Goal: Task Accomplishment & Management: Complete application form

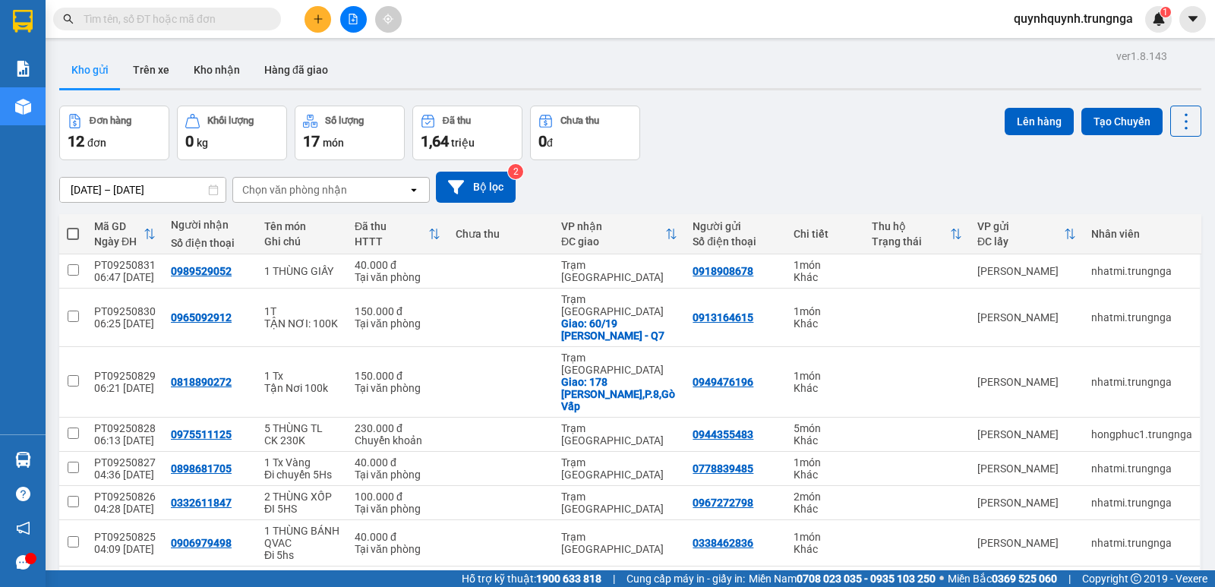
click at [1066, 23] on span "quynhquynh.trungnga" at bounding box center [1072, 18] width 143 height 19
click at [1064, 49] on span "Đăng xuất" at bounding box center [1078, 47] width 115 height 17
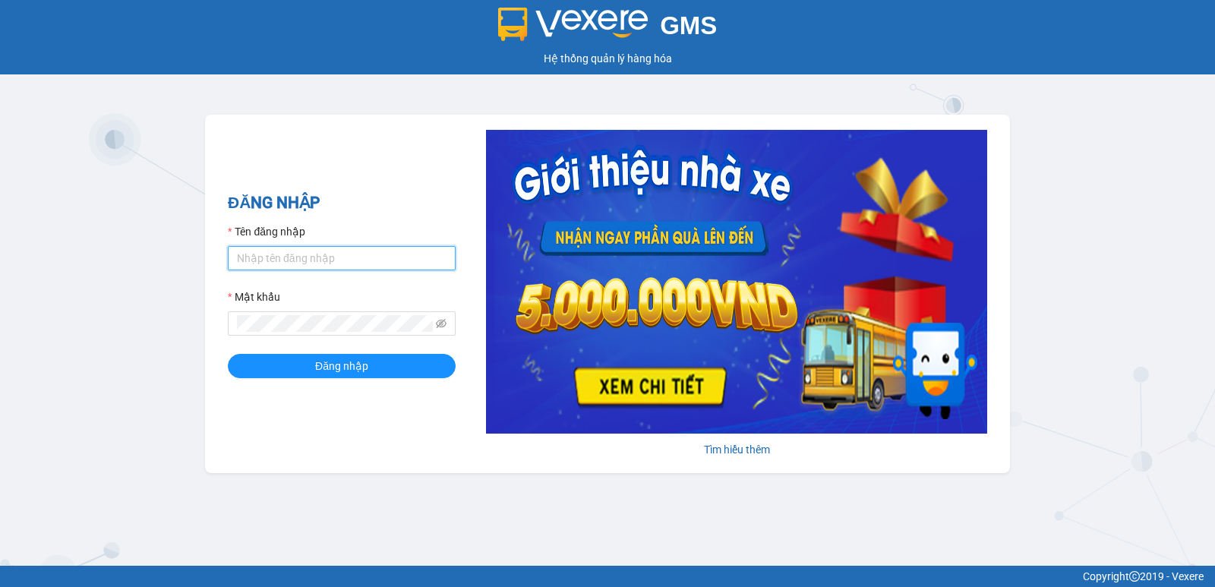
click at [367, 266] on input "Tên đăng nhập" at bounding box center [342, 258] width 228 height 24
type input "heoxinh.trungnga"
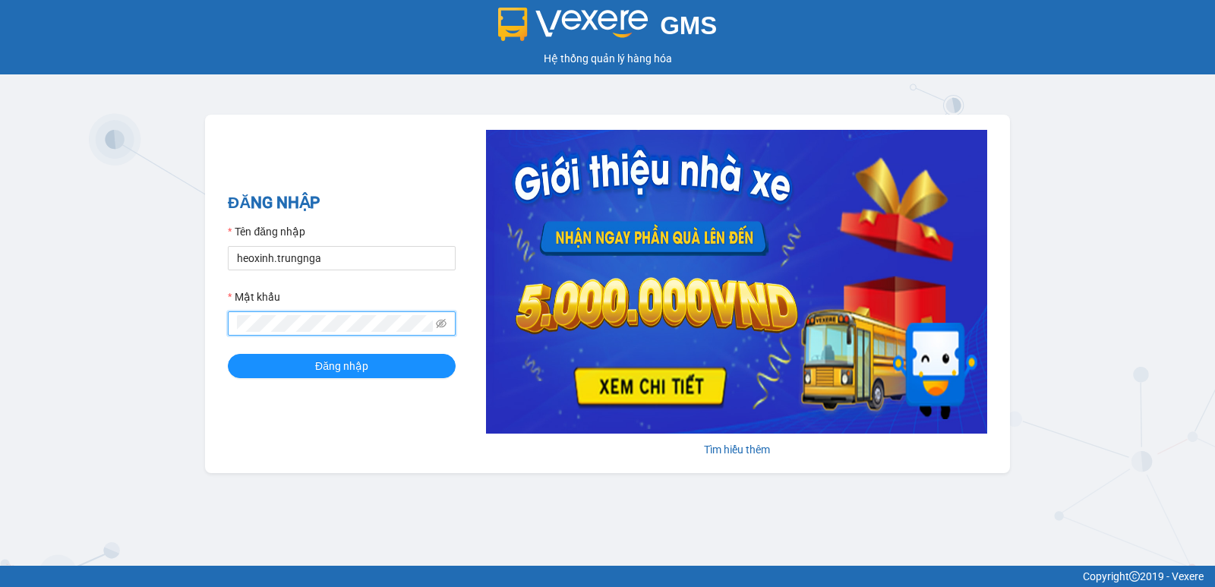
click at [228, 354] on button "Đăng nhập" at bounding box center [342, 366] width 228 height 24
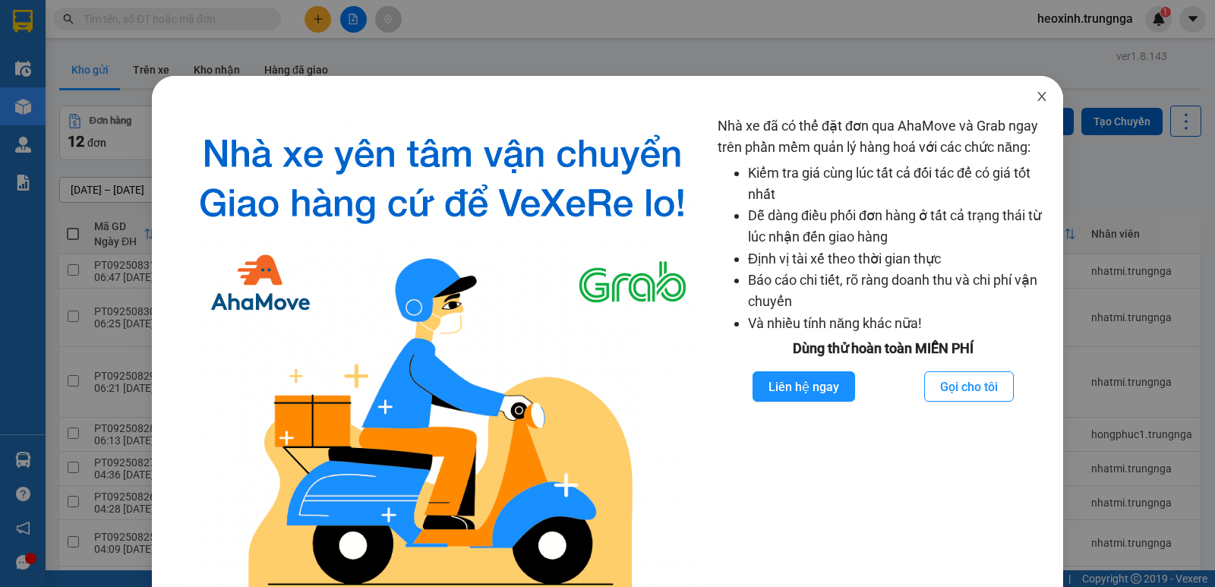
click at [1035, 96] on icon "close" at bounding box center [1041, 96] width 12 height 12
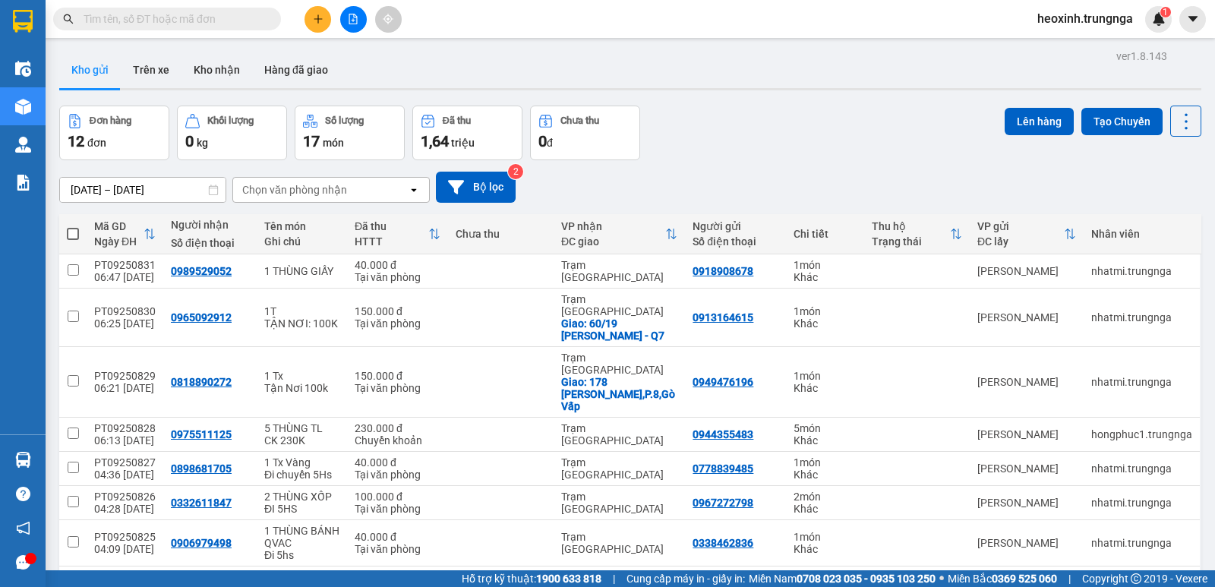
click at [215, 20] on input "text" at bounding box center [173, 19] width 179 height 17
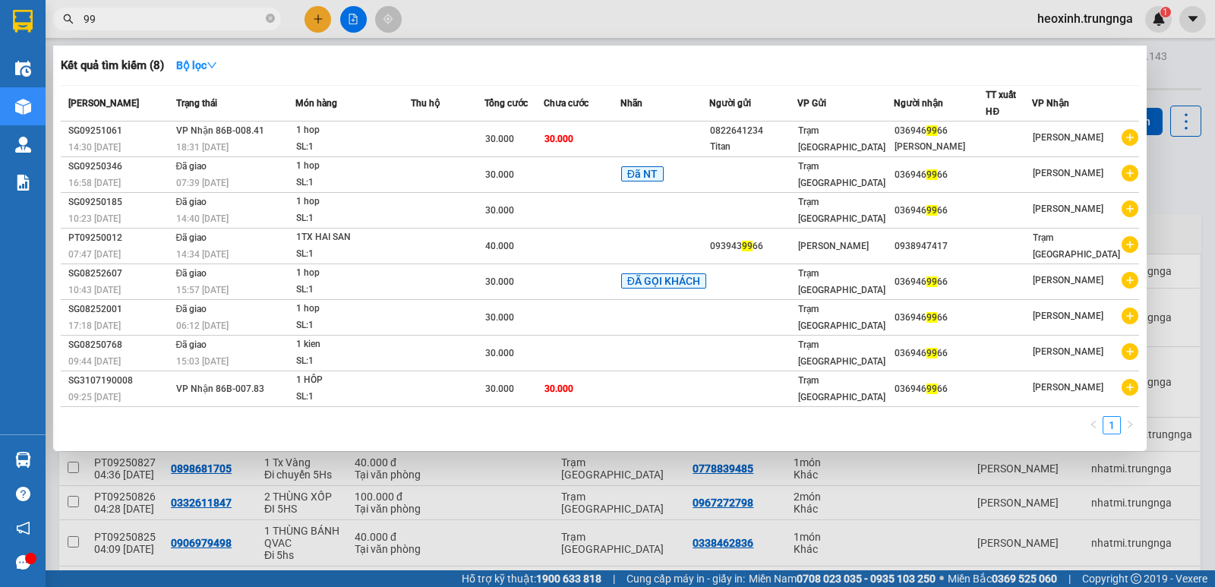
type input "9"
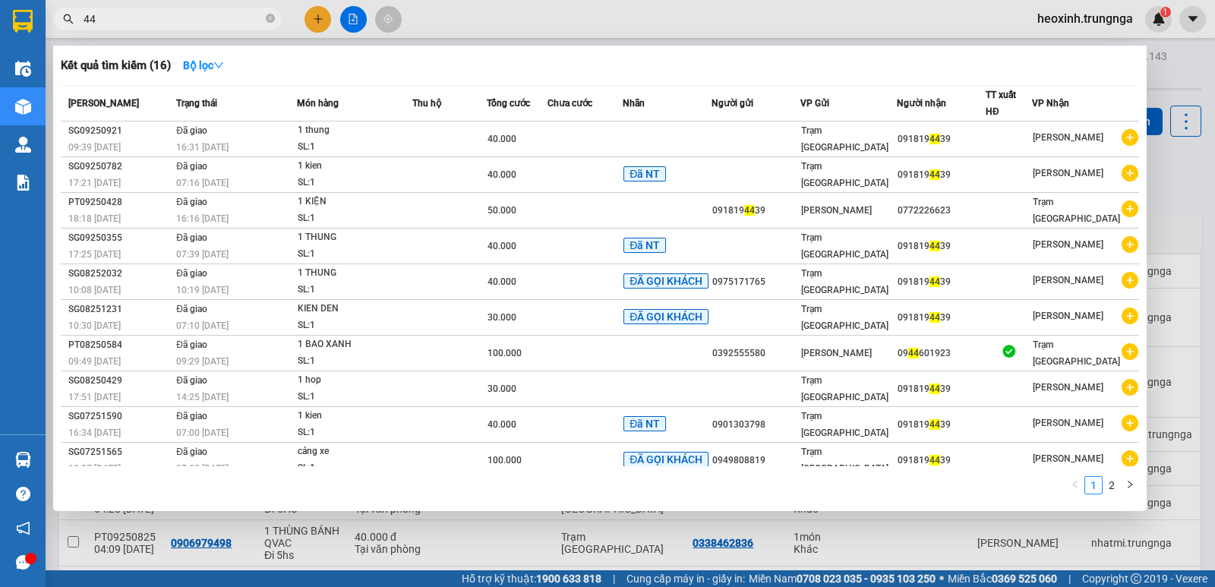
type input "4"
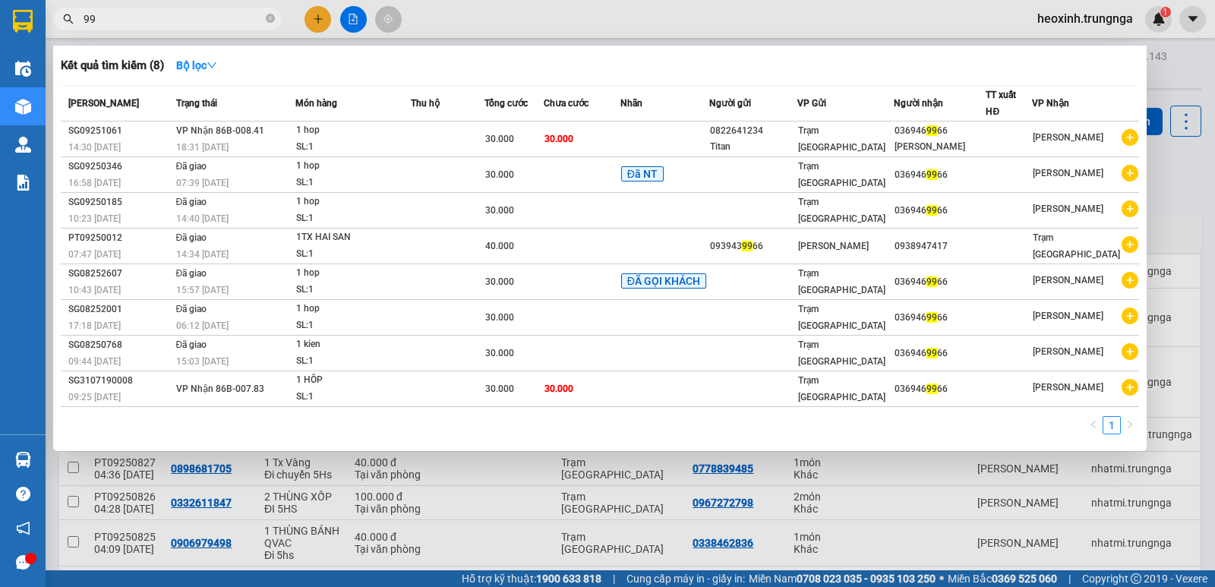
type input "9"
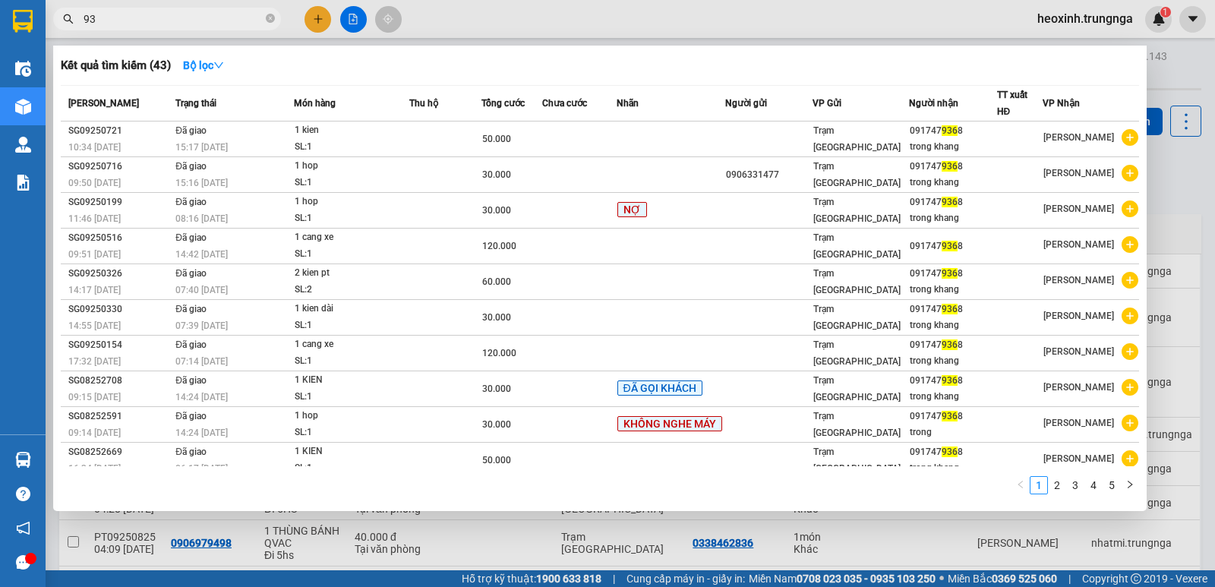
type input "9"
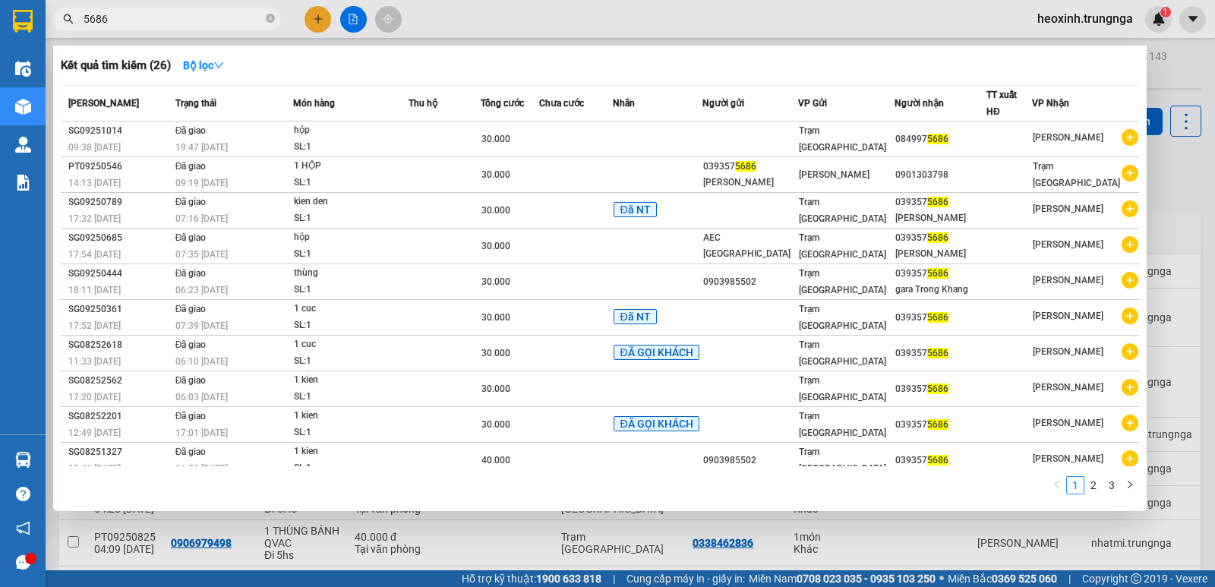
type input "5686"
click at [225, 24] on input "5686" at bounding box center [173, 19] width 179 height 17
drag, startPoint x: 116, startPoint y: 20, endPoint x: 45, endPoint y: 20, distance: 71.4
click at [45, 20] on section "Kết quả tìm kiếm ( 26 ) Bộ lọc Mã ĐH Trạng thái Món hàng Thu hộ Tổng cước Chưa …" at bounding box center [607, 293] width 1215 height 587
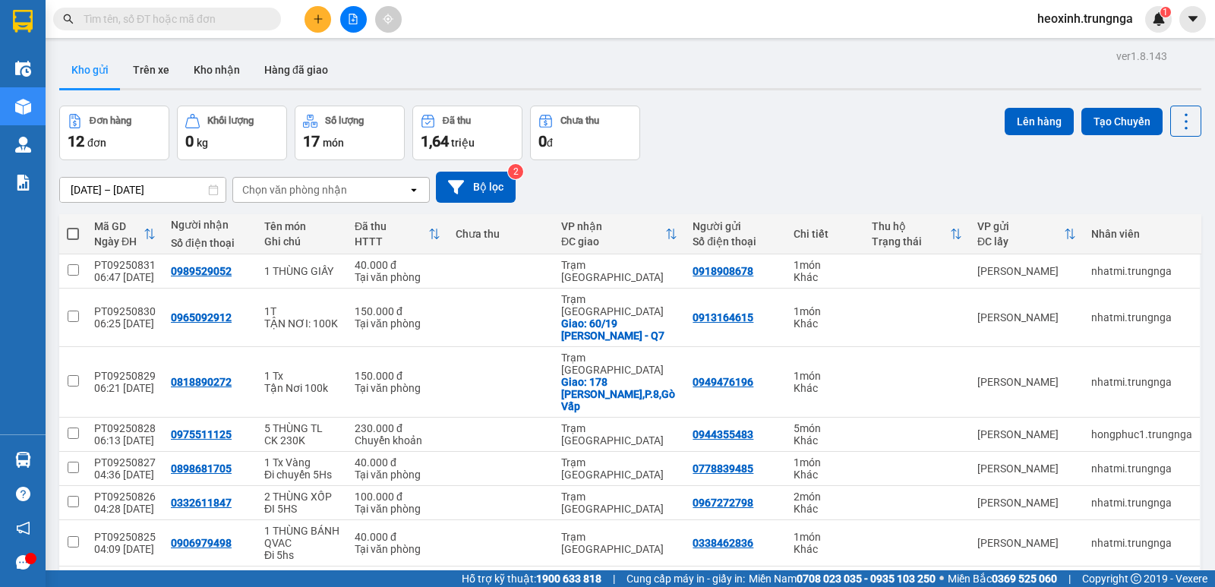
paste input "0828075475"
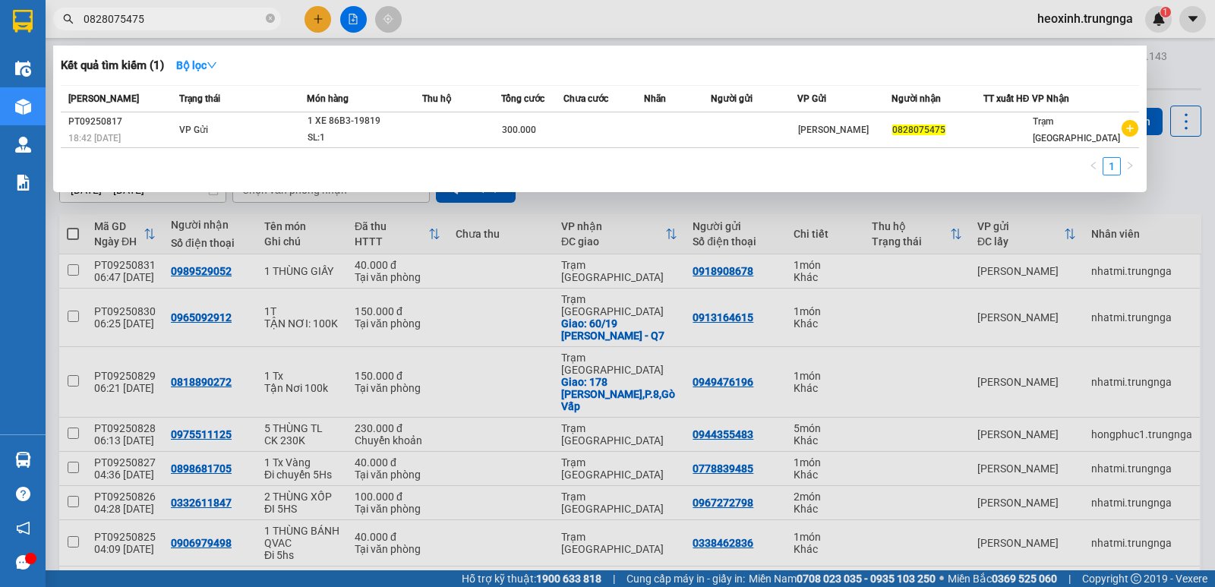
type input "0828075475"
click at [535, 15] on div at bounding box center [607, 293] width 1215 height 587
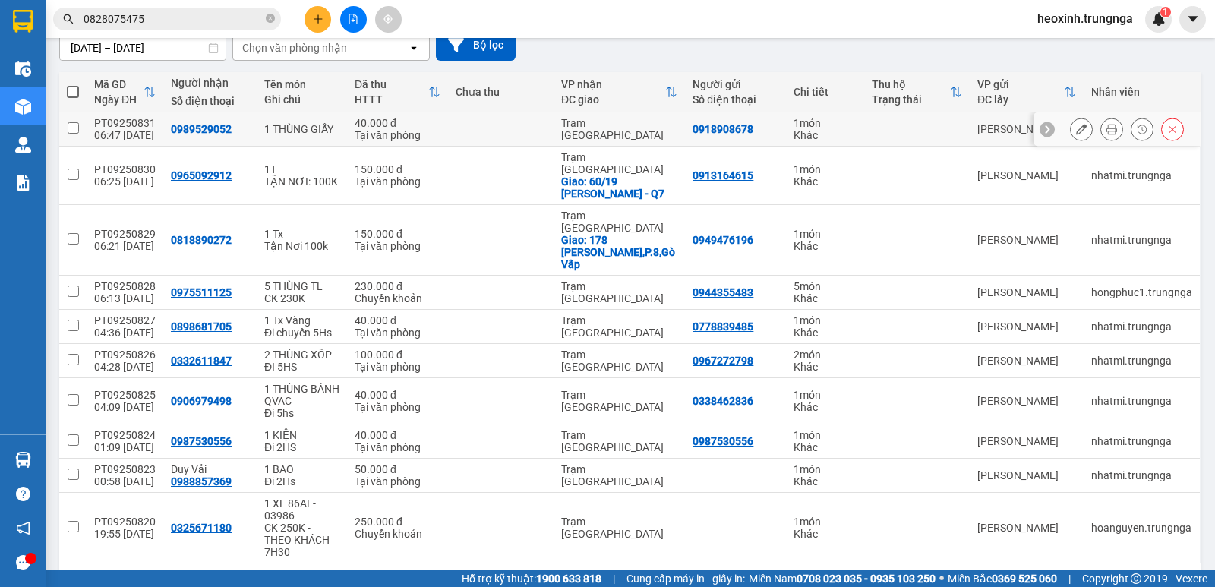
scroll to position [149, 0]
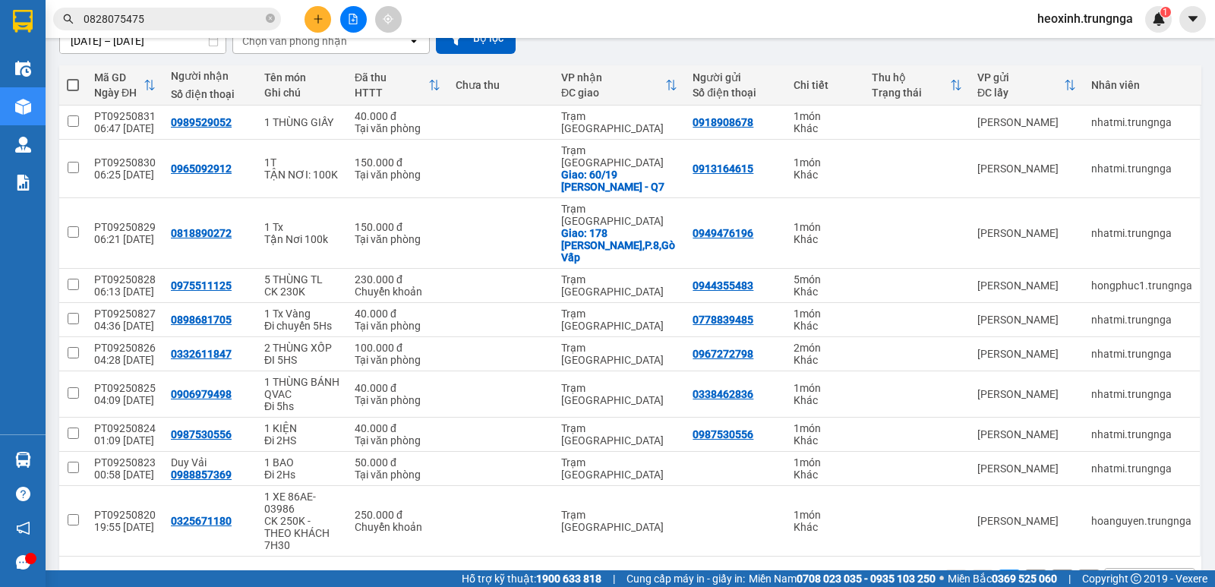
click at [1124, 573] on div "10 / trang" at bounding box center [1137, 580] width 47 height 15
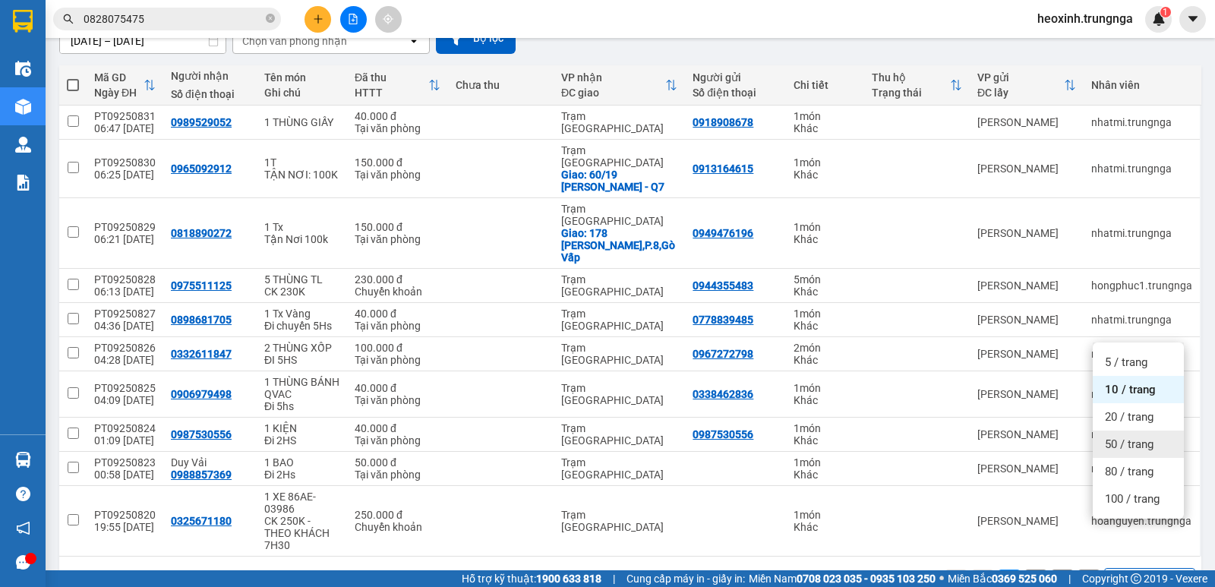
click at [1117, 445] on span "50 / trang" at bounding box center [1129, 443] width 49 height 15
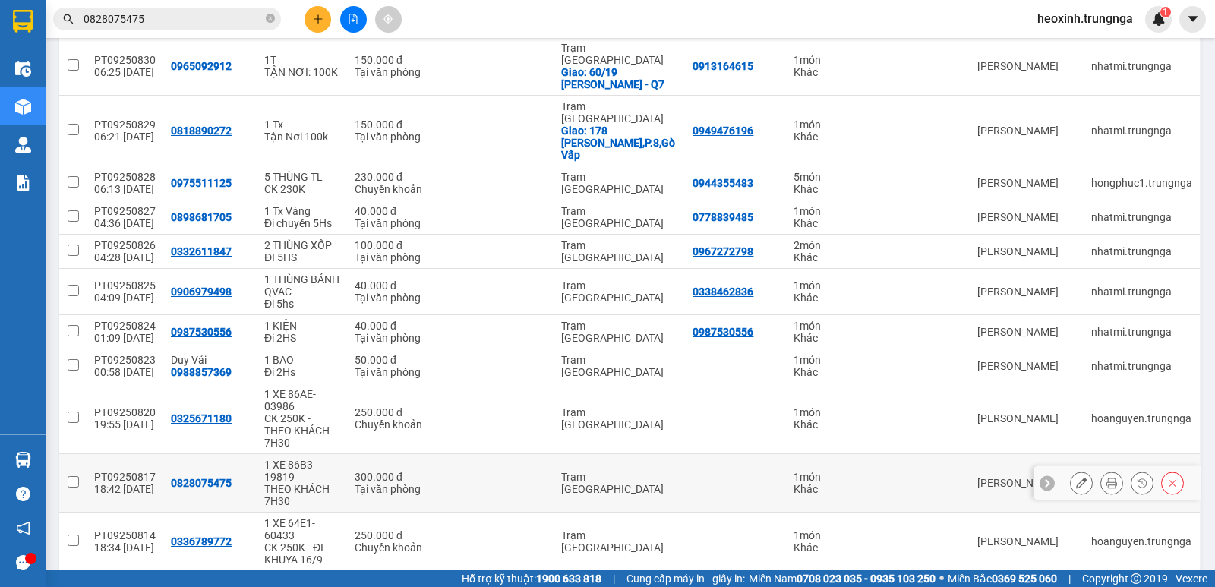
scroll to position [266, 0]
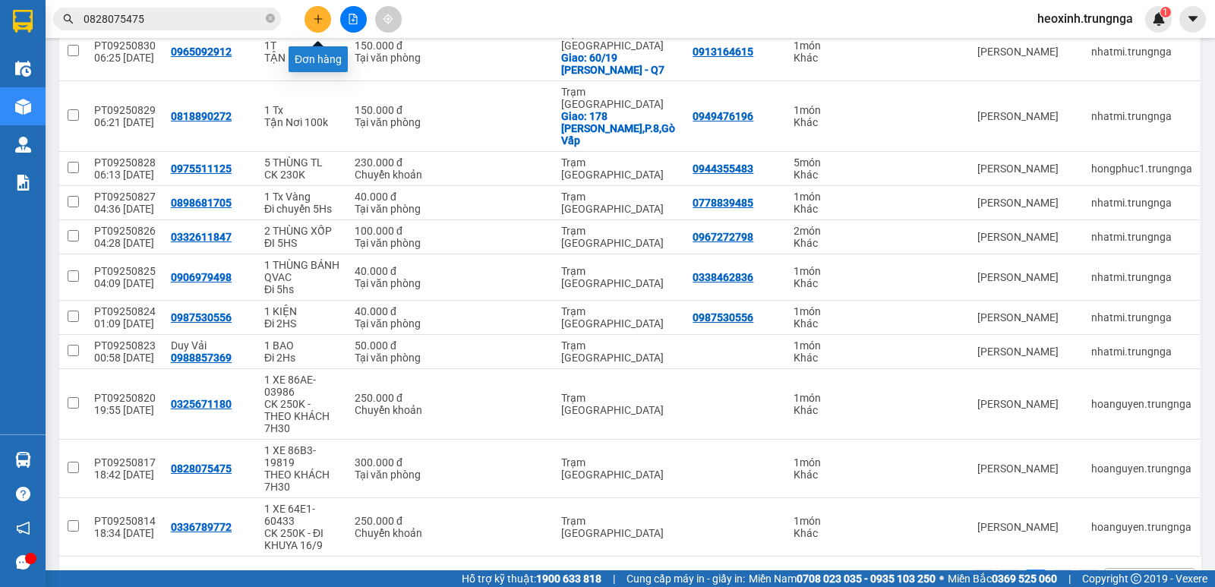
click at [330, 17] on button at bounding box center [317, 19] width 27 height 27
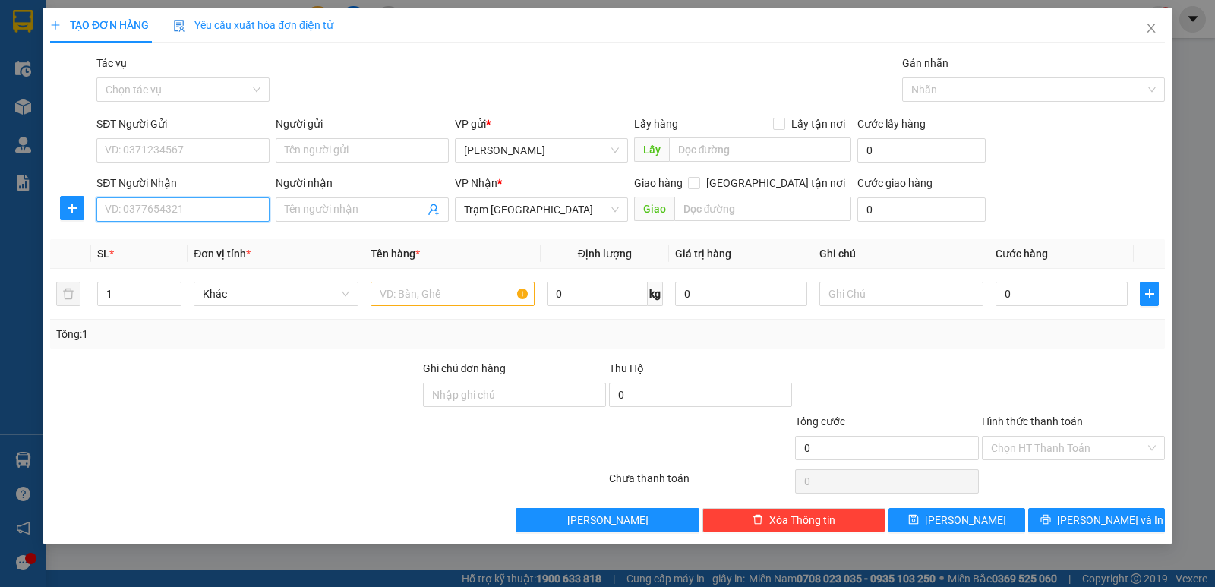
click at [173, 210] on input "SĐT Người Nhận" at bounding box center [182, 209] width 173 height 24
type input "0985581089"
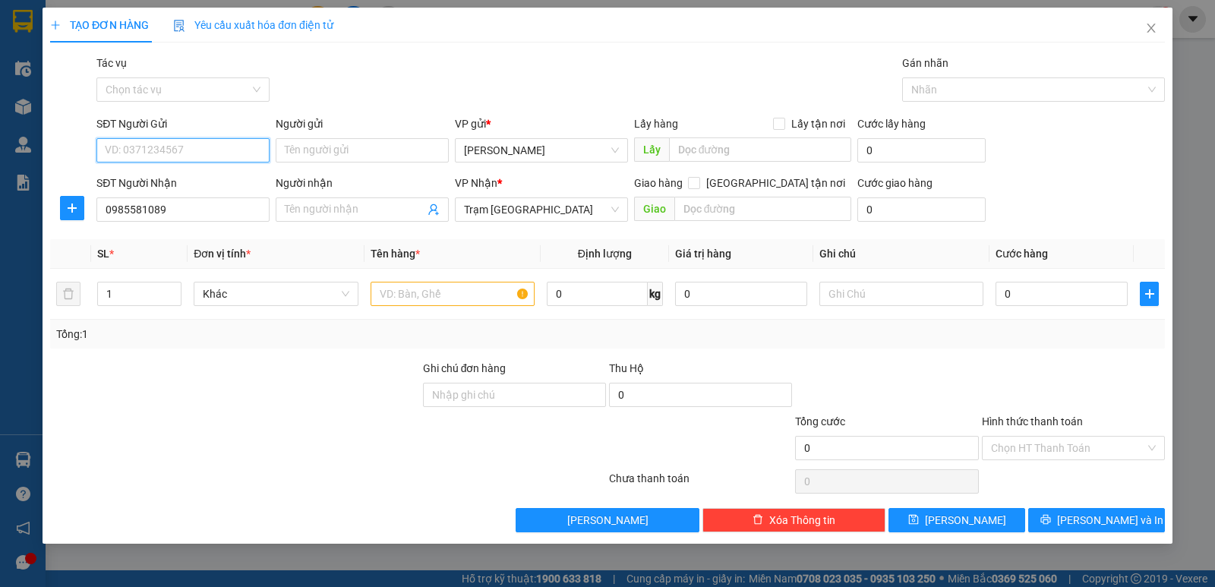
click at [187, 145] on input "SĐT Người Gửi" at bounding box center [182, 150] width 173 height 24
type input "0338863642"
click at [395, 282] on input "text" at bounding box center [452, 294] width 164 height 24
type input "1"
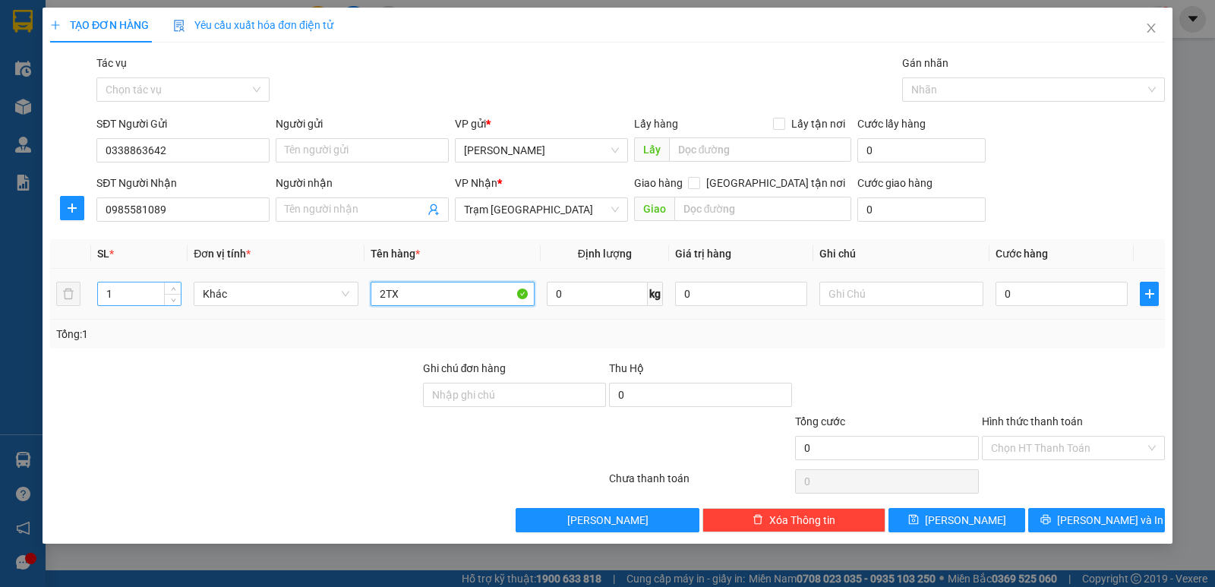
type input "2TX"
click at [131, 283] on input "1" at bounding box center [139, 293] width 83 height 23
type input "2"
click at [1021, 286] on input "0" at bounding box center [1061, 294] width 132 height 24
type input "1"
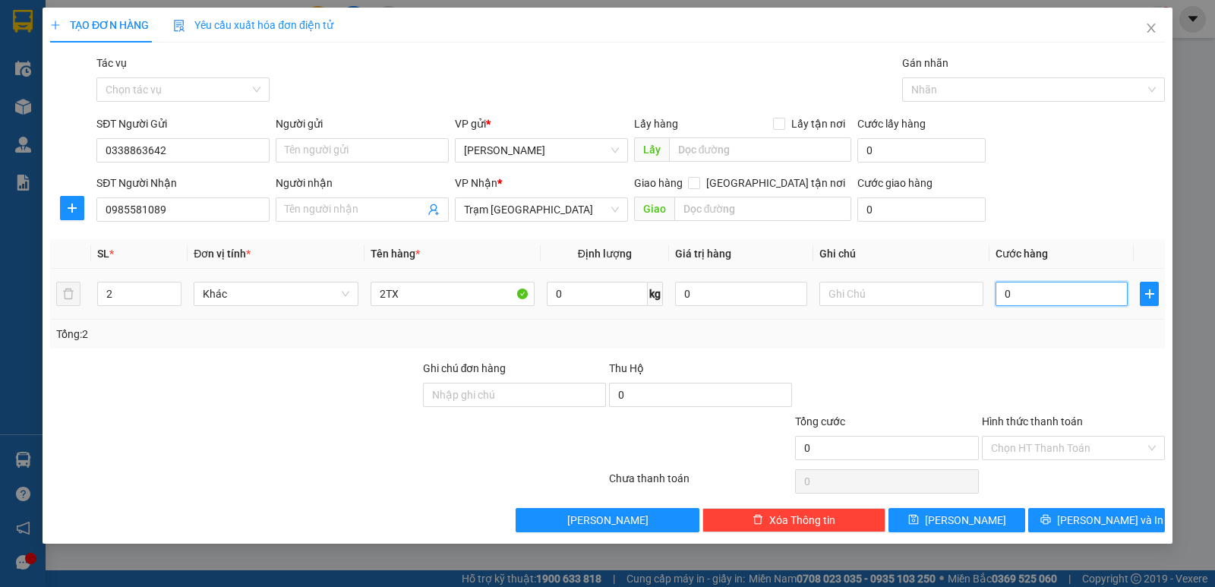
type input "1"
type input "10"
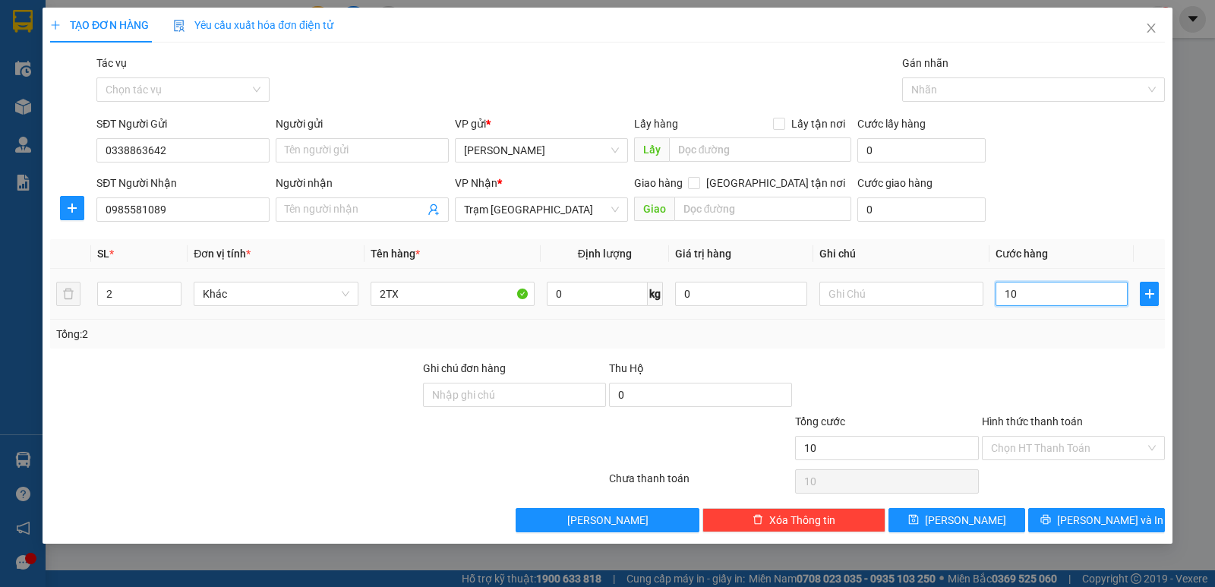
type input "100"
type input "100.000"
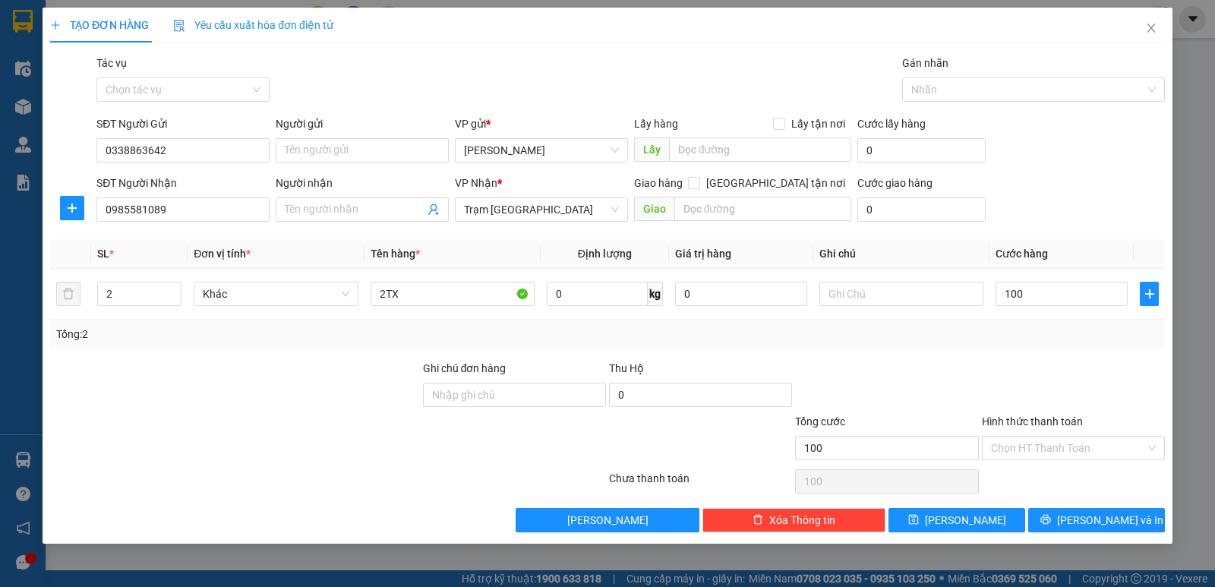
type input "100.000"
click at [1001, 375] on div at bounding box center [1073, 386] width 186 height 53
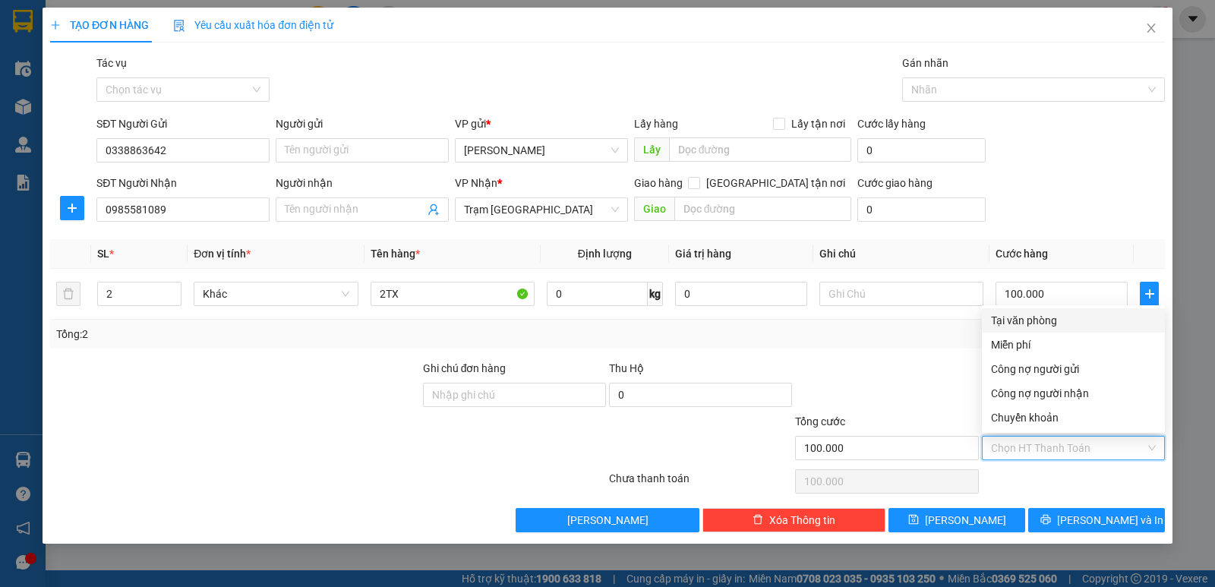
click at [1032, 453] on input "Hình thức thanh toán" at bounding box center [1068, 447] width 154 height 23
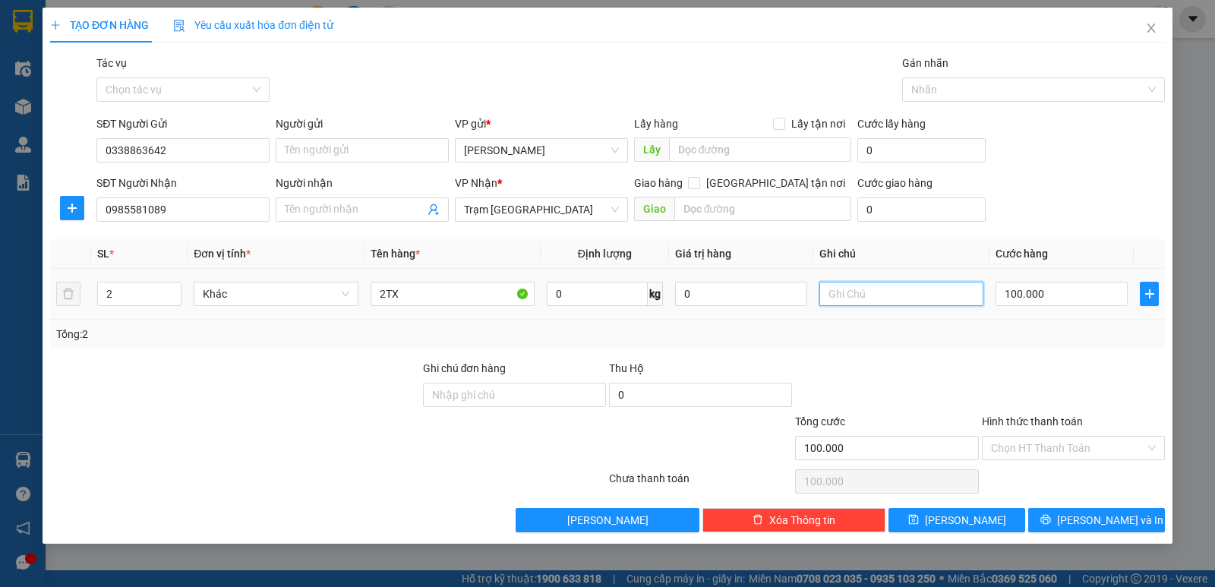
click at [851, 297] on input "text" at bounding box center [901, 294] width 164 height 24
type input "KHÁCH MUỐN GIAO TẬN NƠI"
click at [1017, 449] on input "Hình thức thanh toán" at bounding box center [1068, 447] width 154 height 23
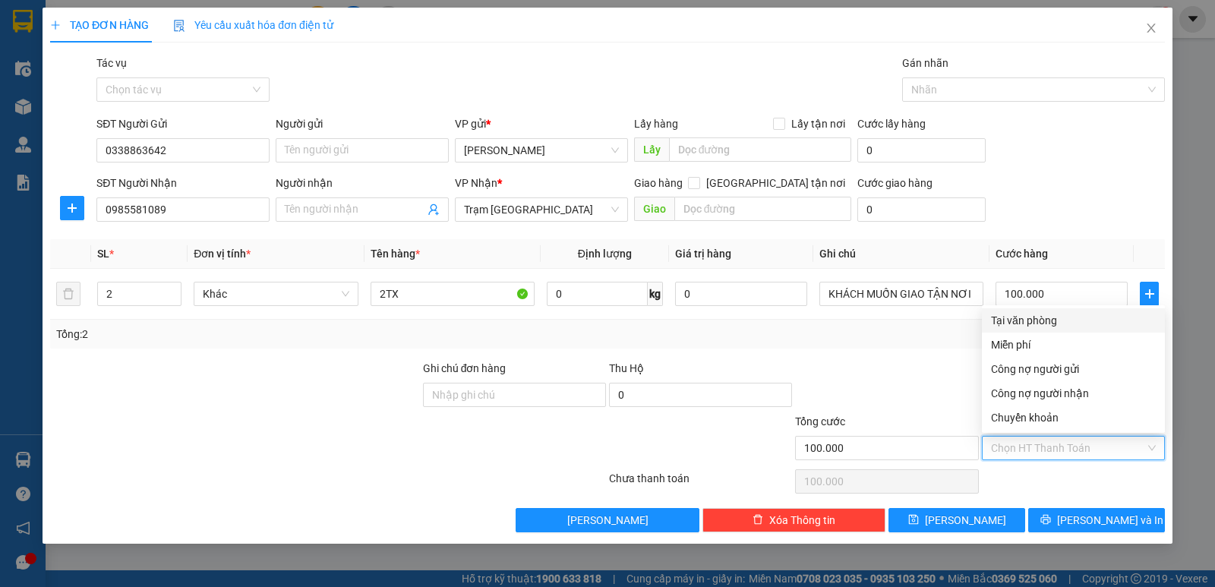
click at [1035, 323] on div "Tại văn phòng" at bounding box center [1073, 320] width 165 height 17
type input "0"
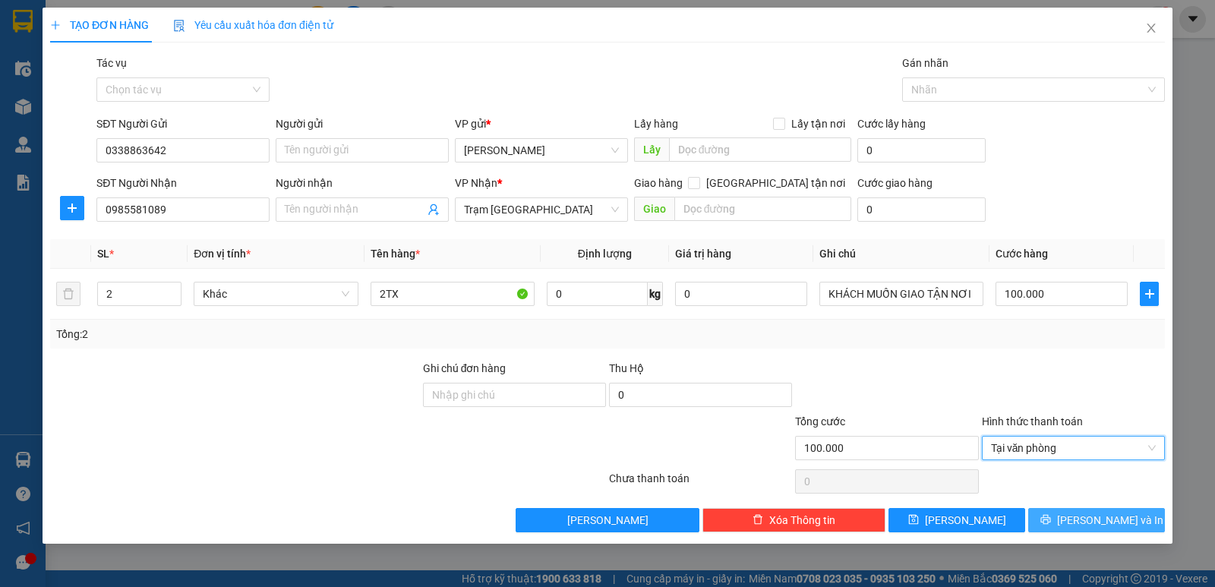
click at [1050, 522] on icon "printer" at bounding box center [1045, 520] width 10 height 10
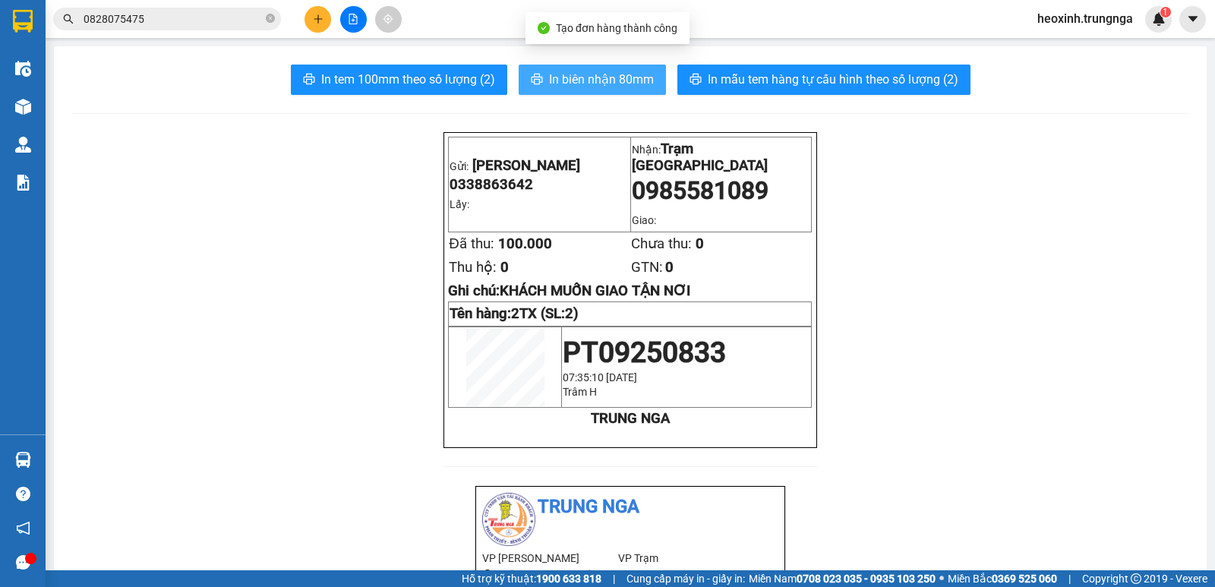
click at [604, 71] on span "In biên nhận 80mm" at bounding box center [601, 79] width 105 height 19
click at [163, 21] on input "0828075475" at bounding box center [173, 19] width 179 height 17
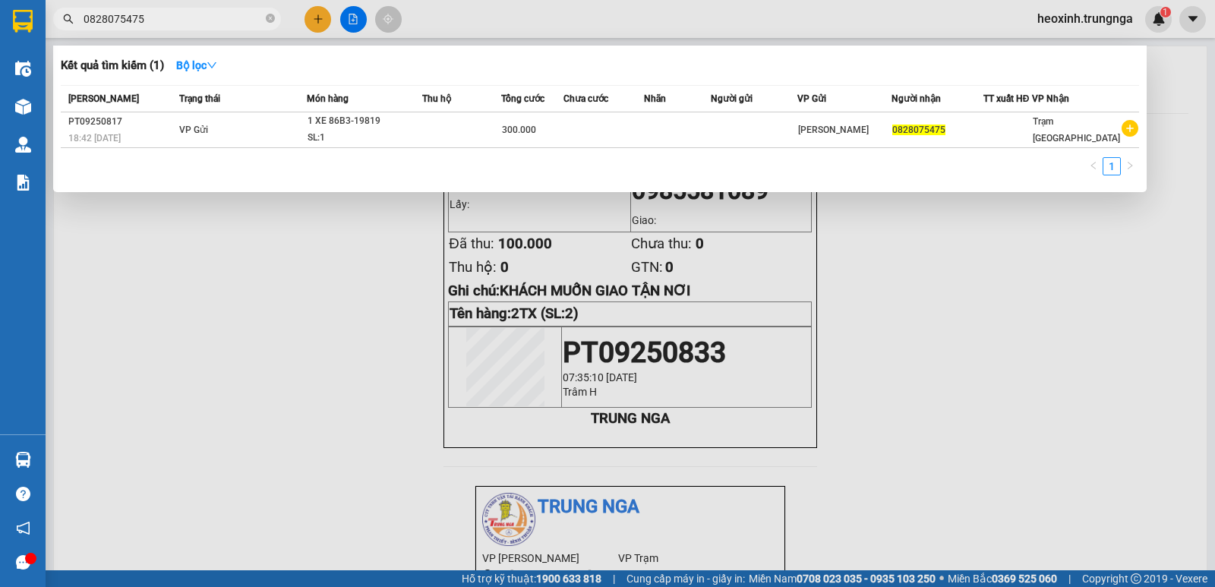
click at [163, 21] on input "0828075475" at bounding box center [173, 19] width 179 height 17
type input "0"
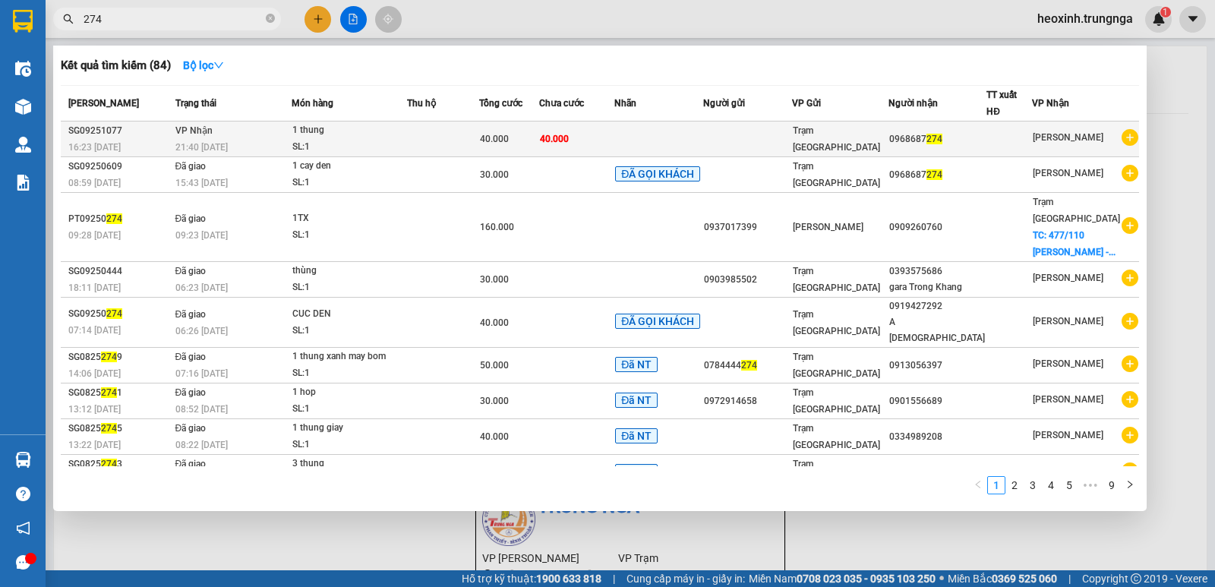
type input "274"
click at [386, 140] on div "SL: 1" at bounding box center [349, 147] width 114 height 17
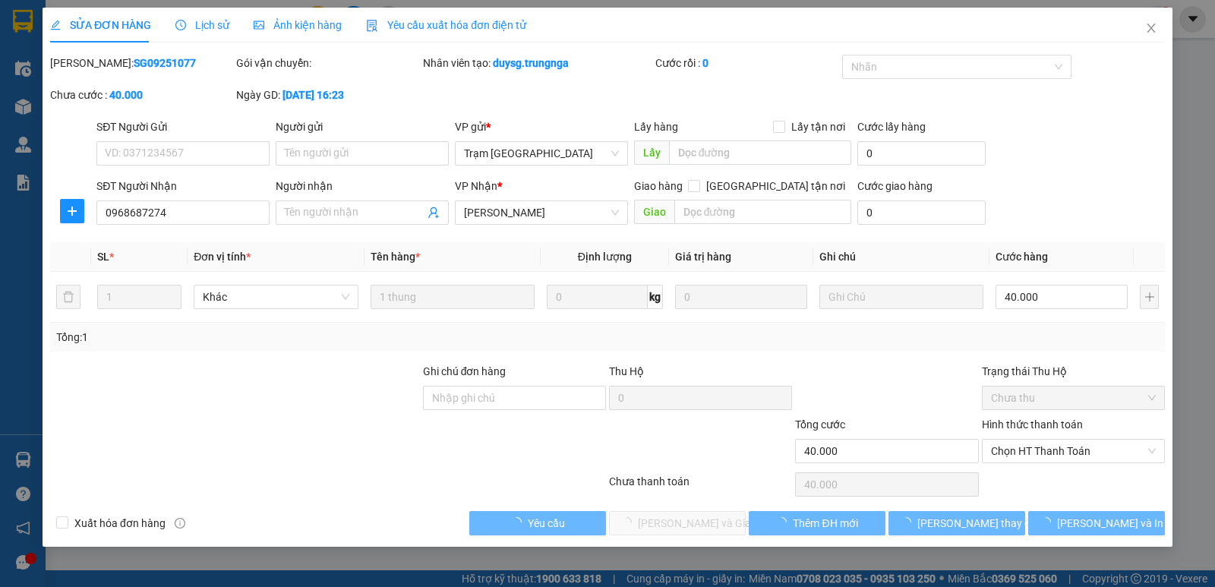
type input "0968687274"
type input "40.000"
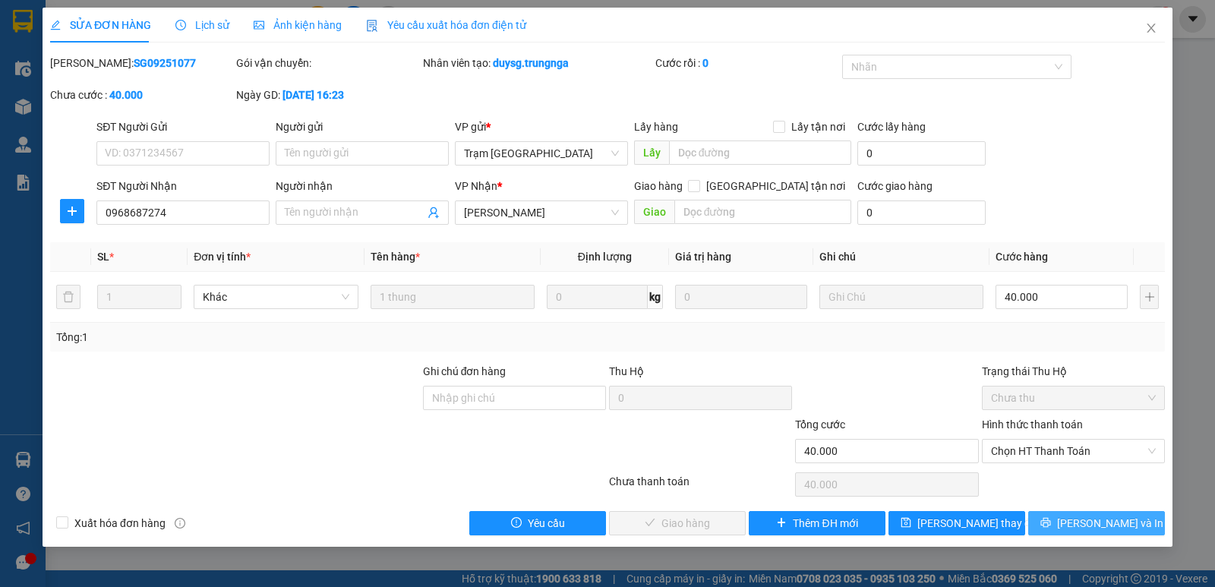
click at [1053, 523] on button "Lưu và In" at bounding box center [1096, 523] width 137 height 24
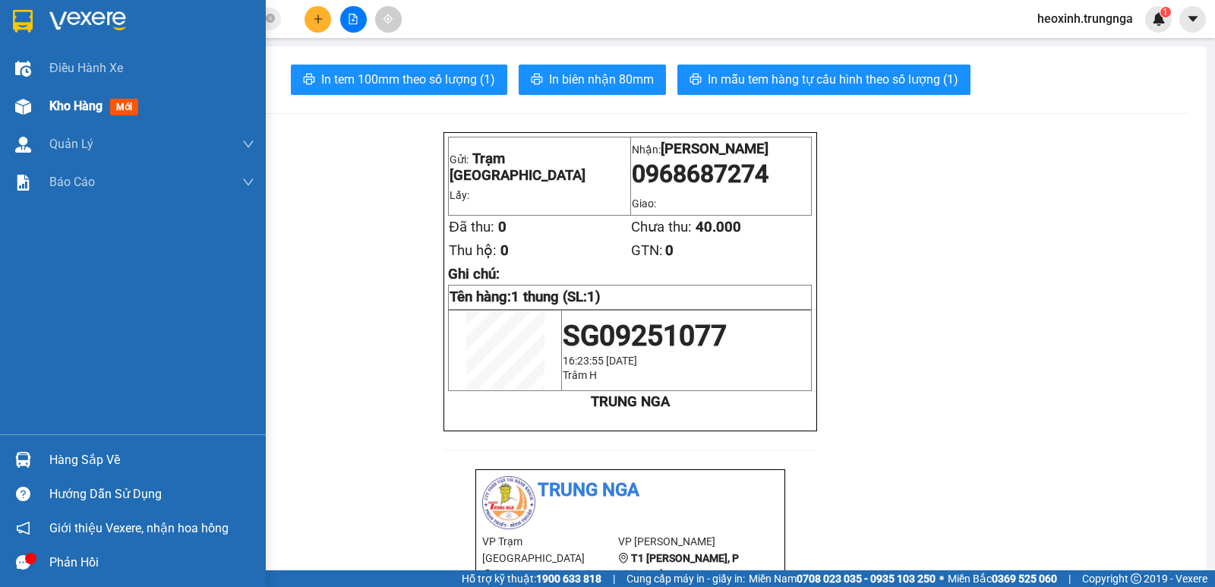
click at [30, 101] on img at bounding box center [23, 107] width 16 height 16
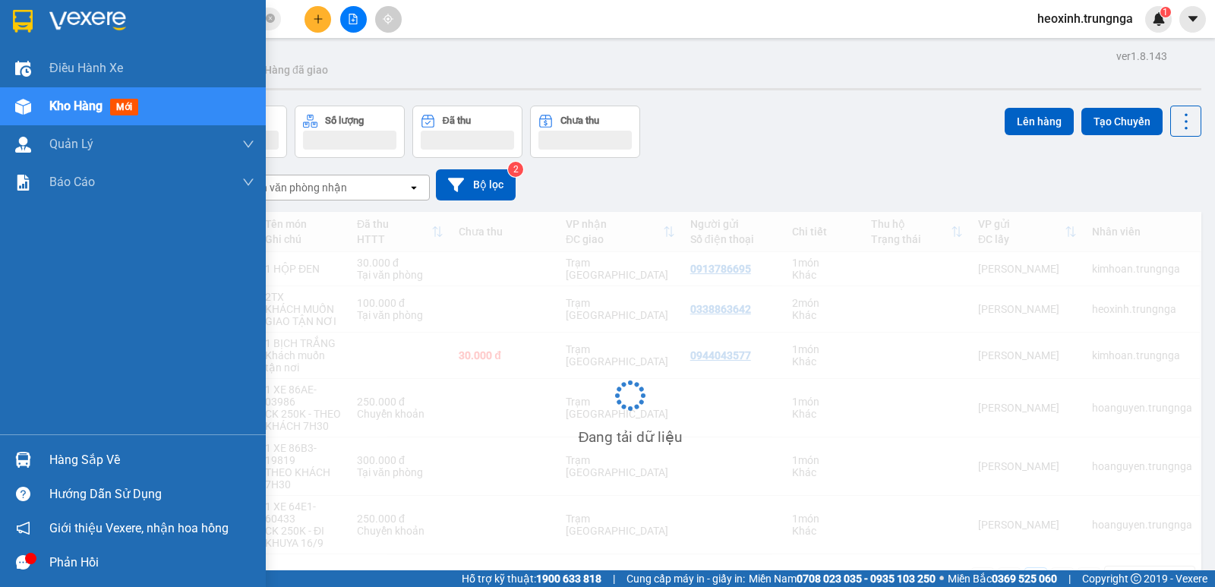
click at [87, 103] on span "Kho hàng" at bounding box center [75, 106] width 53 height 14
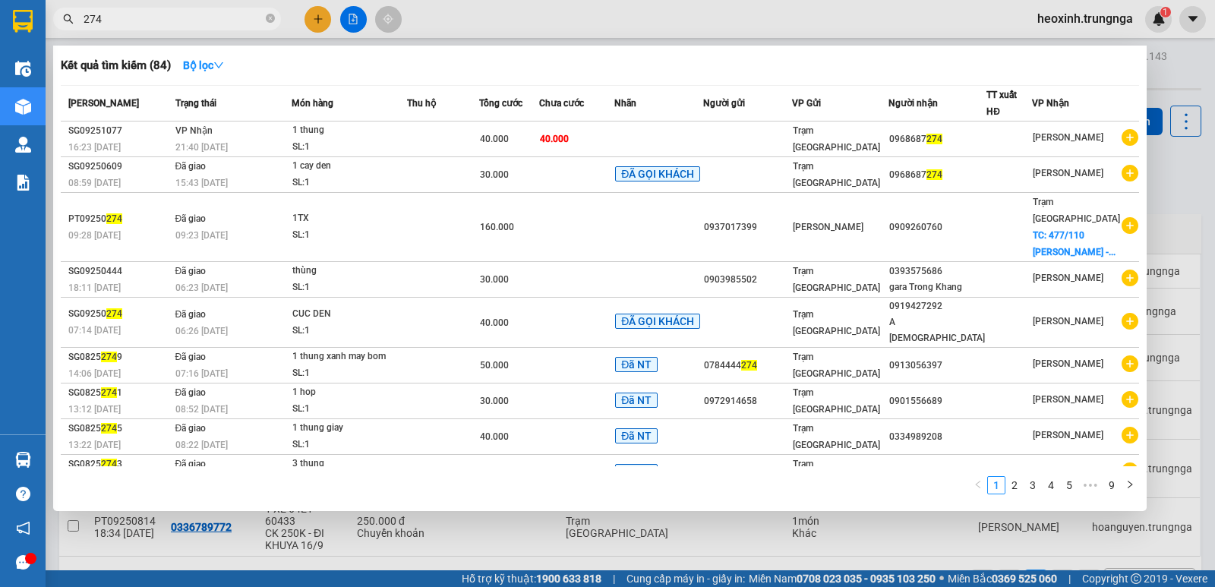
click at [120, 25] on input "274" at bounding box center [173, 19] width 179 height 17
type input "2"
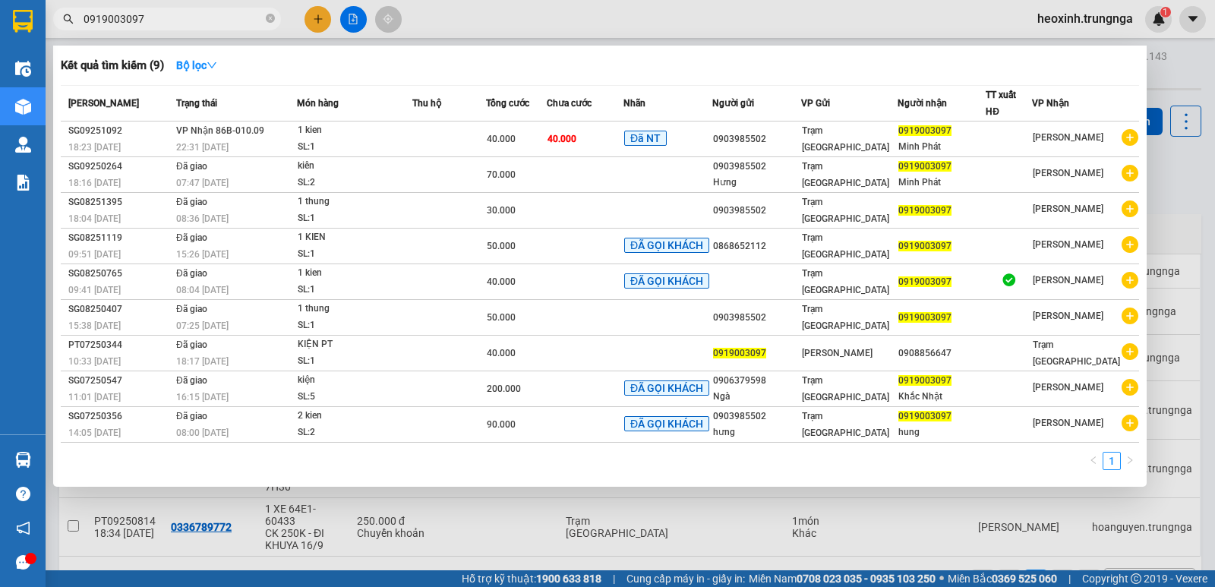
type input "0919003097"
click at [318, 25] on div at bounding box center [607, 293] width 1215 height 587
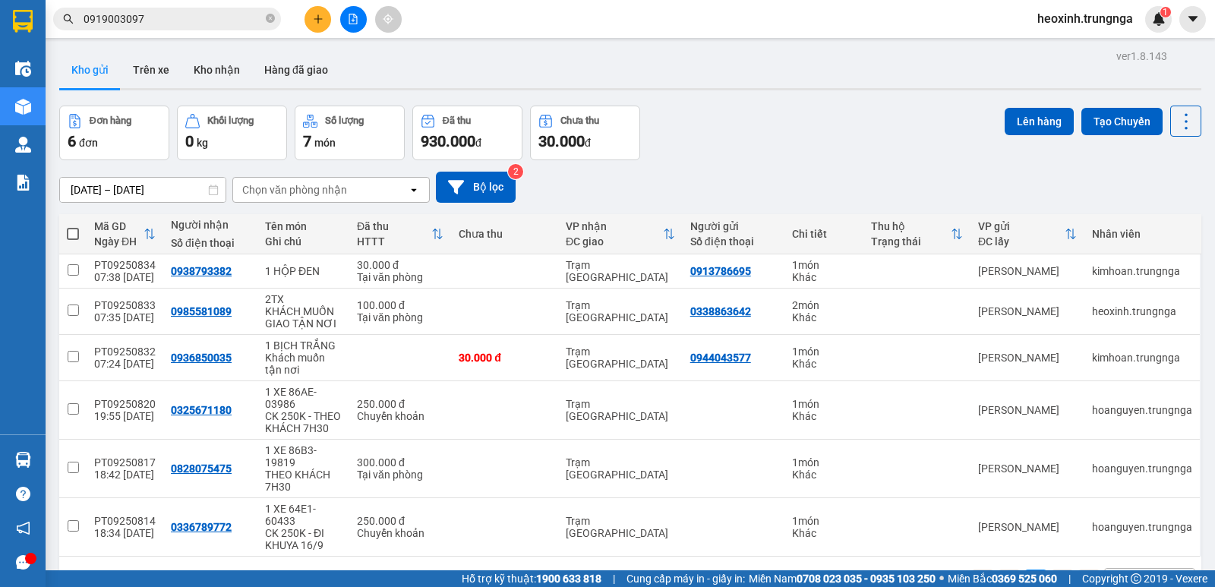
click at [308, 29] on button at bounding box center [317, 19] width 27 height 27
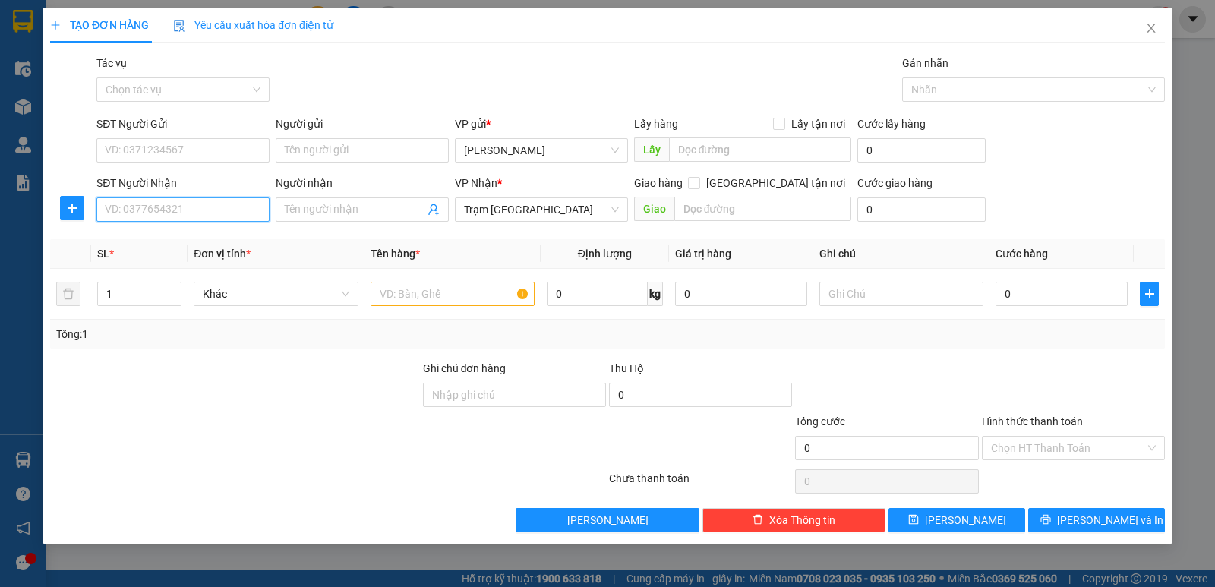
click at [121, 206] on input "SĐT Người Nhận" at bounding box center [182, 209] width 173 height 24
drag, startPoint x: 775, startPoint y: 181, endPoint x: 657, endPoint y: 205, distance: 120.1
click at [698, 181] on input "Giao tận nơi" at bounding box center [693, 182] width 11 height 11
checkbox input "true"
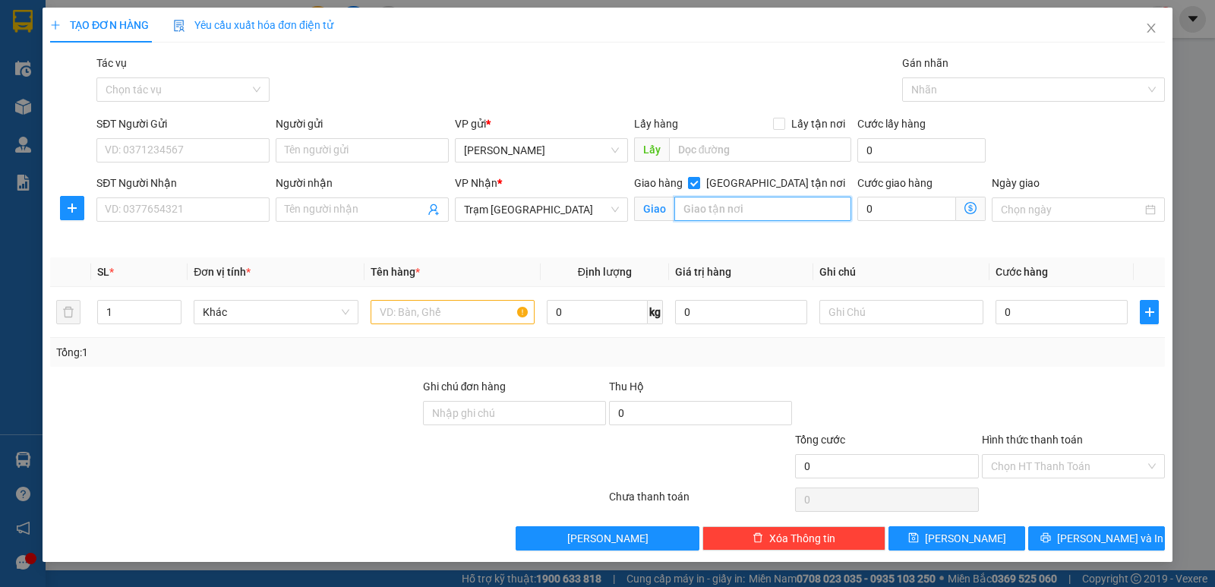
drag, startPoint x: 702, startPoint y: 206, endPoint x: 1214, endPoint y: 345, distance: 530.0
click at [704, 207] on input "text" at bounding box center [763, 209] width 178 height 24
type input "Cổng 6 BV Phạm Ngọc Thạch"
click at [219, 150] on input "SĐT Người Gửi" at bounding box center [182, 150] width 173 height 24
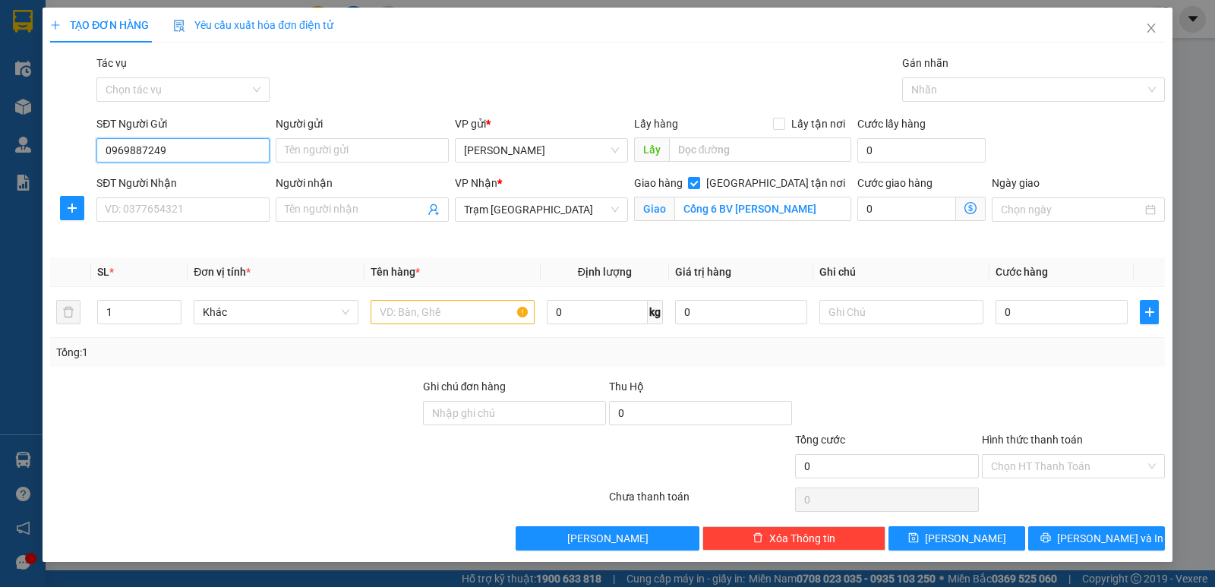
type input "0969887249"
click at [716, 242] on div "Giao hàng Giao tận nơi Giao Cổng 6 BV Phạm Ngọc Thạch" at bounding box center [743, 210] width 224 height 71
click at [221, 213] on input "SĐT Người Nhận" at bounding box center [182, 209] width 173 height 24
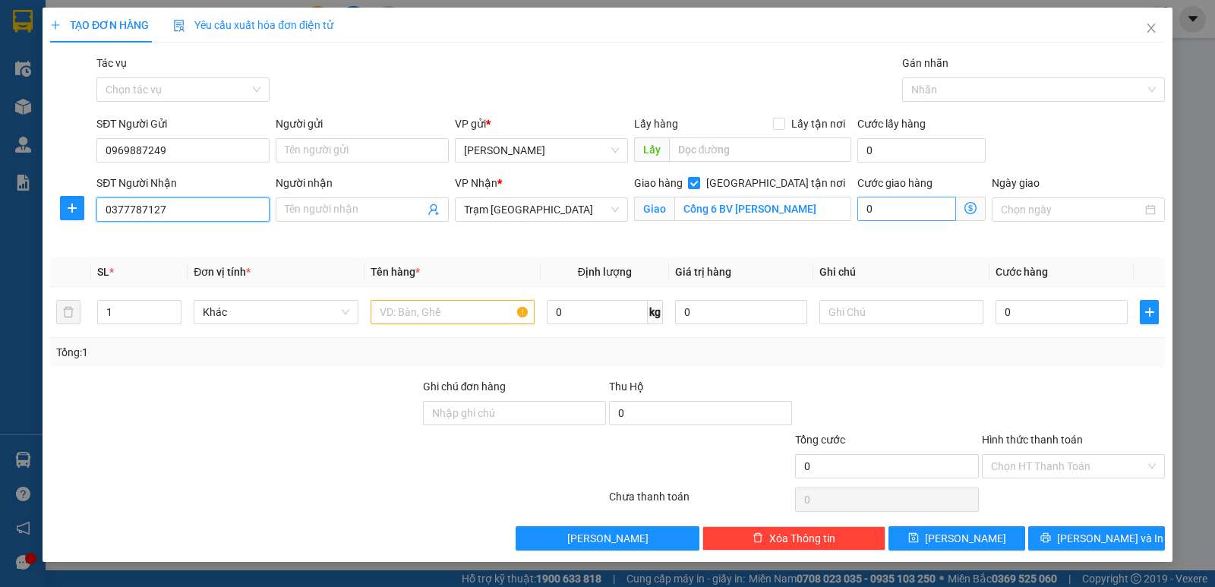
type input "0377787127"
click at [900, 213] on input "0" at bounding box center [906, 209] width 99 height 24
type input "5"
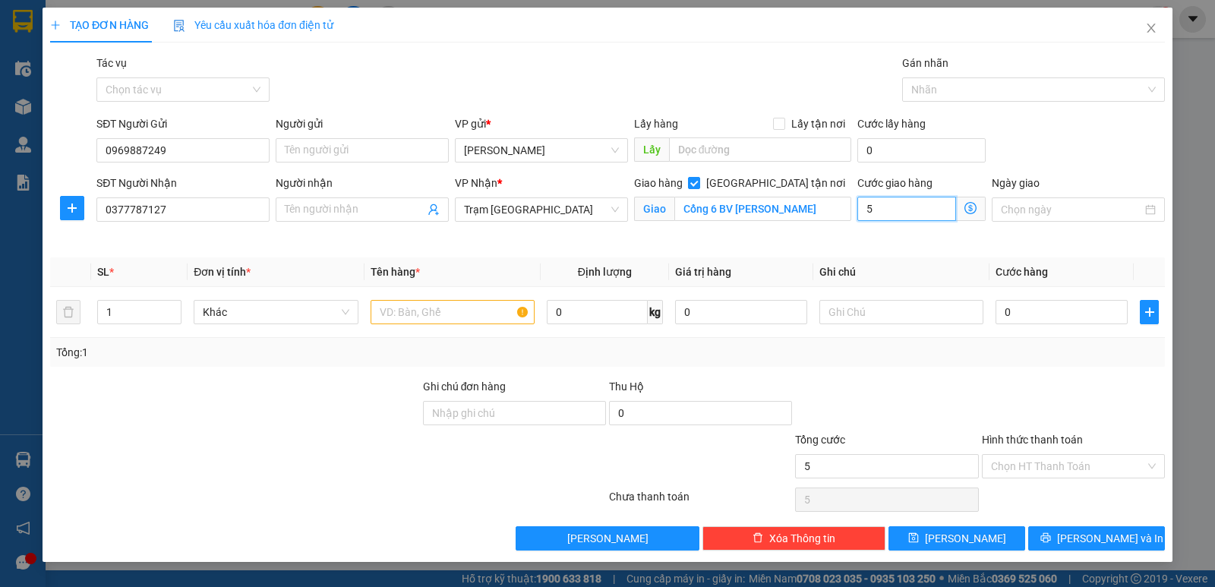
type input "50"
type input "50.000"
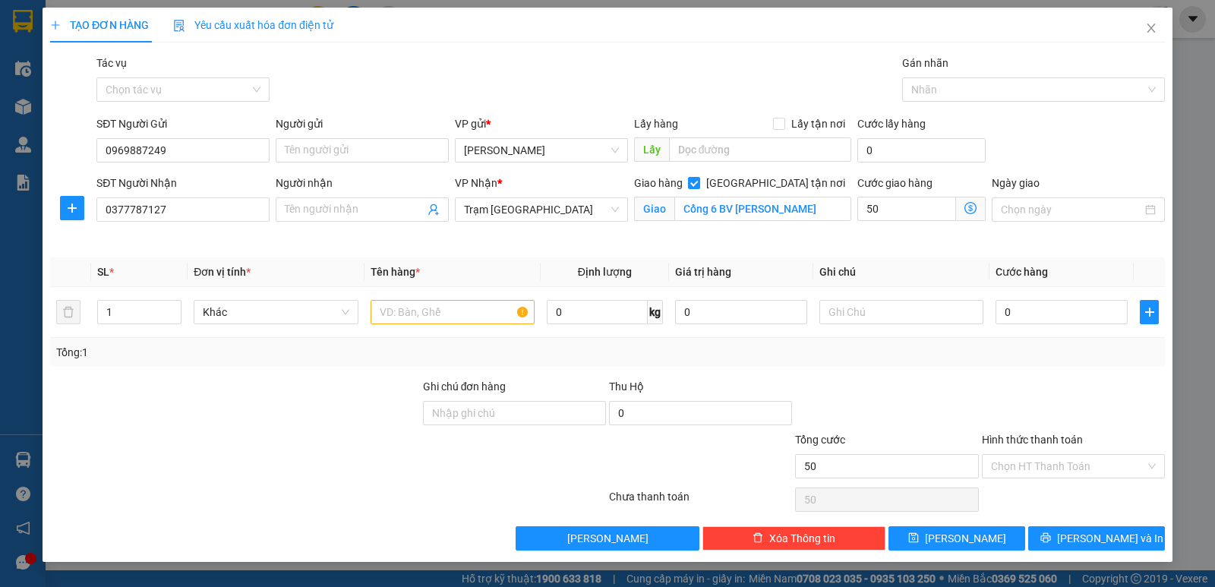
type input "50.000"
drag, startPoint x: 840, startPoint y: 241, endPoint x: 848, endPoint y: 241, distance: 8.4
click at [848, 241] on div "Giao hàng Giao tận nơi Giao Cổng 6 BV Phạm Ngọc Thạch" at bounding box center [743, 210] width 224 height 71
click at [408, 312] on input "text" at bounding box center [452, 312] width 164 height 24
type input "2TX NHỎ"
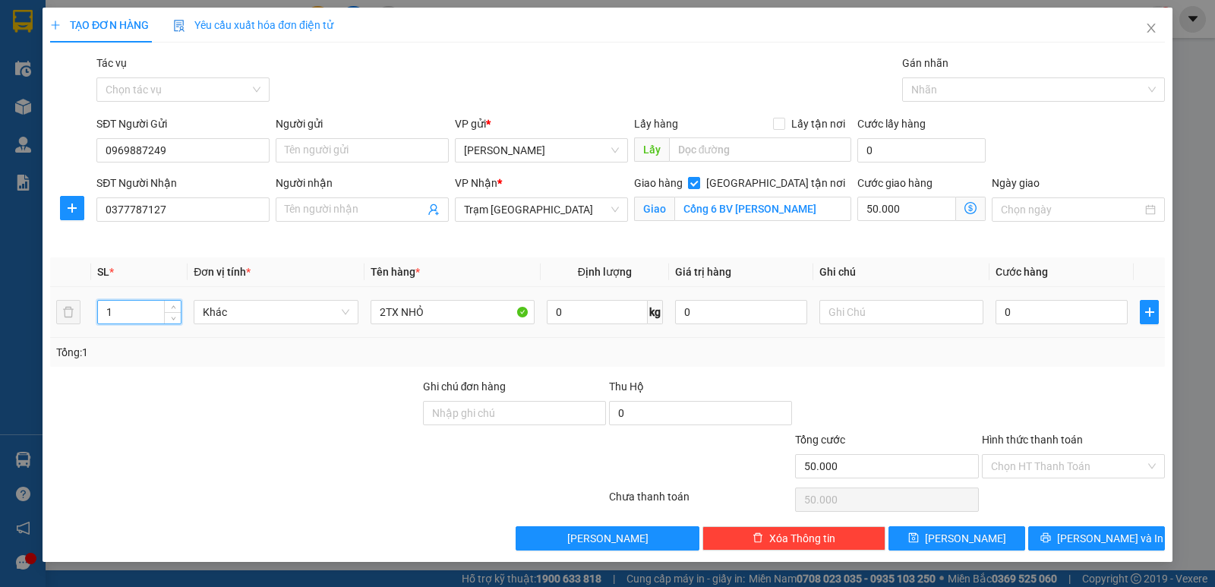
click at [110, 314] on input "1" at bounding box center [139, 312] width 83 height 23
type input "2"
click at [1026, 312] on input "0" at bounding box center [1061, 312] width 132 height 24
click at [887, 310] on input "text" at bounding box center [901, 312] width 164 height 24
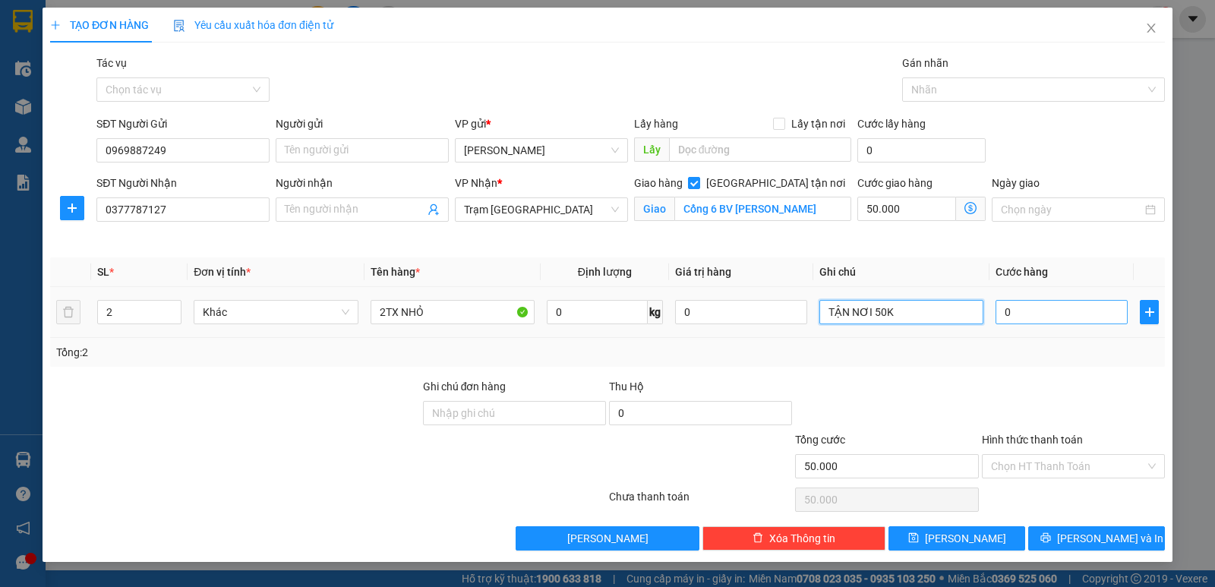
type input "TẬN NƠI 50K"
click at [1080, 314] on input "0" at bounding box center [1061, 312] width 132 height 24
type input "4"
type input "50.004"
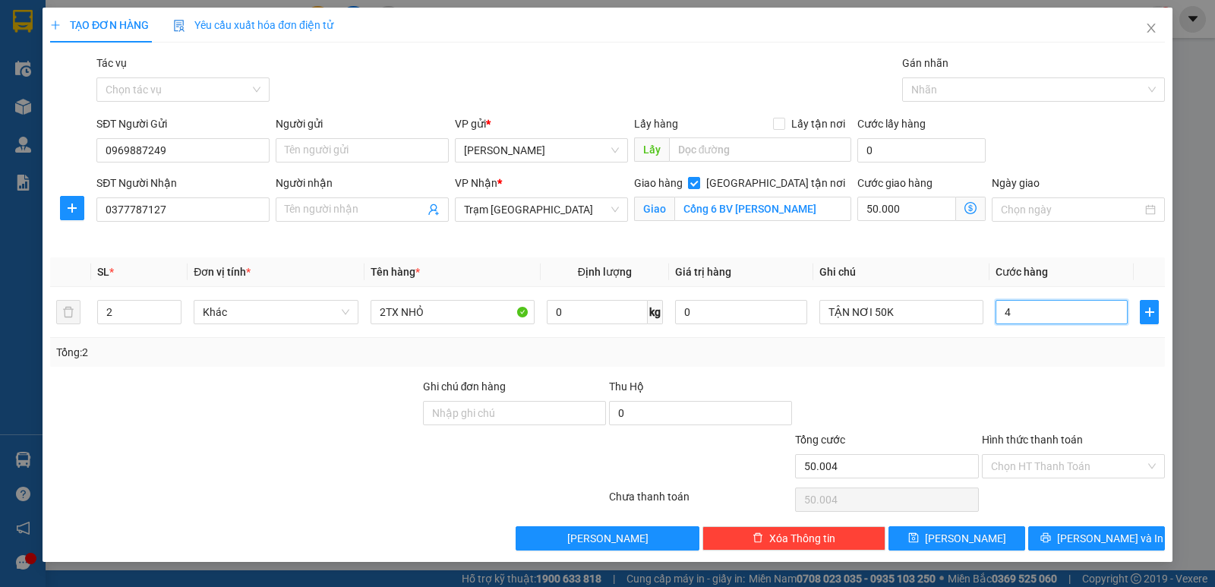
type input "40"
type input "50.040"
type input "40.000"
type input "90.000"
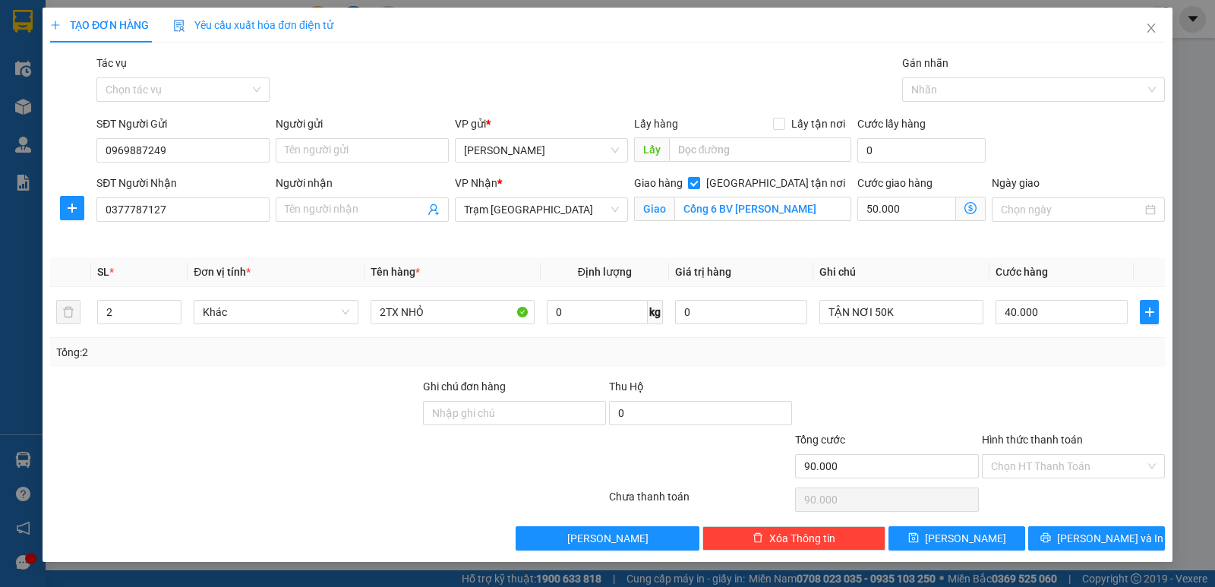
click at [957, 365] on div "Tổng: 2" at bounding box center [607, 352] width 1114 height 29
click at [881, 310] on input "TẬN NƠI 50K" at bounding box center [901, 312] width 164 height 24
click at [1042, 461] on input "Hình thức thanh toán" at bounding box center [1068, 466] width 154 height 23
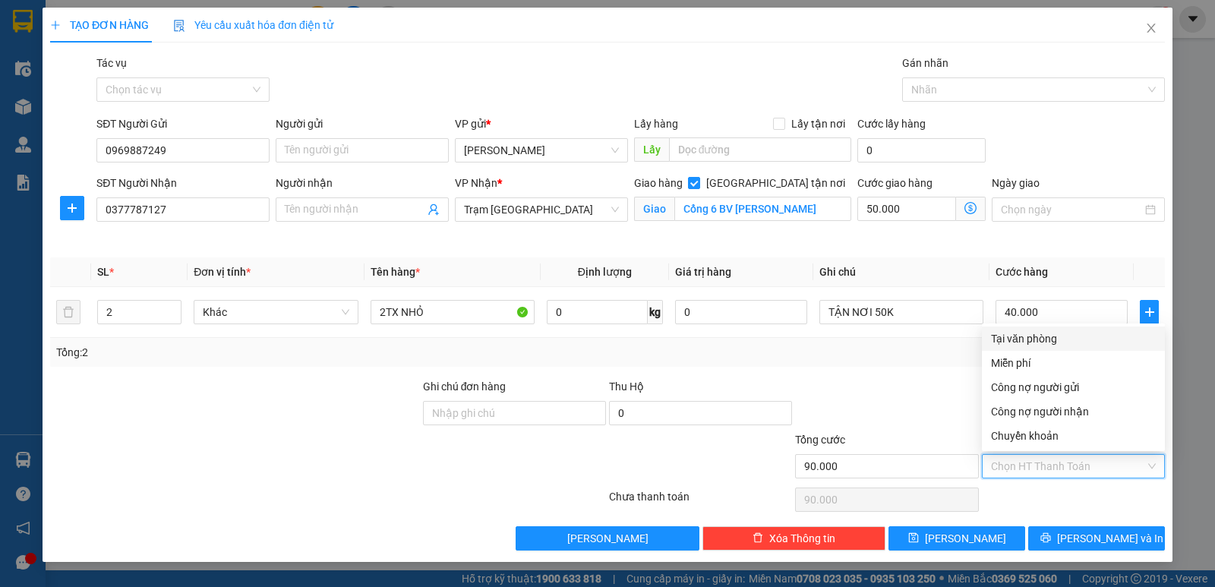
click at [1045, 336] on div "Tại văn phòng" at bounding box center [1073, 338] width 165 height 17
type input "0"
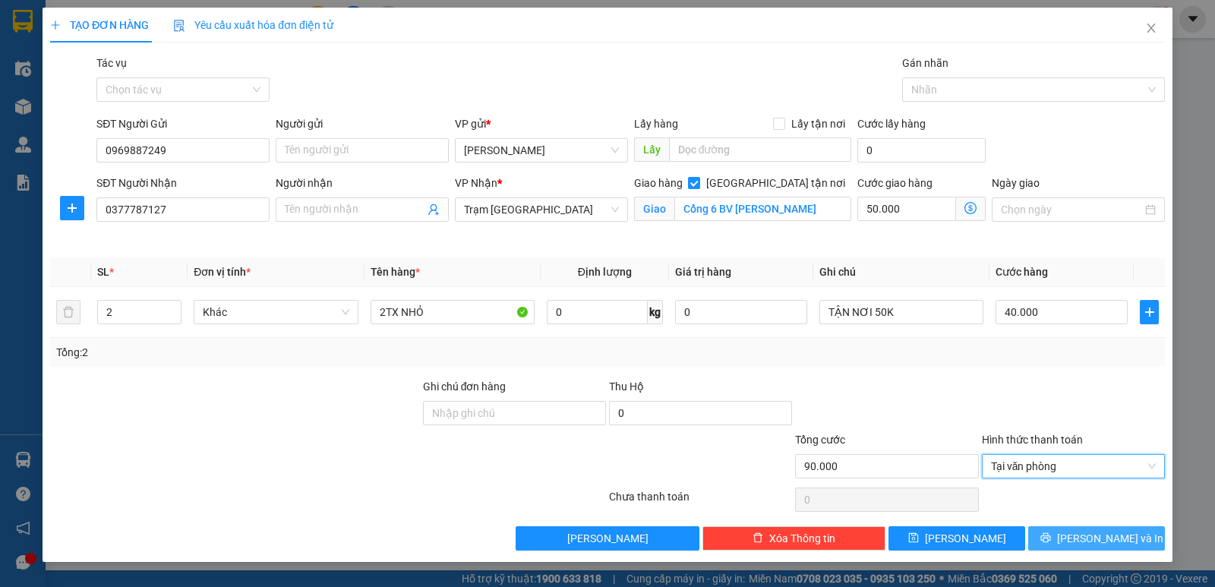
click at [1079, 534] on button "Lưu và In" at bounding box center [1096, 538] width 137 height 24
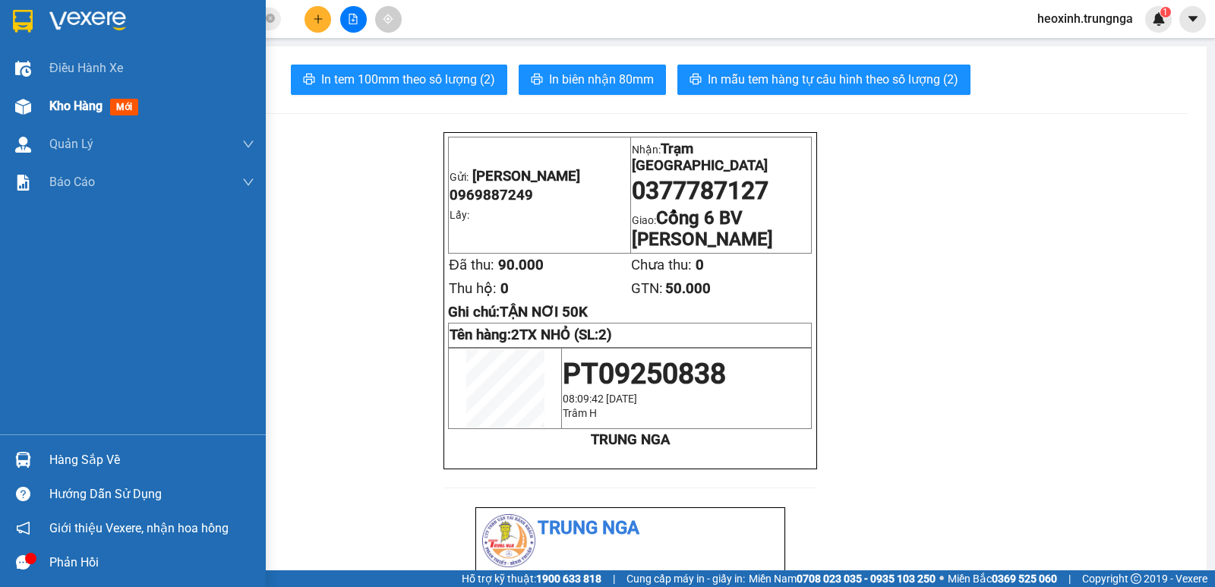
click at [80, 107] on span "Kho hàng" at bounding box center [75, 106] width 53 height 14
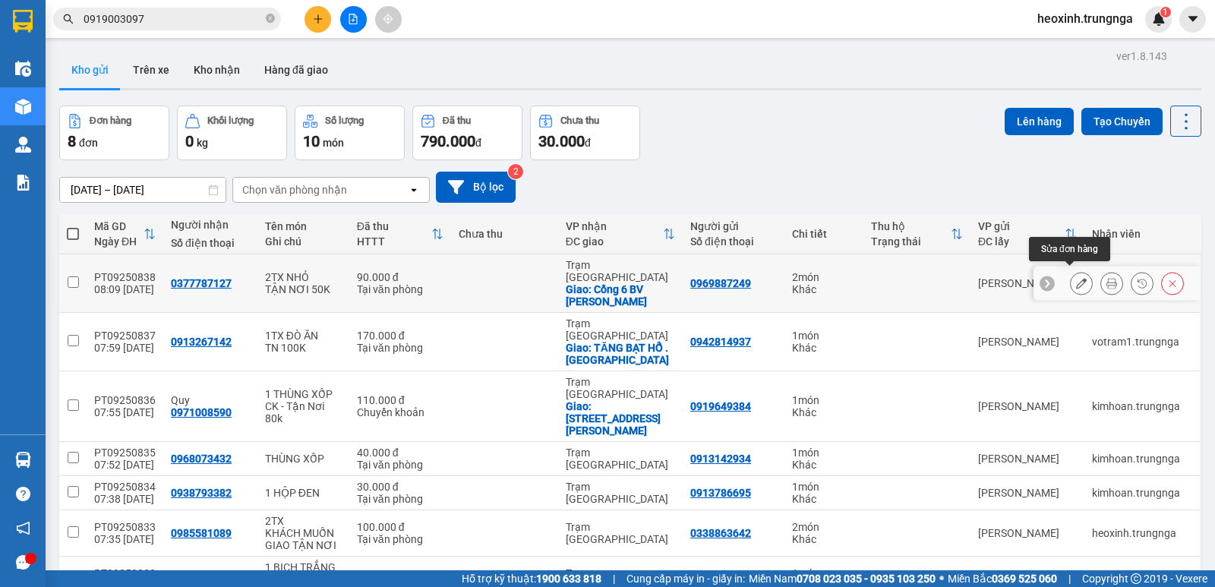
click at [1070, 273] on button at bounding box center [1080, 283] width 21 height 27
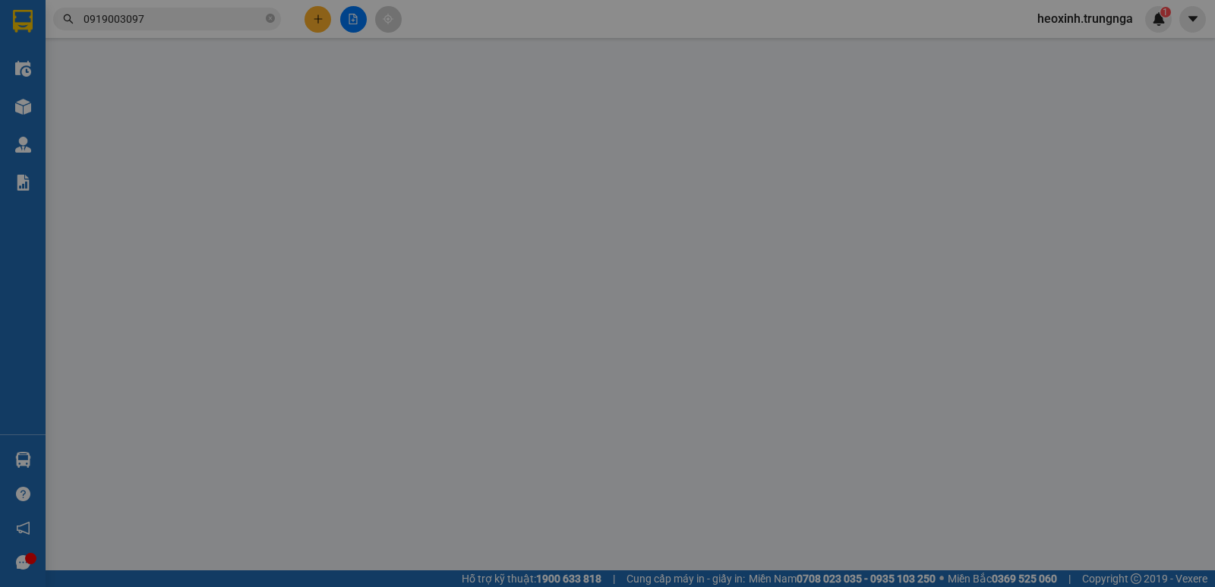
type input "0969887249"
type input "0377787127"
checkbox input "true"
type input "Cổng 6 BV Phạm Ngọc Thạch"
type input "90.000"
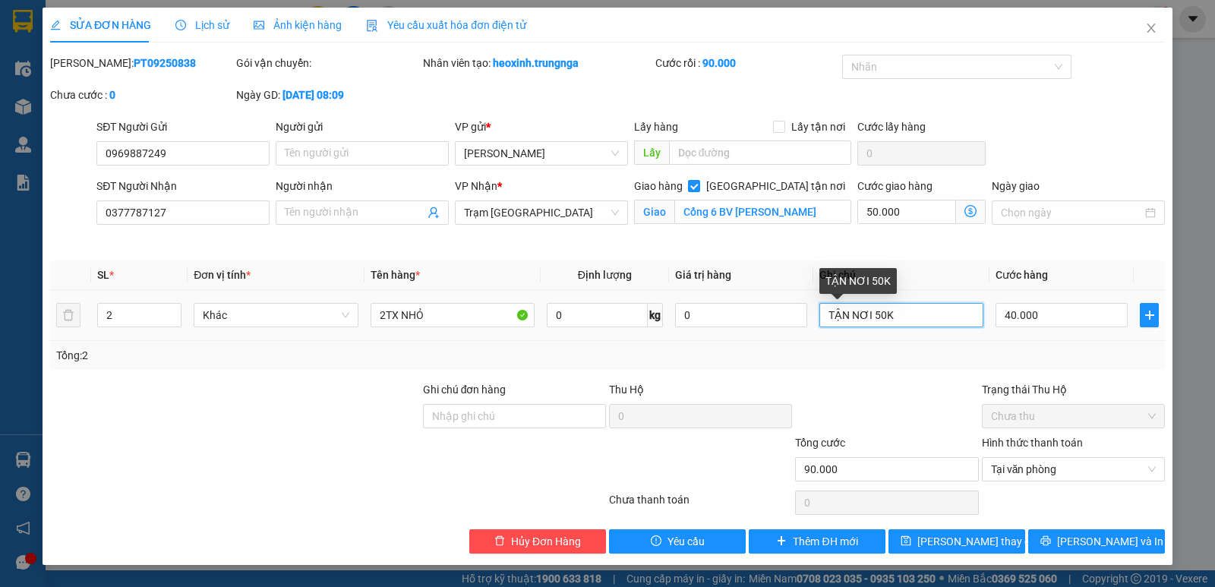
click at [824, 310] on input "TẬN NƠI 50K" at bounding box center [901, 315] width 164 height 24
type input "CK TẬN NƠI 50K"
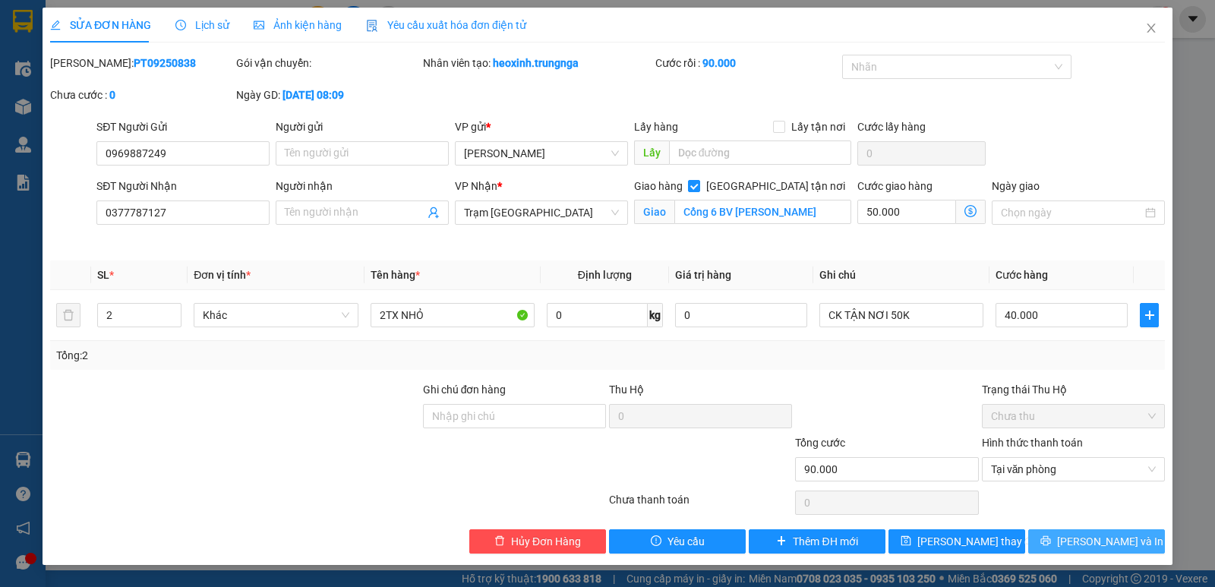
click at [1080, 537] on button "Lưu và In" at bounding box center [1096, 541] width 137 height 24
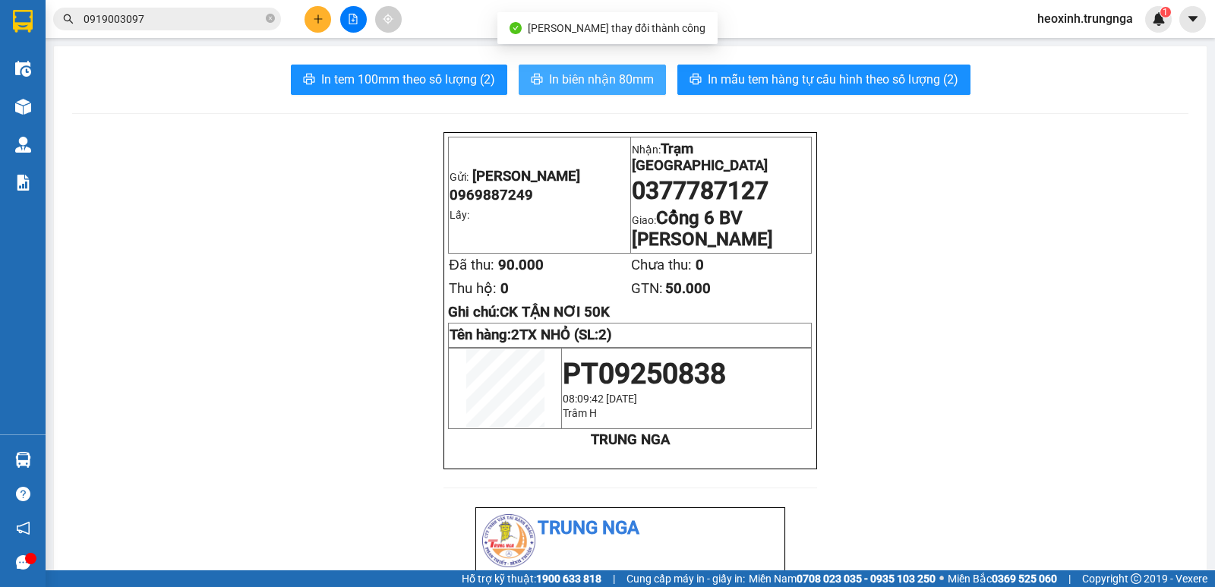
click at [588, 75] on span "In biên nhận 80mm" at bounding box center [601, 79] width 105 height 19
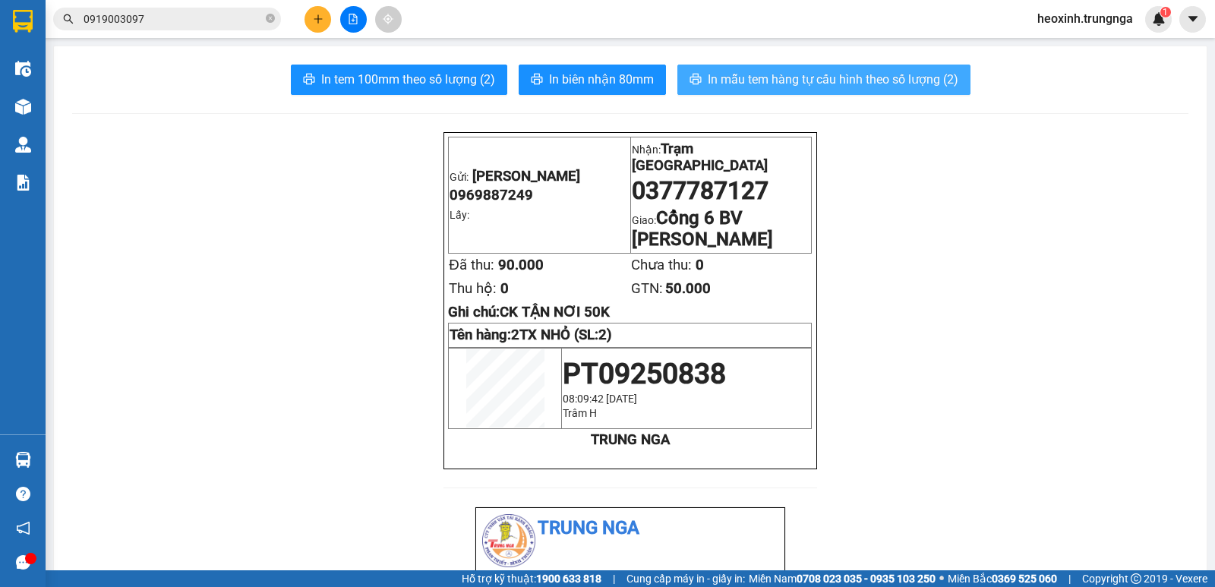
click at [890, 80] on span "In mẫu tem hàng tự cấu hình theo số lượng (2)" at bounding box center [832, 79] width 251 height 19
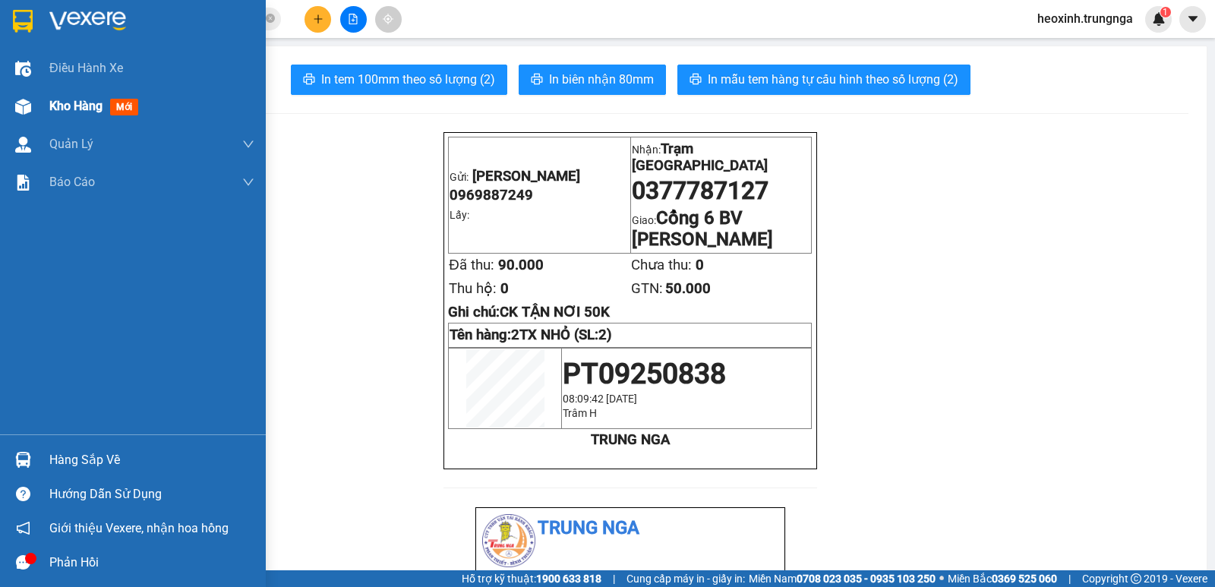
click at [69, 102] on span "Kho hàng" at bounding box center [75, 106] width 53 height 14
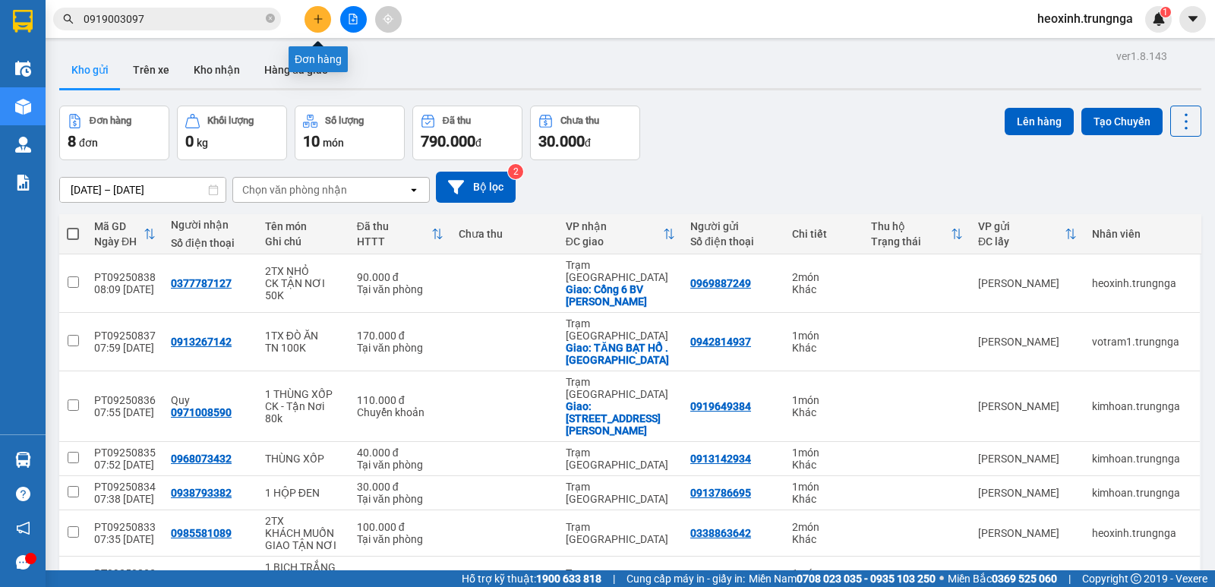
click at [322, 16] on icon "plus" at bounding box center [318, 19] width 11 height 11
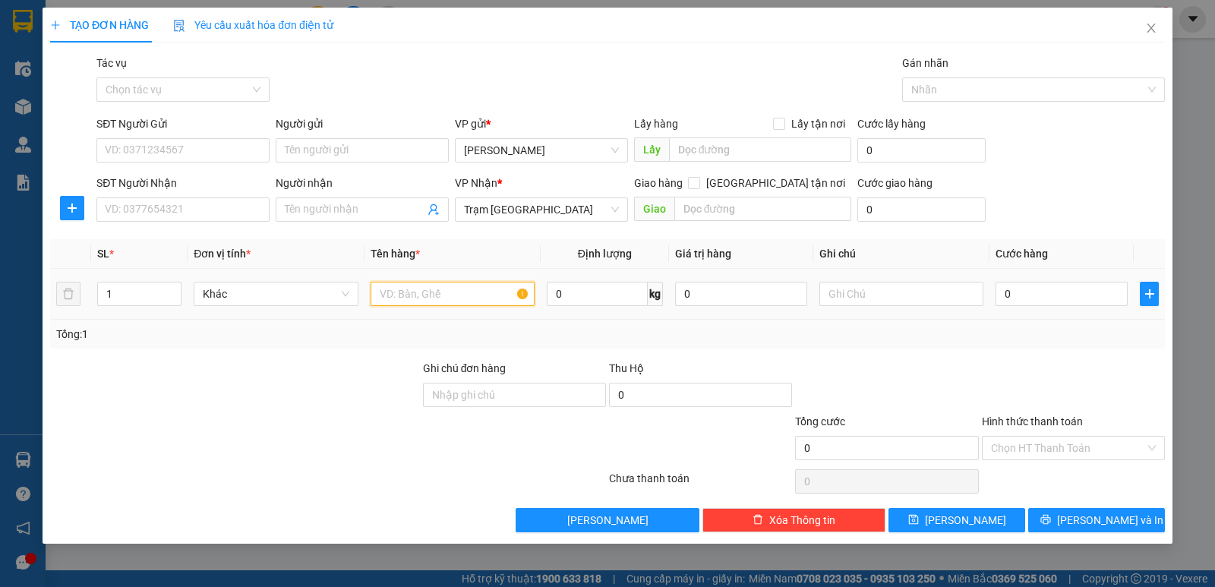
drag, startPoint x: 467, startPoint y: 303, endPoint x: 462, endPoint y: 288, distance: 16.1
click at [465, 298] on input "text" at bounding box center [452, 294] width 164 height 24
type input "1TX"
click at [1066, 292] on input "0" at bounding box center [1061, 294] width 132 height 24
type input "5"
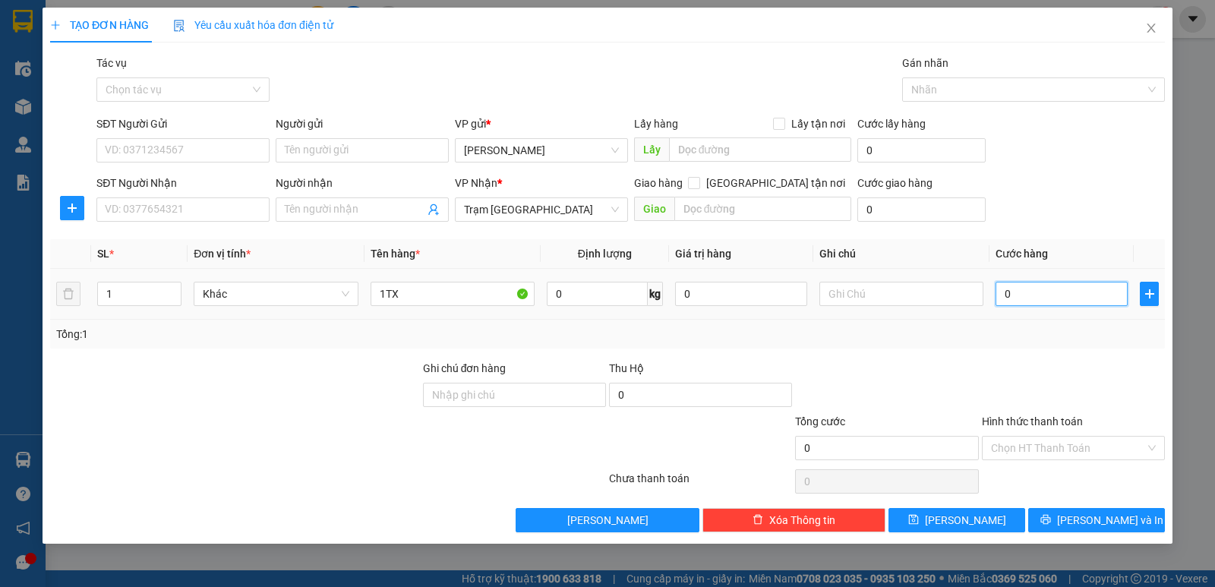
type input "5"
type input "50"
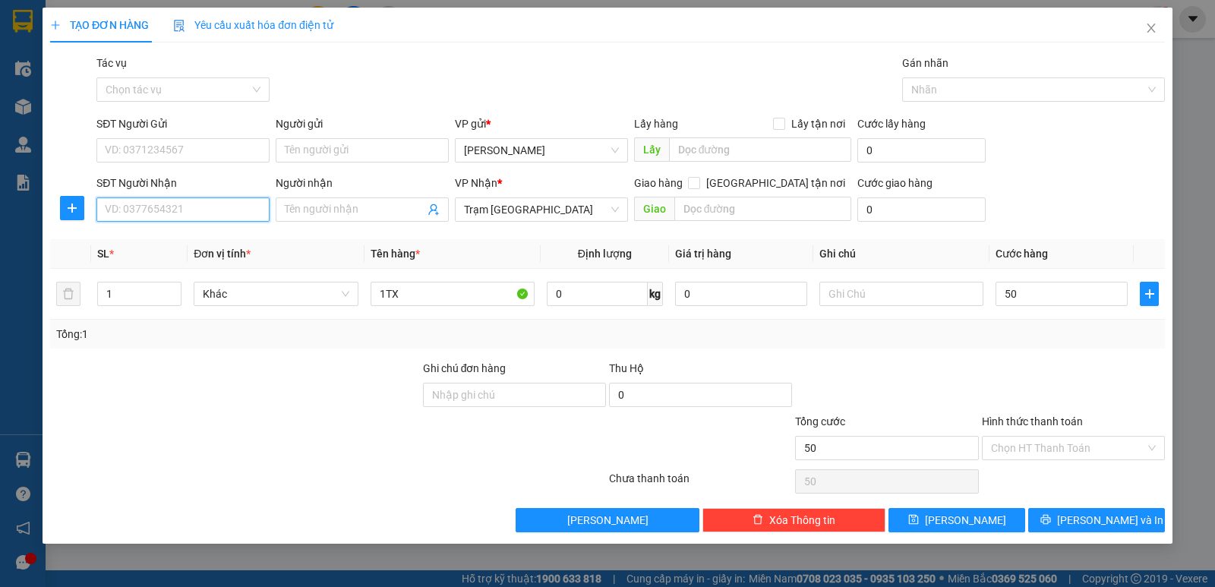
type input "50.000"
click at [191, 216] on input "SĐT Người Nhận" at bounding box center [182, 209] width 173 height 24
type input "0932044219"
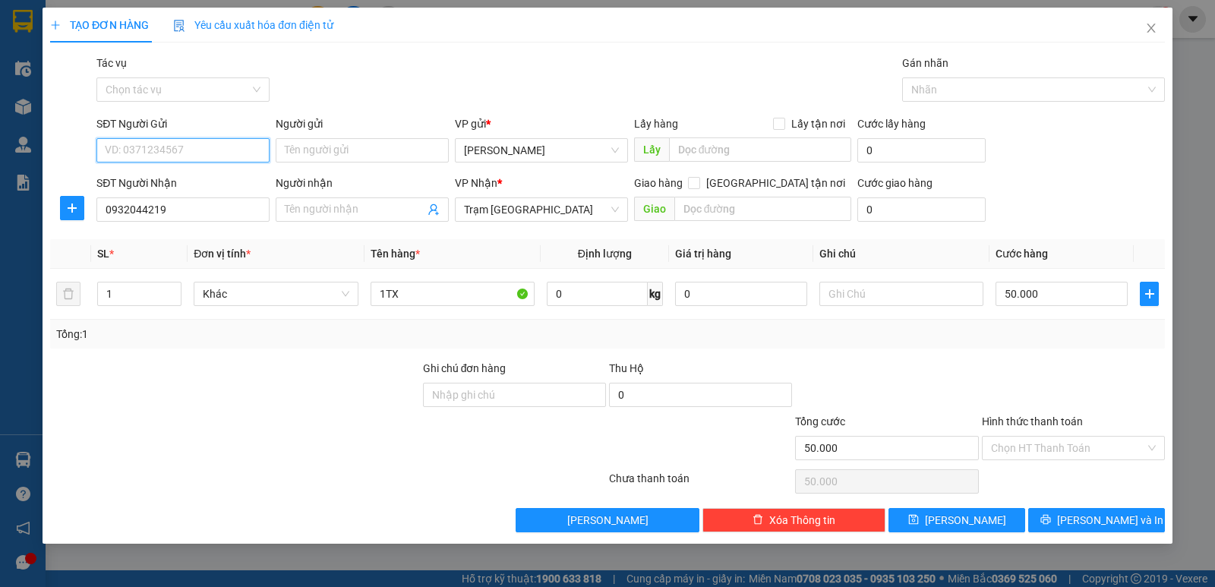
click at [159, 153] on input "SĐT Người Gửi" at bounding box center [182, 150] width 173 height 24
type input "0945657220"
click at [856, 342] on div "Tổng: 1" at bounding box center [607, 334] width 1114 height 29
click at [1010, 442] on input "Hình thức thanh toán" at bounding box center [1068, 447] width 154 height 23
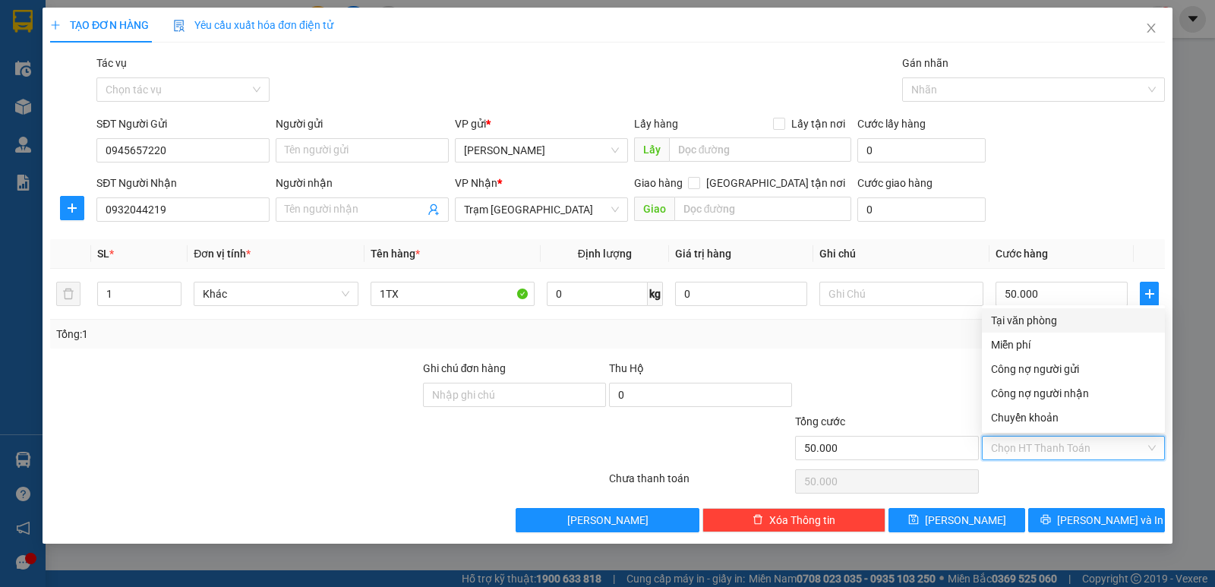
click at [1060, 324] on div "Tại văn phòng" at bounding box center [1073, 320] width 165 height 17
type input "0"
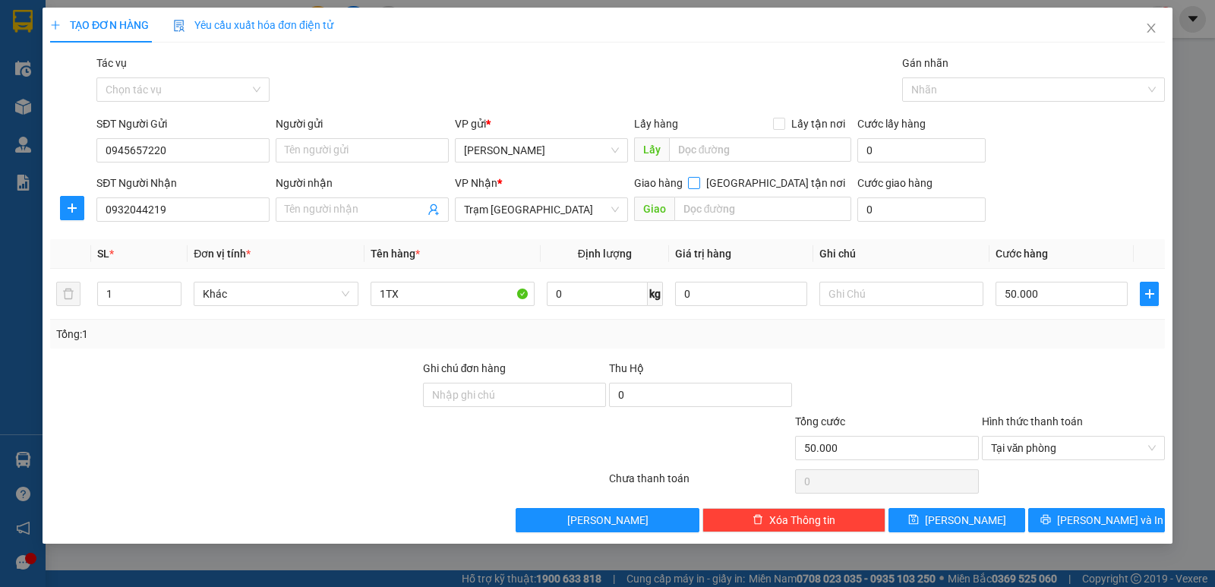
drag, startPoint x: 779, startPoint y: 178, endPoint x: 769, endPoint y: 193, distance: 17.5
click at [698, 178] on input "Giao tận nơi" at bounding box center [693, 182] width 11 height 11
checkbox input "true"
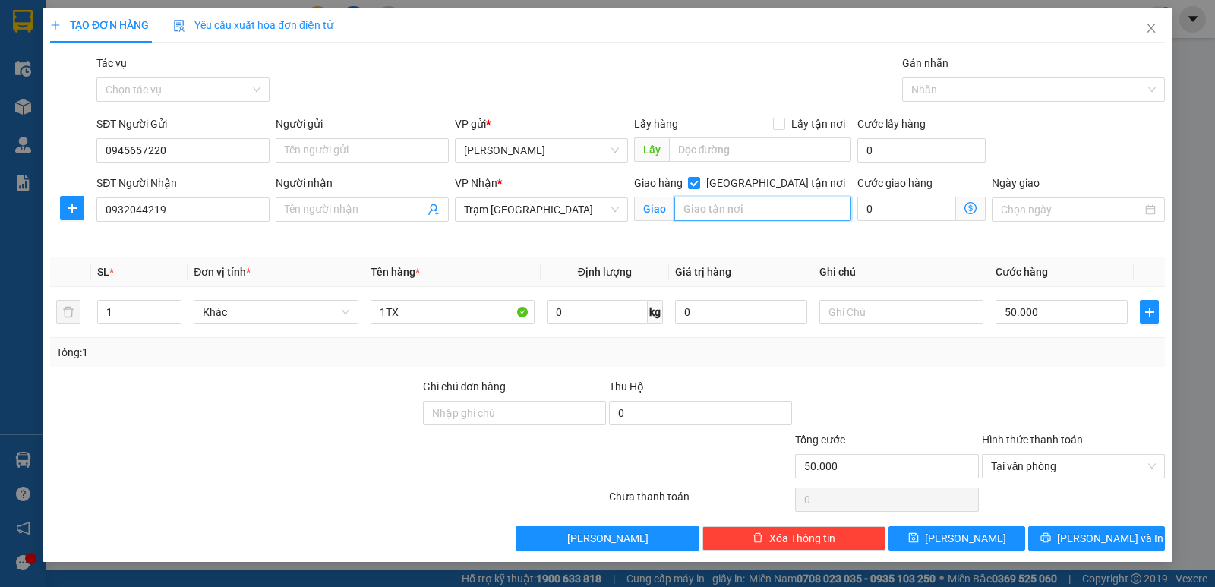
click at [759, 214] on input "text" at bounding box center [763, 209] width 178 height 24
type input "37 Đương 51 p14 Gò Vấp"
click at [891, 205] on input "0" at bounding box center [906, 209] width 99 height 24
type input "50.001"
type input "1"
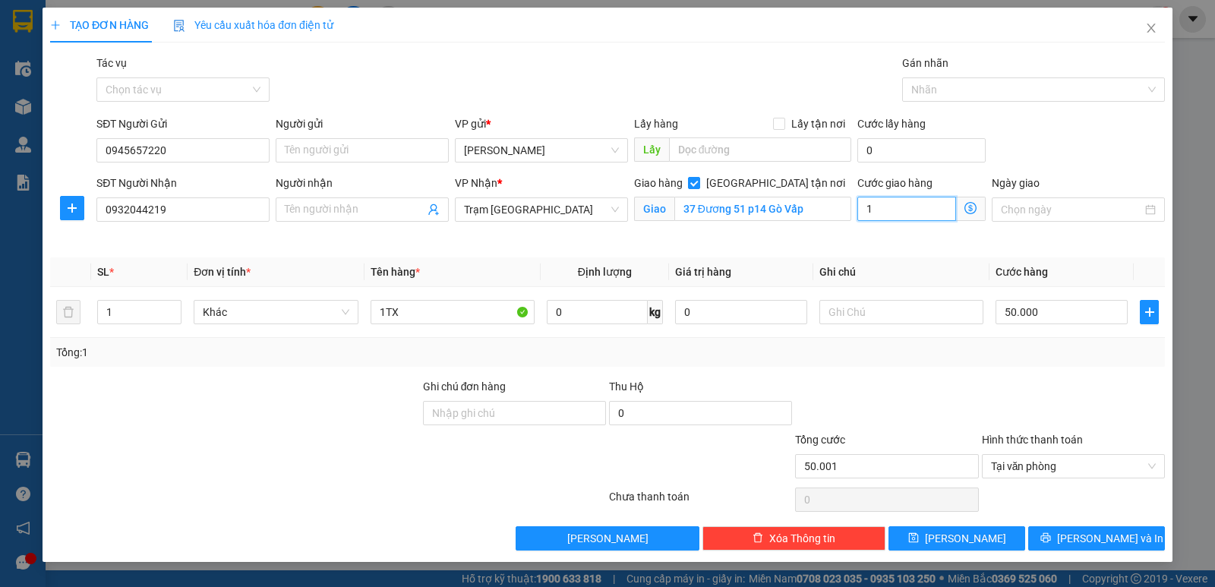
type input "50.010"
type input "10"
type input "50.100"
type input "100"
type input "150.000"
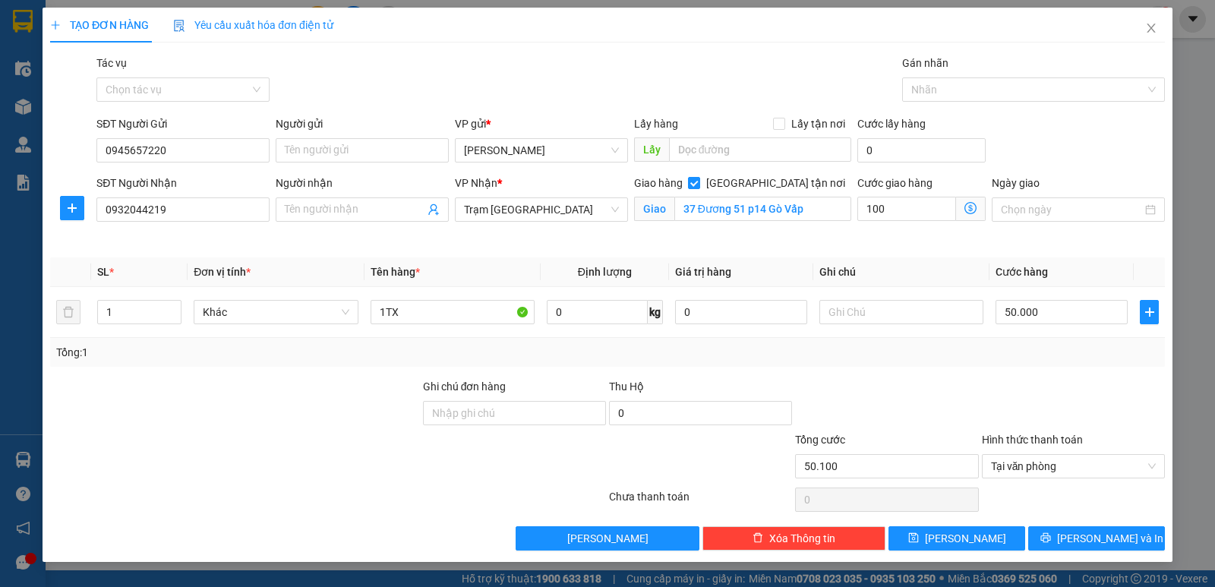
type input "100.000"
click at [814, 234] on div "Giao hàng Giao tận nơi Giao 37 Đương 51 p14 Gò Vấp" at bounding box center [743, 210] width 224 height 71
click at [846, 314] on input "text" at bounding box center [901, 312] width 164 height 24
type input "t"
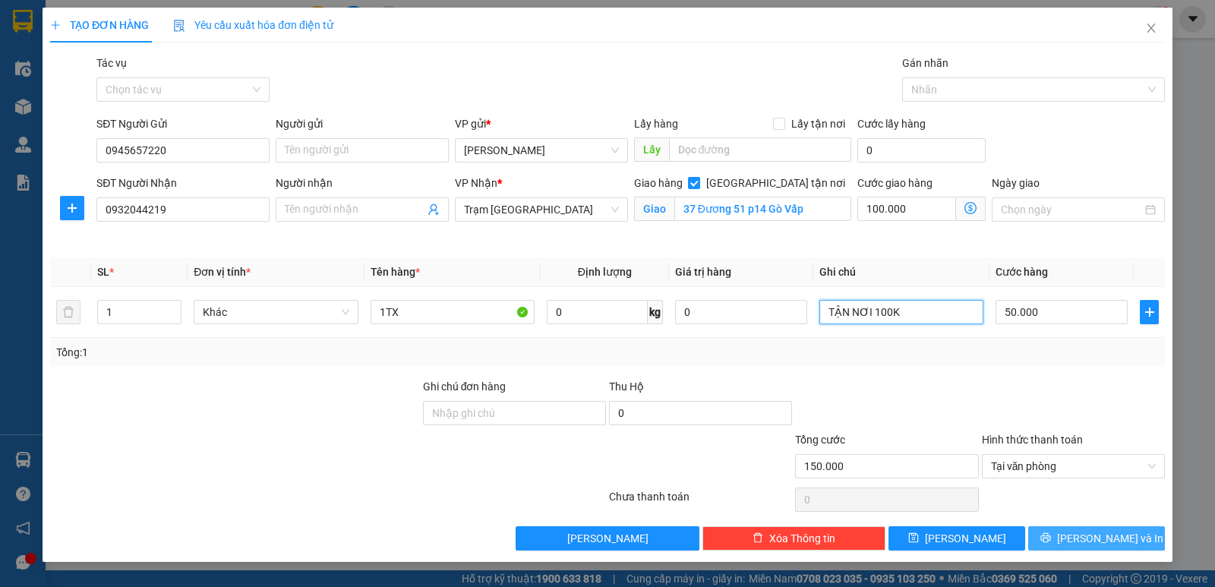
type input "TẬN NƠI 100K"
click at [1051, 541] on icon "printer" at bounding box center [1045, 537] width 11 height 11
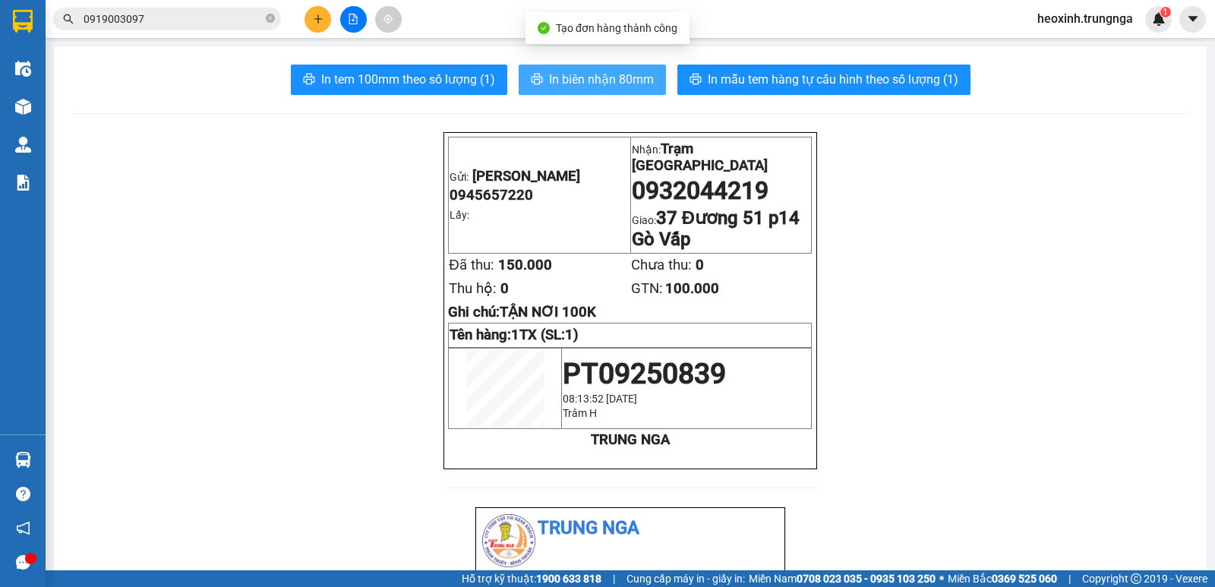
drag, startPoint x: 580, startPoint y: 72, endPoint x: 589, endPoint y: 73, distance: 9.1
click at [581, 71] on span "In biên nhận 80mm" at bounding box center [601, 79] width 105 height 19
click at [318, 17] on icon "plus" at bounding box center [317, 18] width 1 height 8
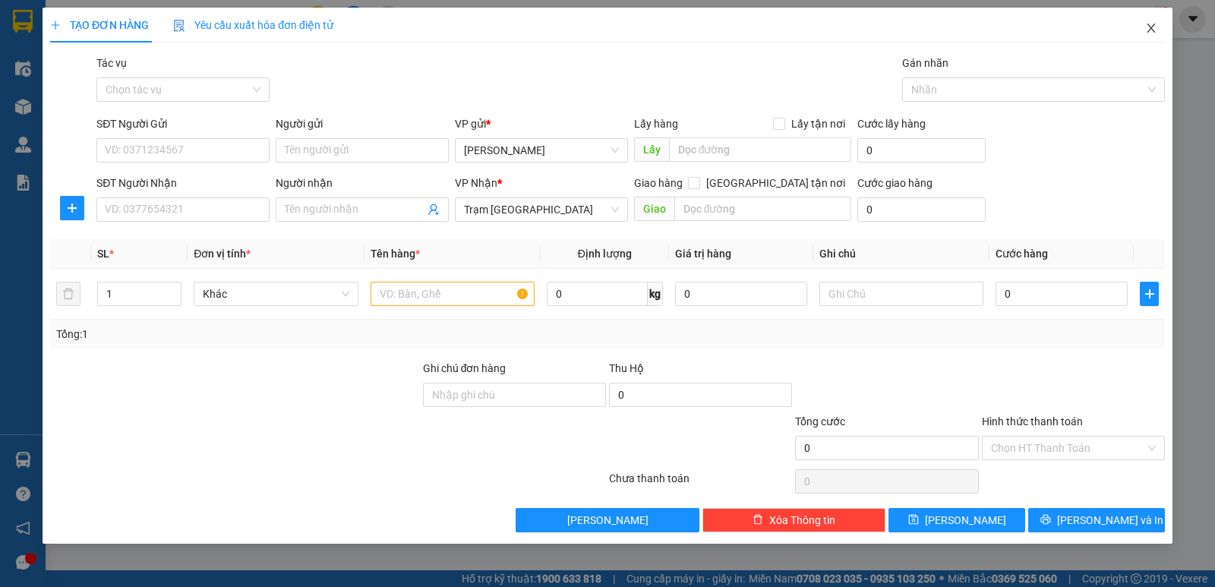
click at [1158, 24] on span "Close" at bounding box center [1151, 29] width 43 height 43
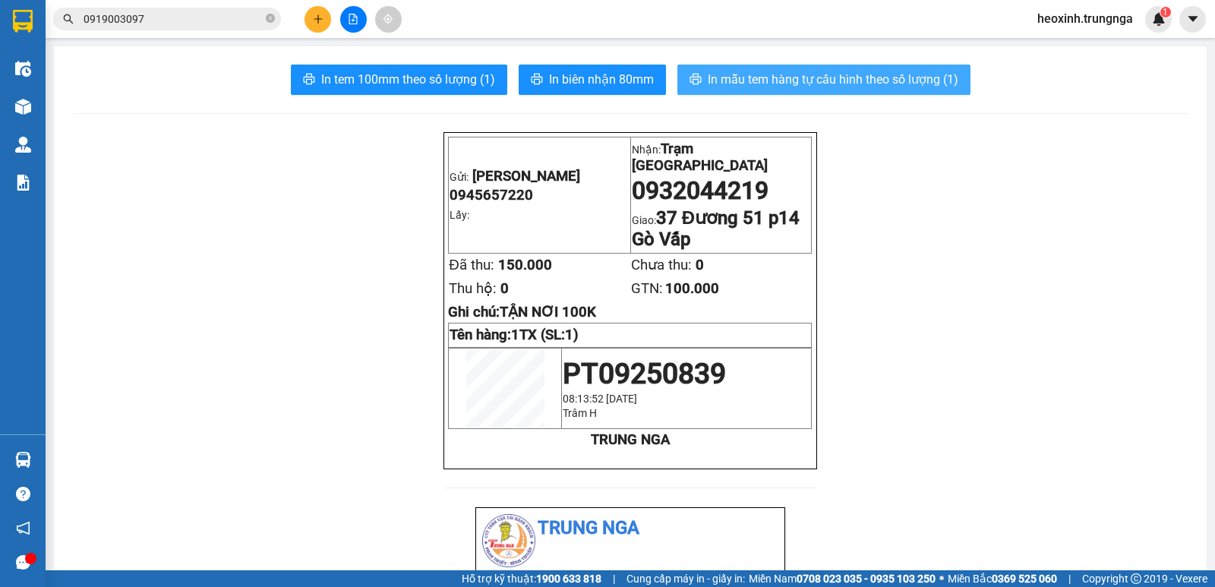
click at [767, 70] on span "In mẫu tem hàng tự cấu hình theo số lượng (1)" at bounding box center [832, 79] width 251 height 19
click at [777, 79] on span "In mẫu tem hàng tự cấu hình theo số lượng (1)" at bounding box center [832, 79] width 251 height 19
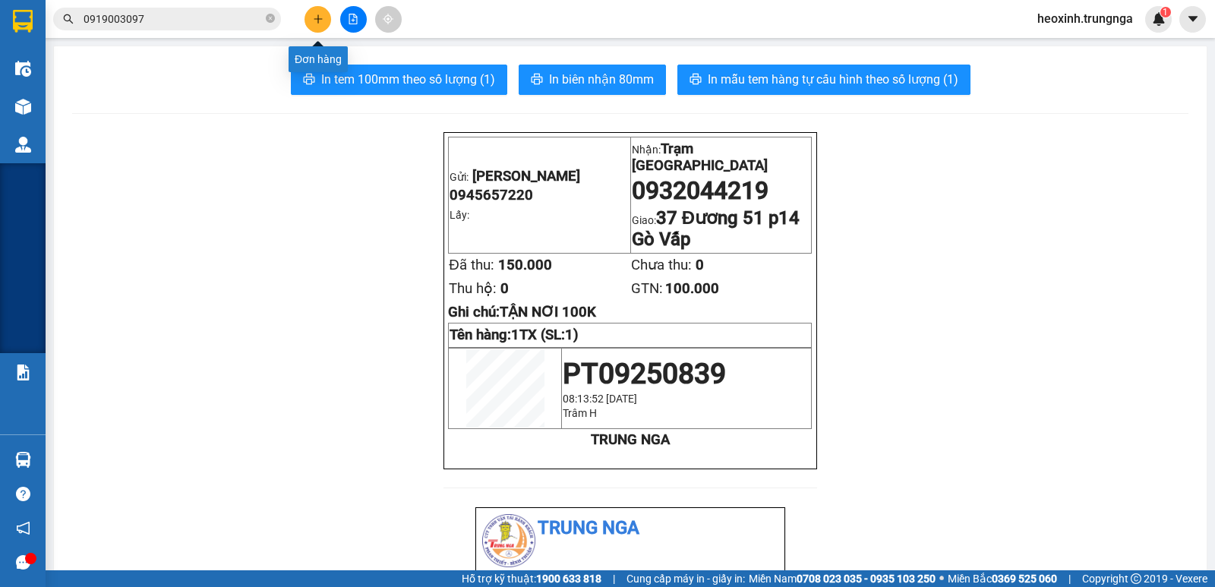
click at [318, 24] on icon "plus" at bounding box center [318, 19] width 11 height 11
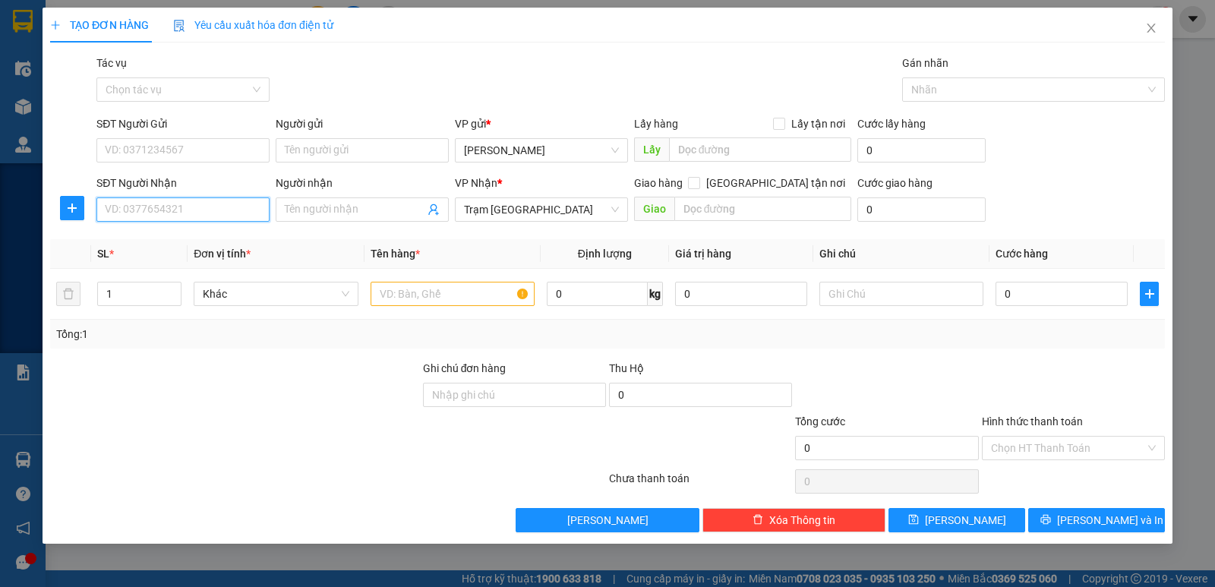
click at [122, 216] on input "SĐT Người Nhận" at bounding box center [182, 209] width 173 height 24
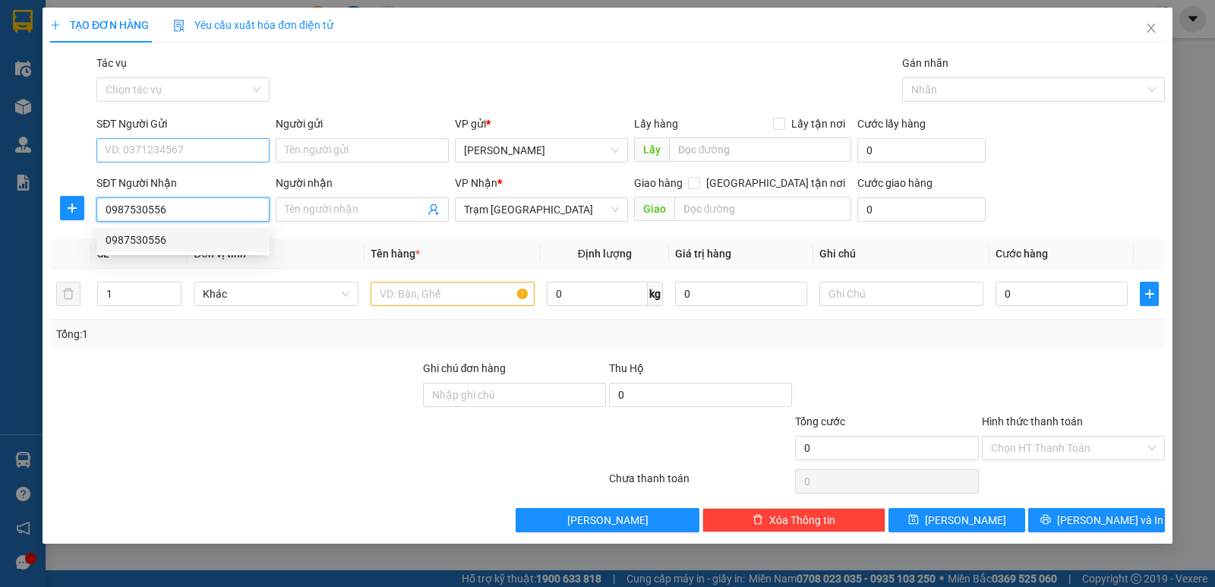
type input "0987530556"
click at [142, 150] on input "SĐT Người Gửi" at bounding box center [182, 150] width 173 height 24
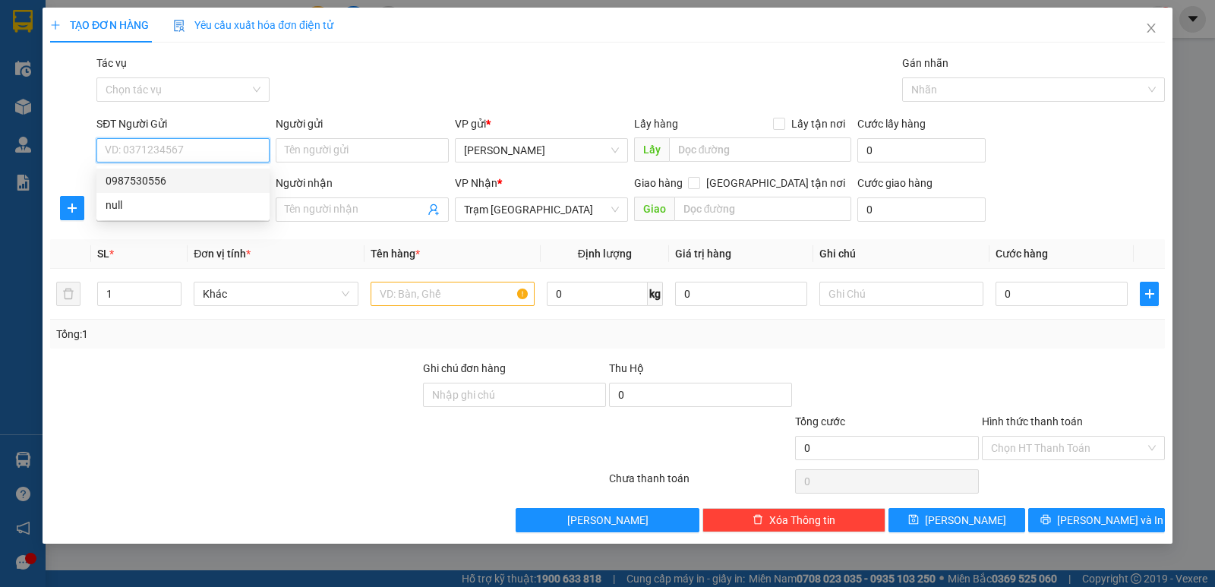
click at [161, 175] on div "0987530556" at bounding box center [183, 180] width 155 height 17
type input "0987530556"
type input "40.000"
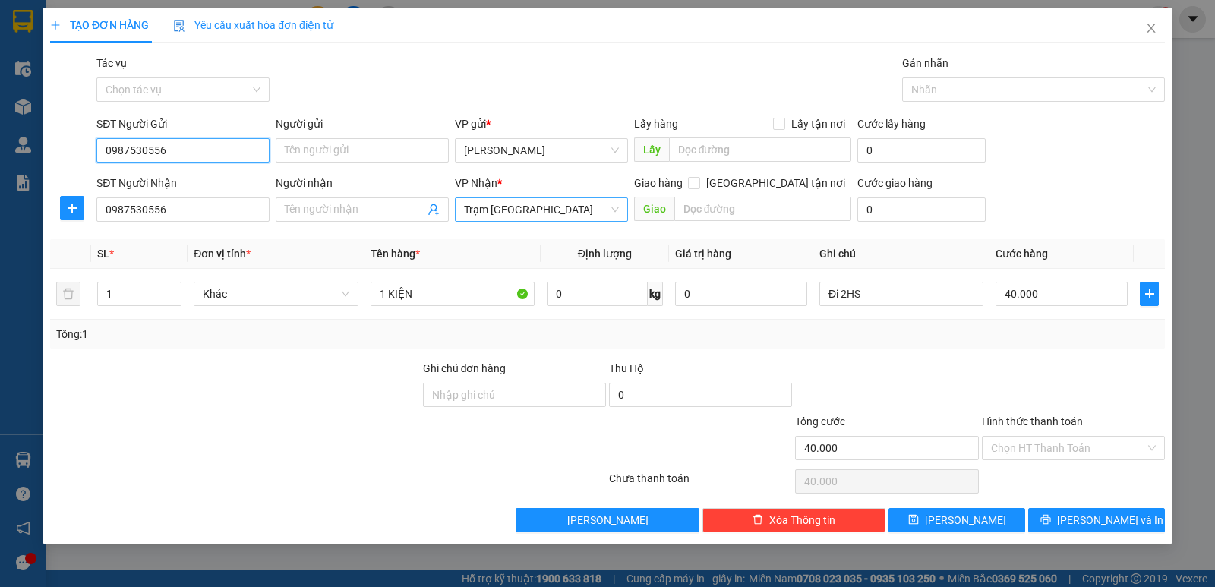
click at [511, 216] on span "Trạm Sài Gòn" at bounding box center [541, 209] width 155 height 23
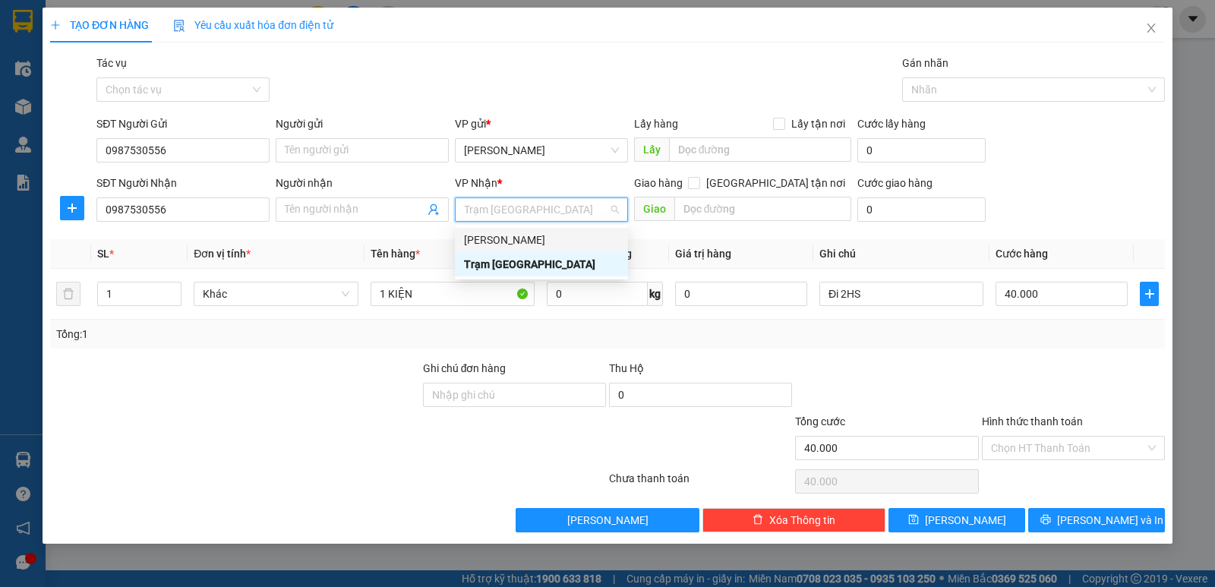
click at [770, 251] on th "Giá trị hàng" at bounding box center [741, 254] width 144 height 30
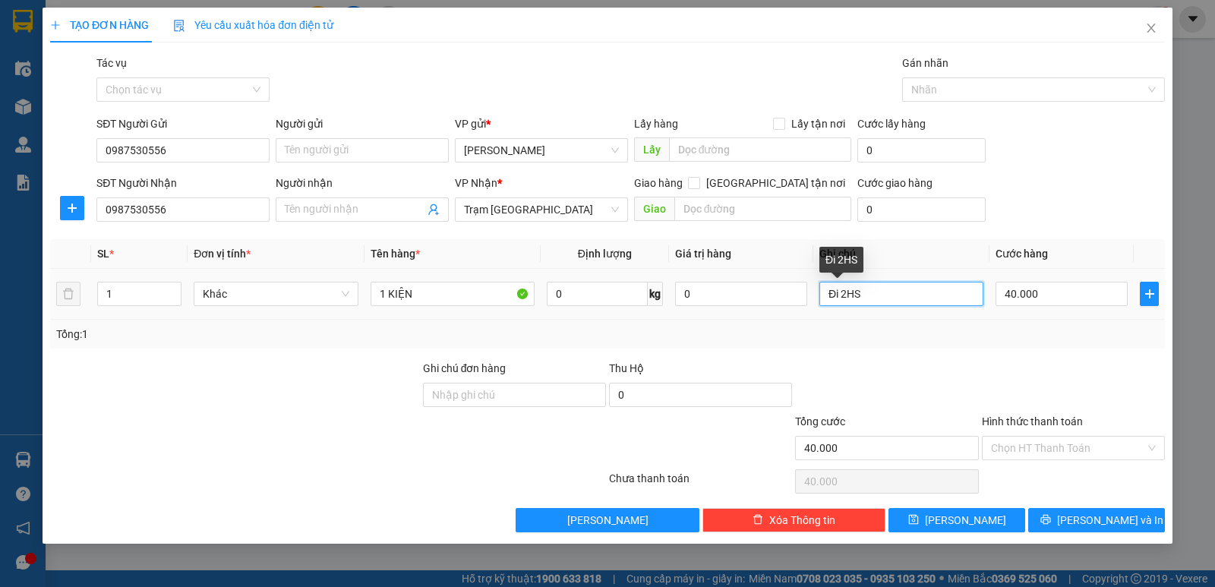
click at [857, 290] on input "Đi 2HS" at bounding box center [901, 294] width 164 height 24
drag, startPoint x: 879, startPoint y: 292, endPoint x: 668, endPoint y: 149, distance: 255.2
click at [679, 291] on tr "1 Khác 1 KIỆN 0 kg 0 Đi 2HS 40.000" at bounding box center [607, 294] width 1114 height 51
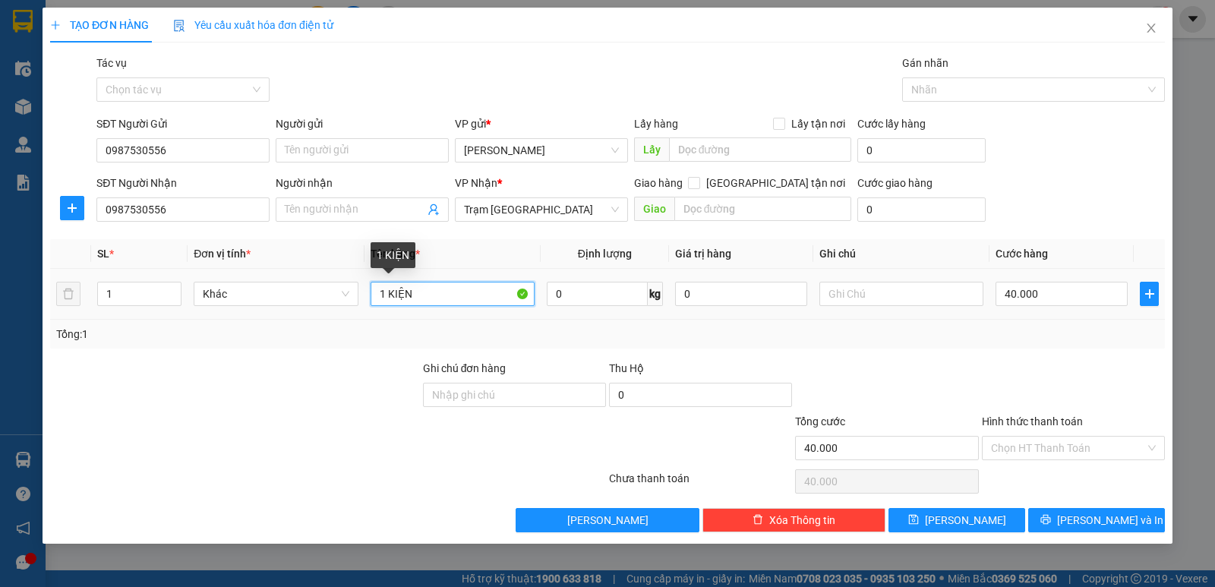
drag, startPoint x: 495, startPoint y: 298, endPoint x: 502, endPoint y: 292, distance: 9.1
click at [495, 296] on input "1 KIỆN" at bounding box center [452, 294] width 164 height 24
type input "1 KIỆN GIẤY"
type input "3"
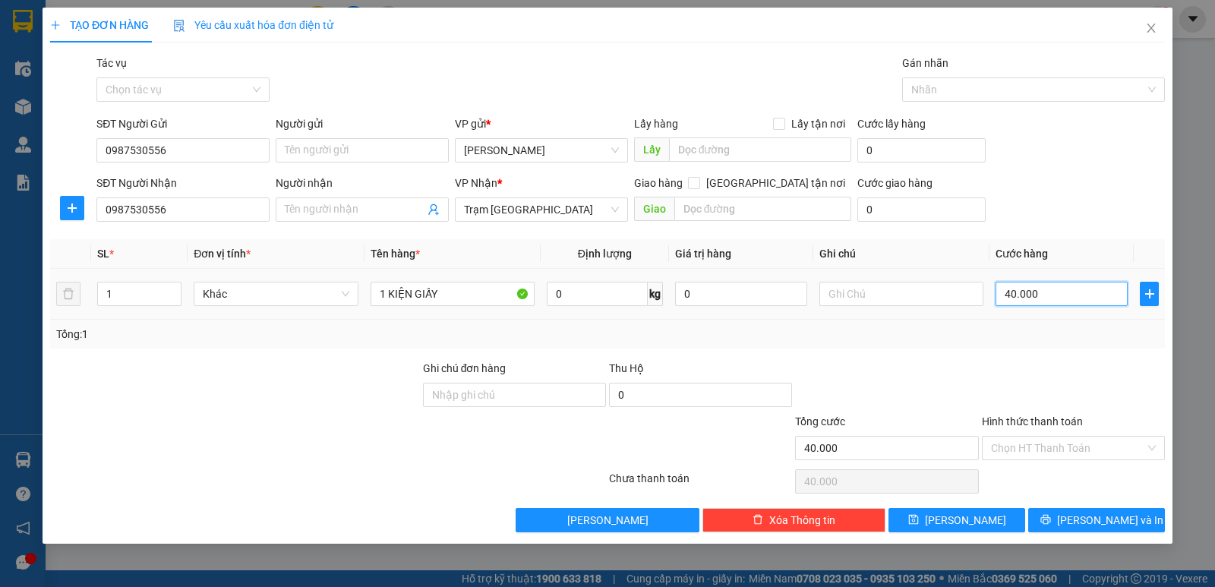
type input "3"
type input "30"
type input "30.000"
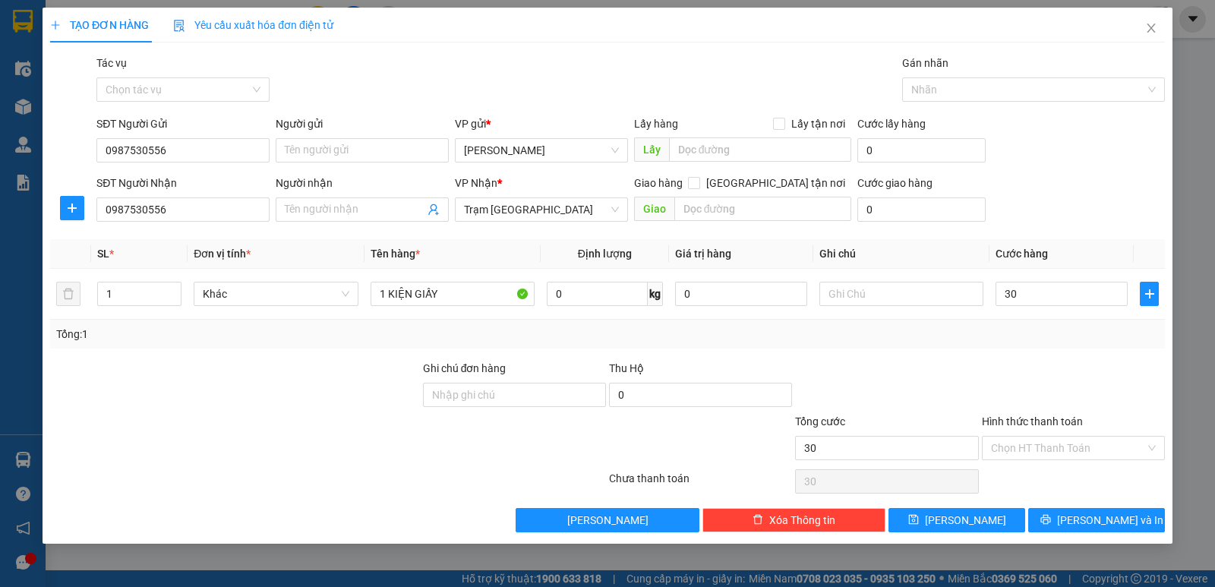
type input "30.000"
click at [962, 395] on div at bounding box center [886, 386] width 186 height 53
click at [1094, 512] on span "Lưu và In" at bounding box center [1110, 520] width 106 height 17
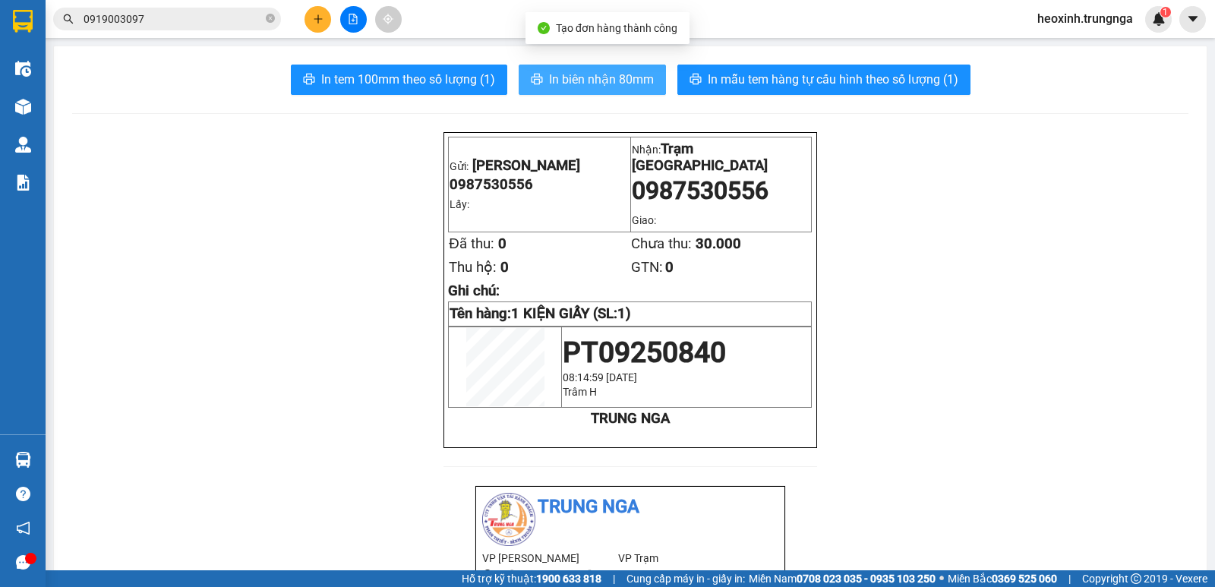
click at [615, 90] on button "In biên nhận 80mm" at bounding box center [591, 80] width 147 height 30
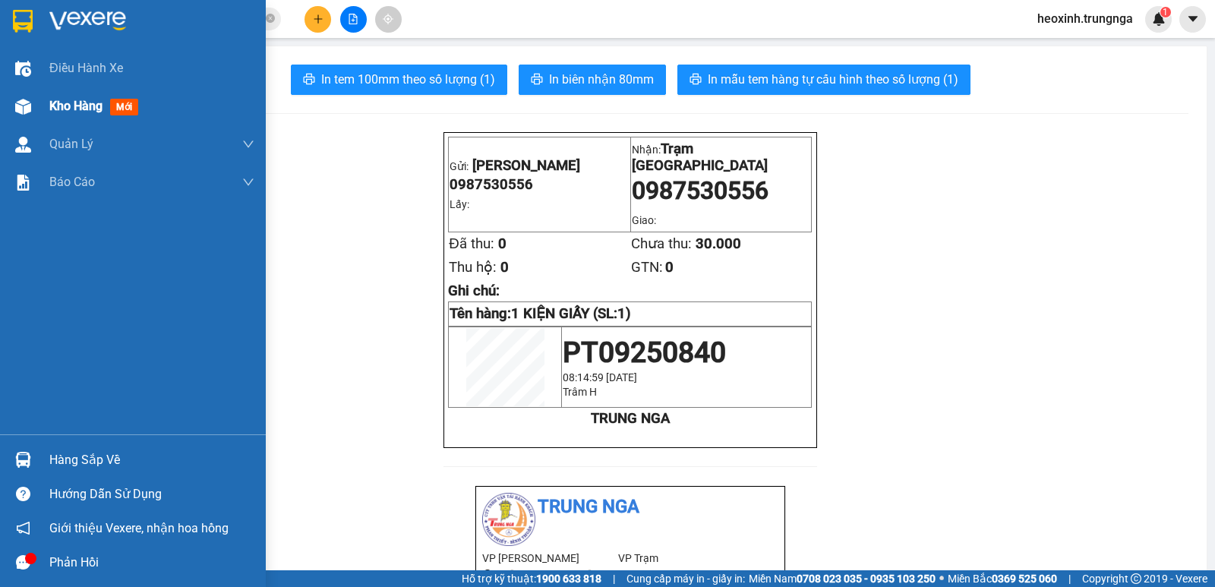
click at [23, 113] on img at bounding box center [23, 107] width 16 height 16
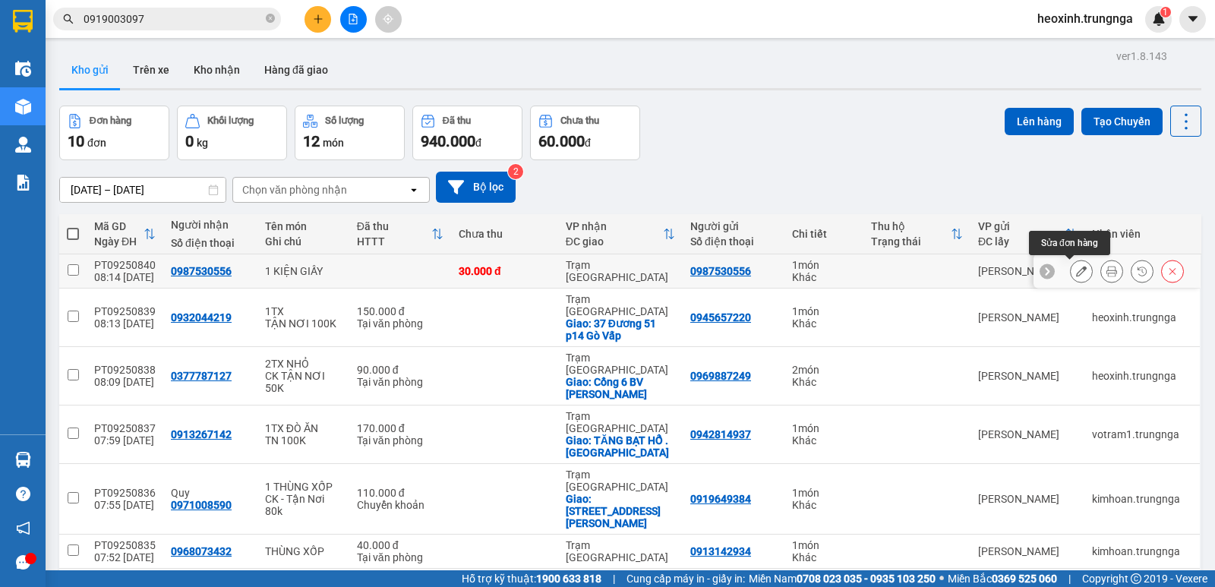
click at [1076, 271] on icon at bounding box center [1081, 271] width 11 height 11
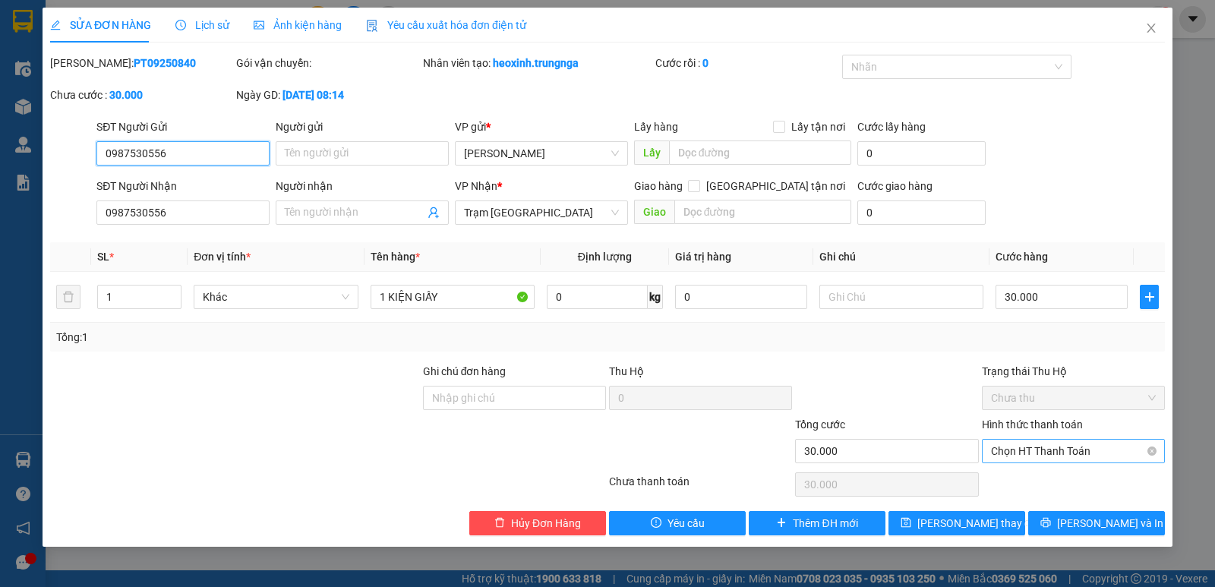
click at [1023, 455] on span "Chọn HT Thanh Toán" at bounding box center [1073, 451] width 165 height 23
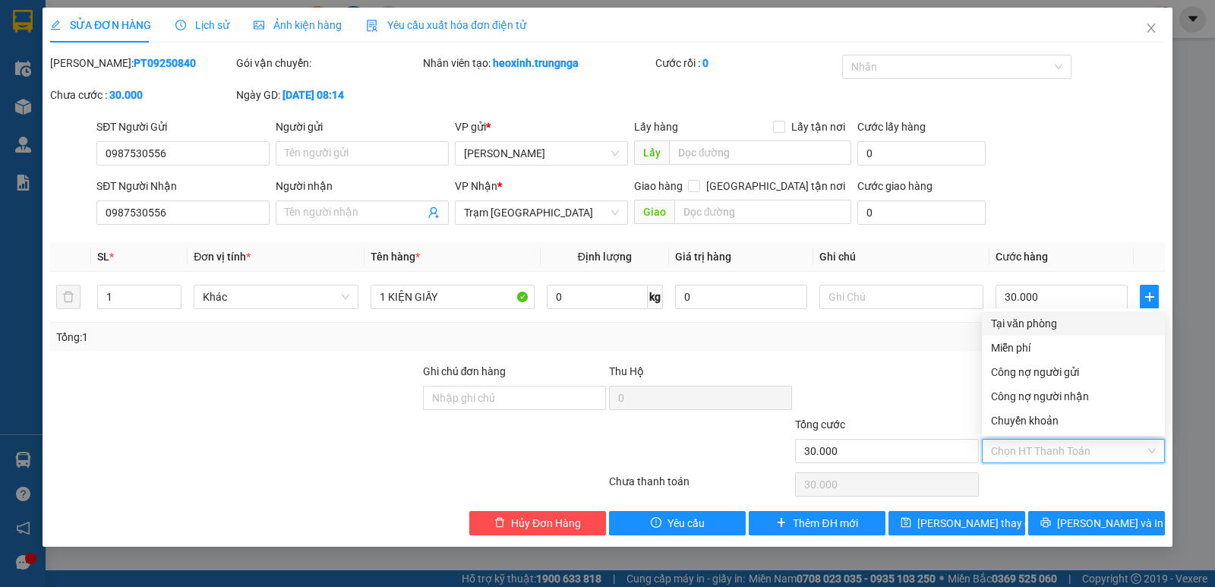
click at [1035, 329] on div "Tại văn phòng" at bounding box center [1073, 323] width 165 height 17
type input "0"
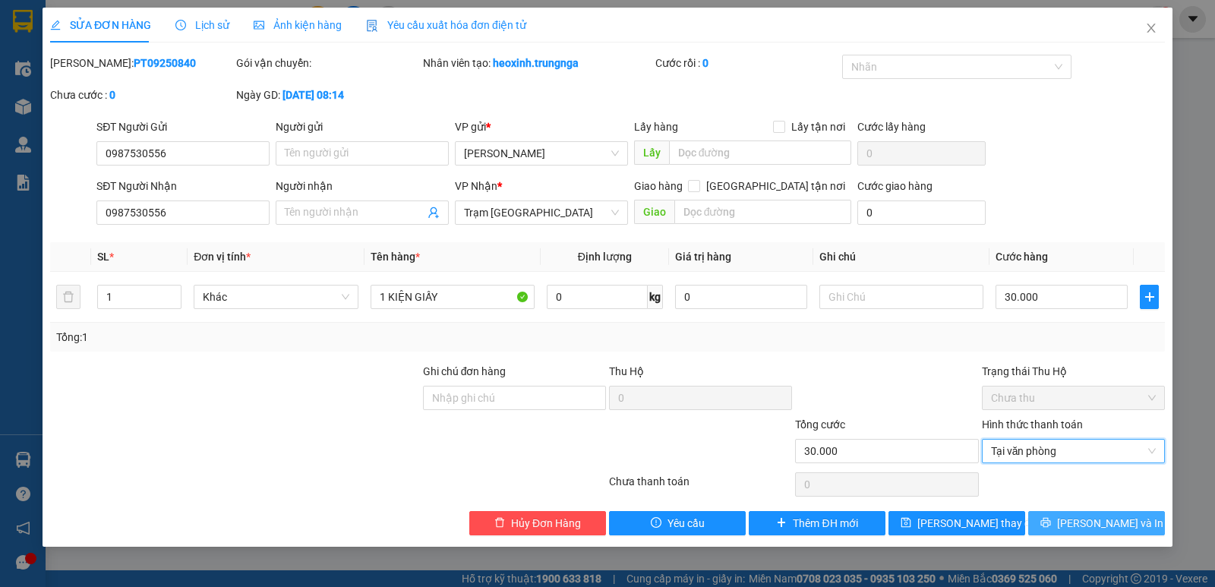
click at [1066, 530] on button "Lưu và In" at bounding box center [1096, 523] width 137 height 24
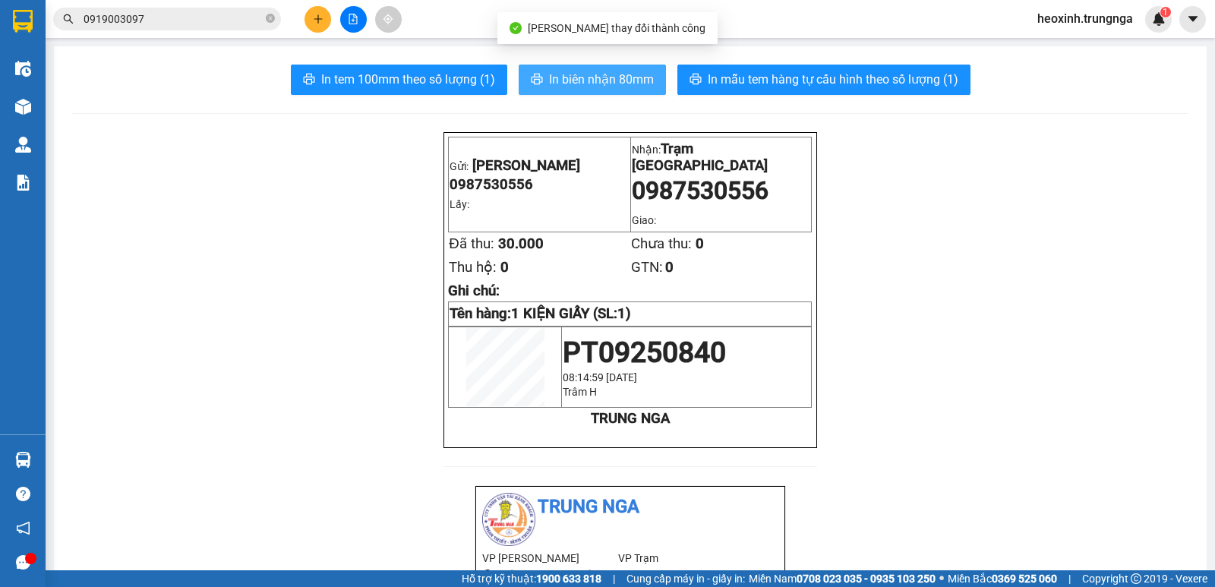
click at [612, 79] on span "In biên nhận 80mm" at bounding box center [601, 79] width 105 height 19
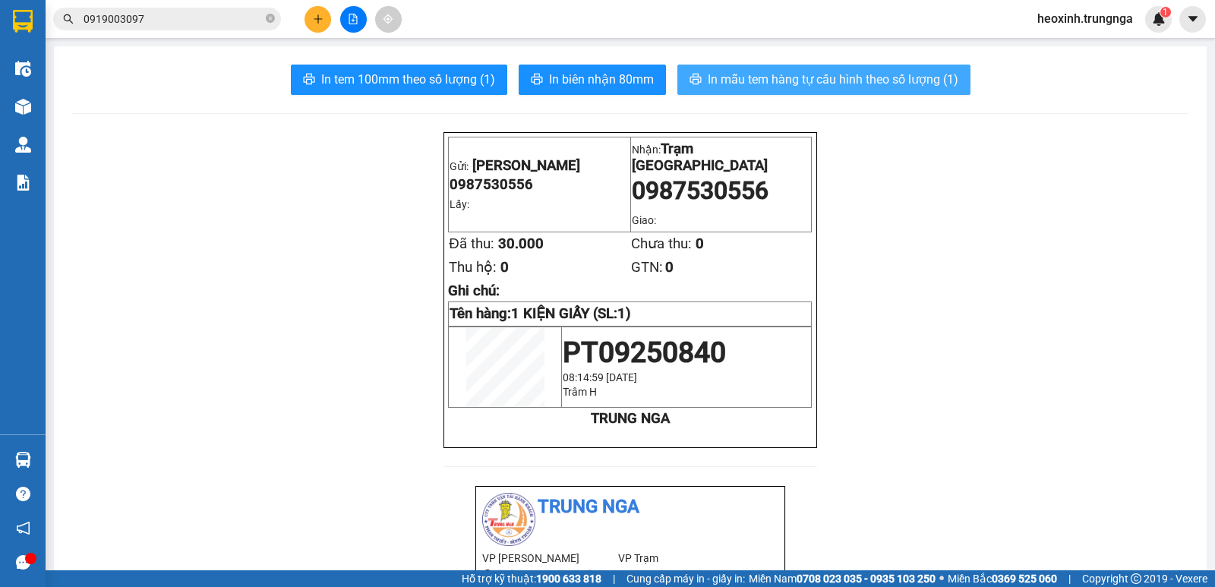
click at [817, 70] on span "In mẫu tem hàng tự cấu hình theo số lượng (1)" at bounding box center [832, 79] width 251 height 19
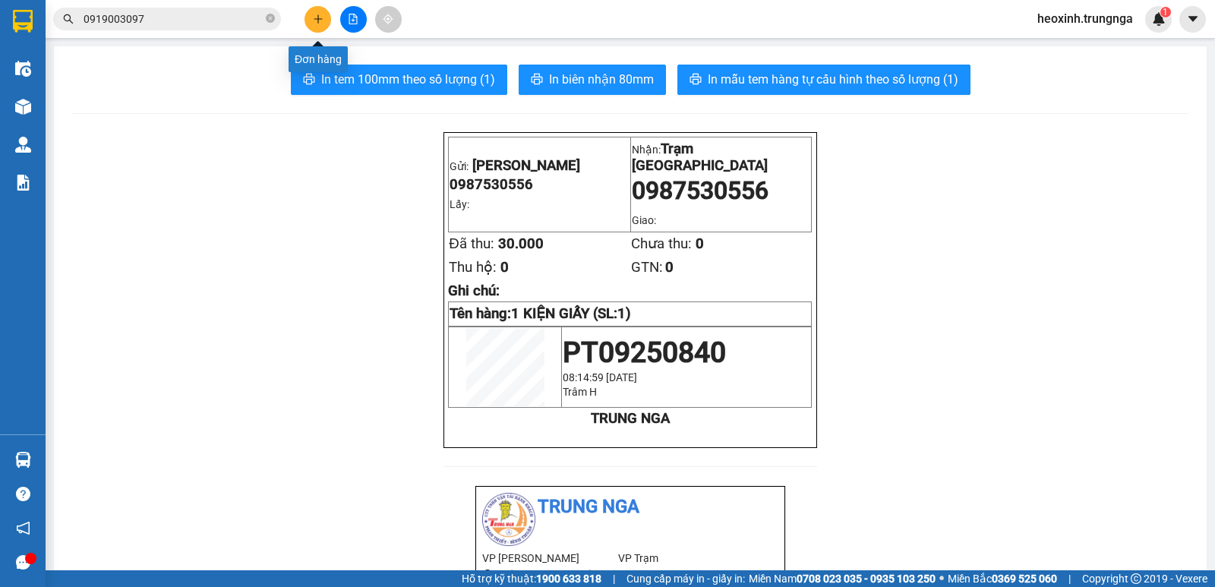
click at [314, 15] on icon "plus" at bounding box center [318, 19] width 11 height 11
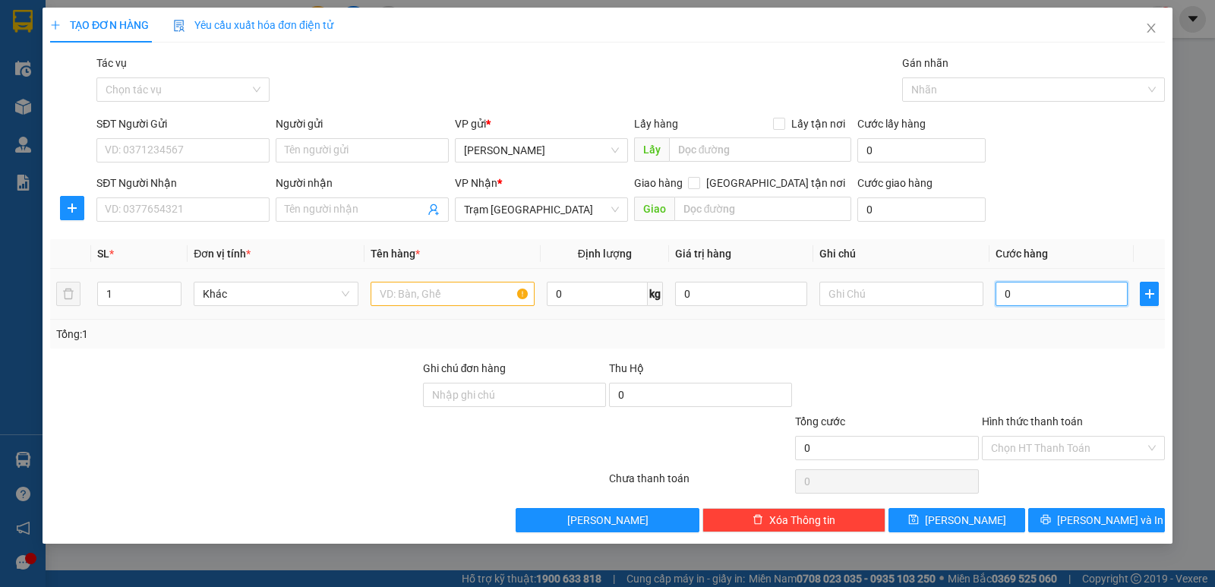
click at [1020, 290] on input "0" at bounding box center [1061, 294] width 132 height 24
type input "1"
type input "12"
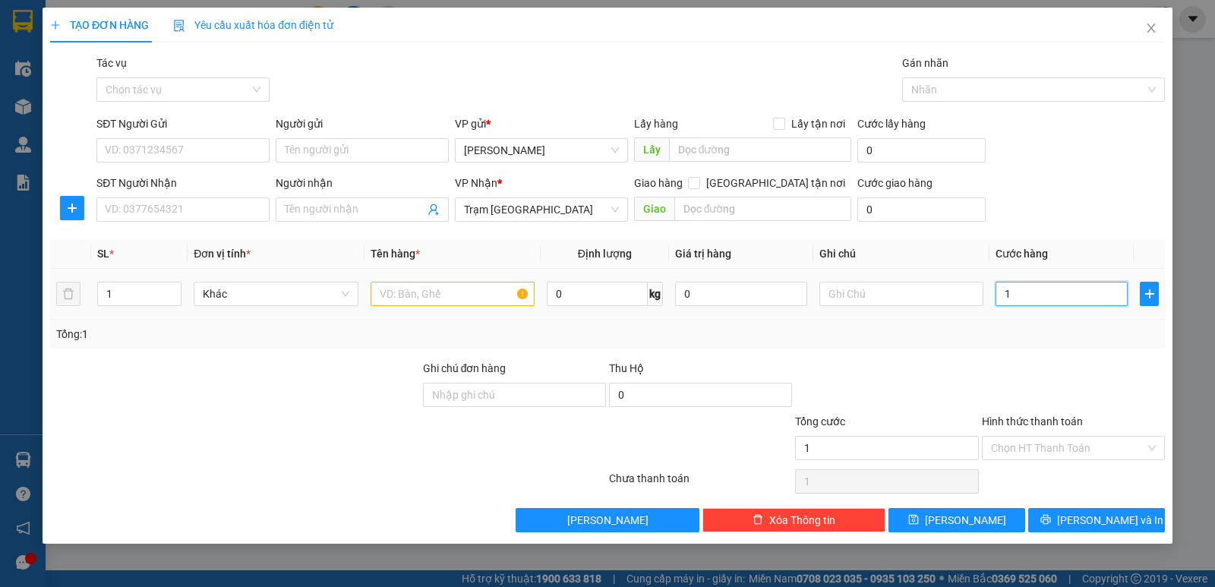
type input "12"
type input "120"
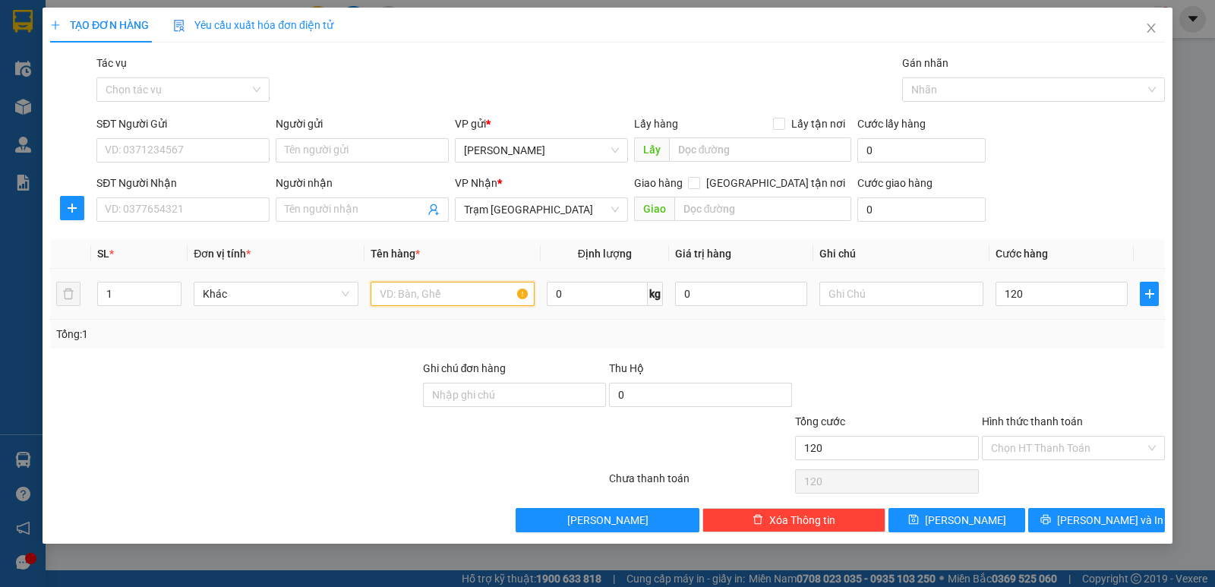
type input "120.000"
click at [403, 299] on input "text" at bounding box center [452, 294] width 164 height 24
type input "1TX"
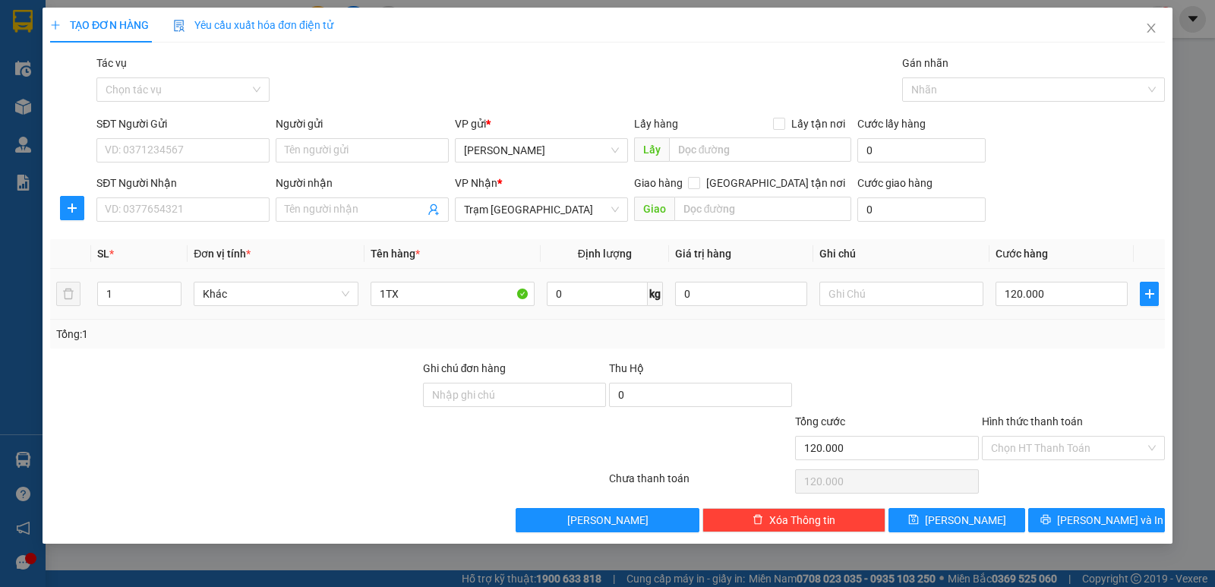
click at [856, 279] on div at bounding box center [901, 294] width 164 height 30
click at [871, 291] on input "text" at bounding box center [901, 294] width 164 height 24
type input "N"
type input "KHÁCH NHẬN 264MCT"
click at [190, 210] on input "SĐT Người Nhận" at bounding box center [182, 209] width 173 height 24
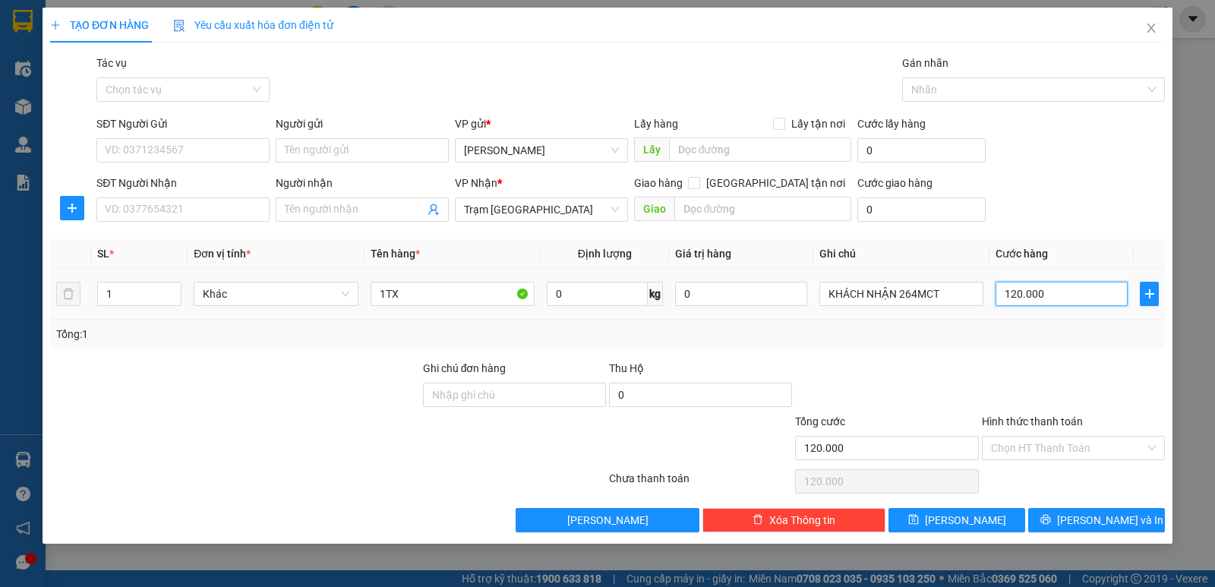
click at [1057, 289] on input "120.000" at bounding box center [1061, 294] width 132 height 24
type input "14"
type input "1"
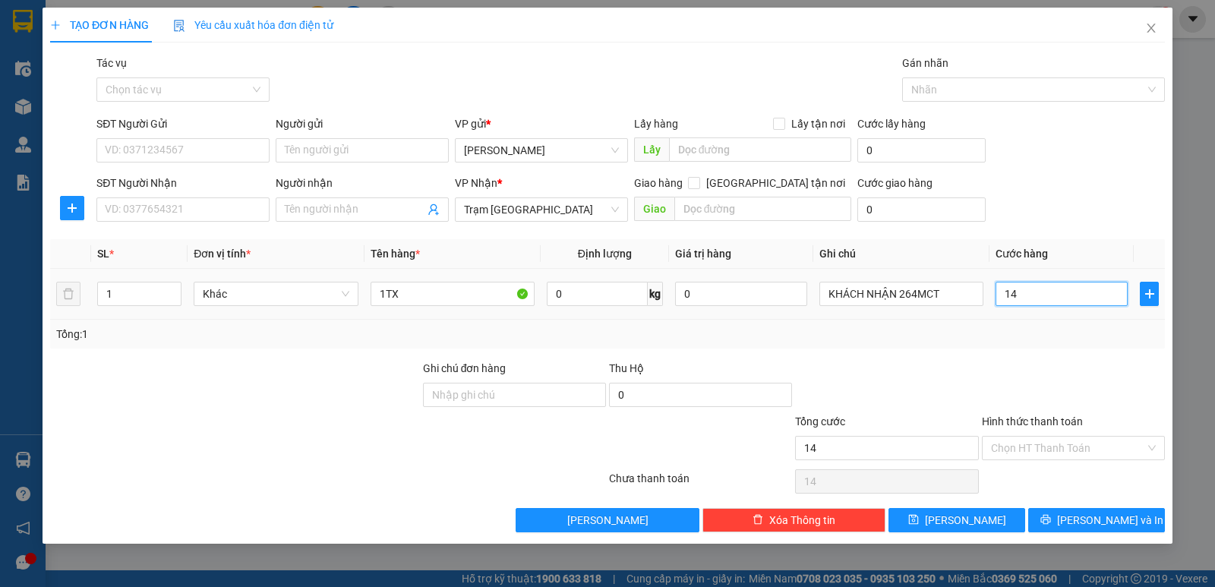
type input "1"
type input "10"
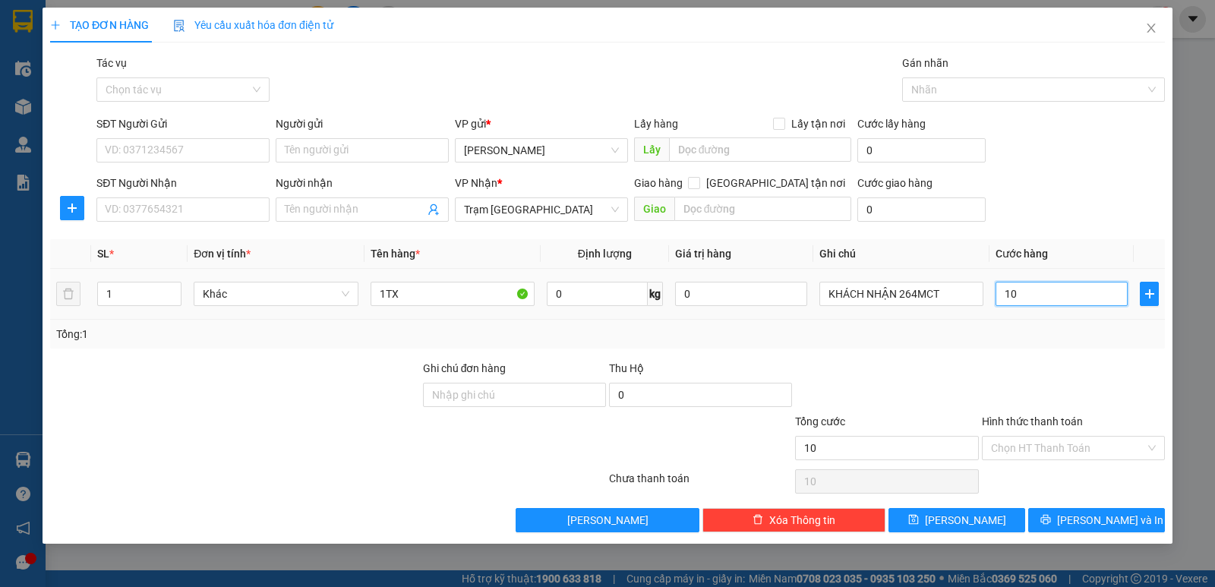
type input "100"
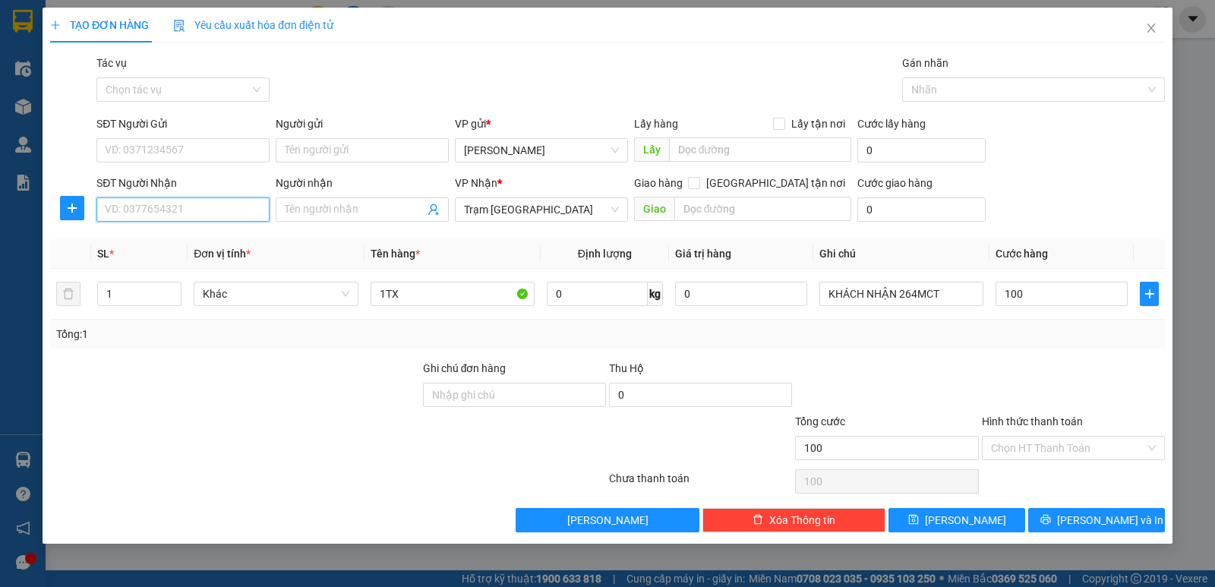
type input "100.000"
click at [104, 206] on input "SĐT Người Nhận" at bounding box center [182, 209] width 173 height 24
click at [176, 238] on div "0923712393" at bounding box center [183, 240] width 155 height 17
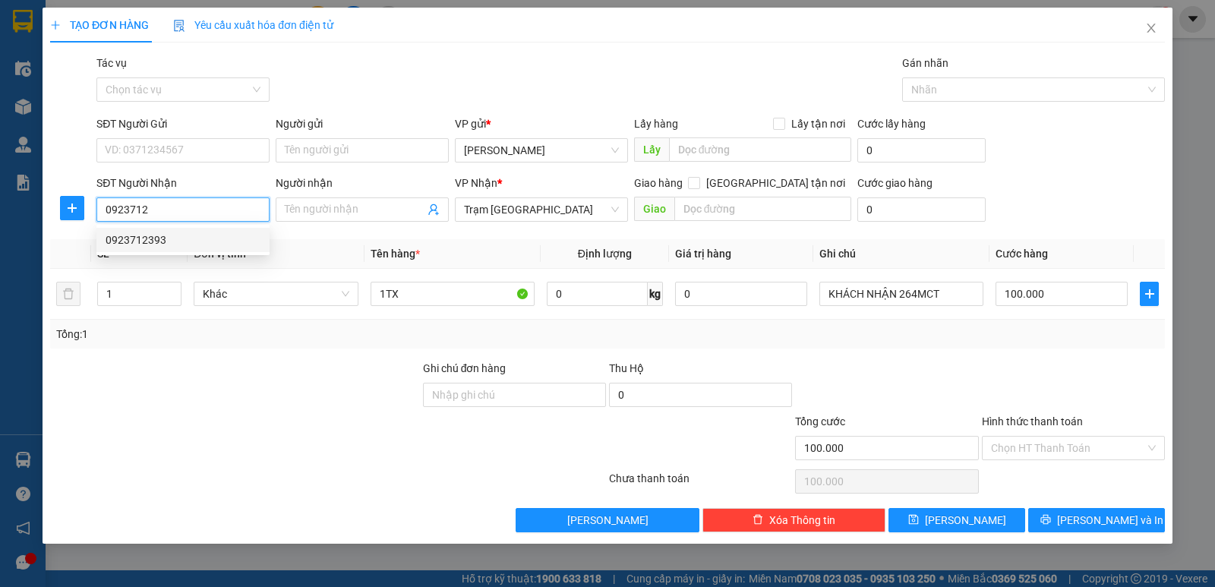
type input "0923712393"
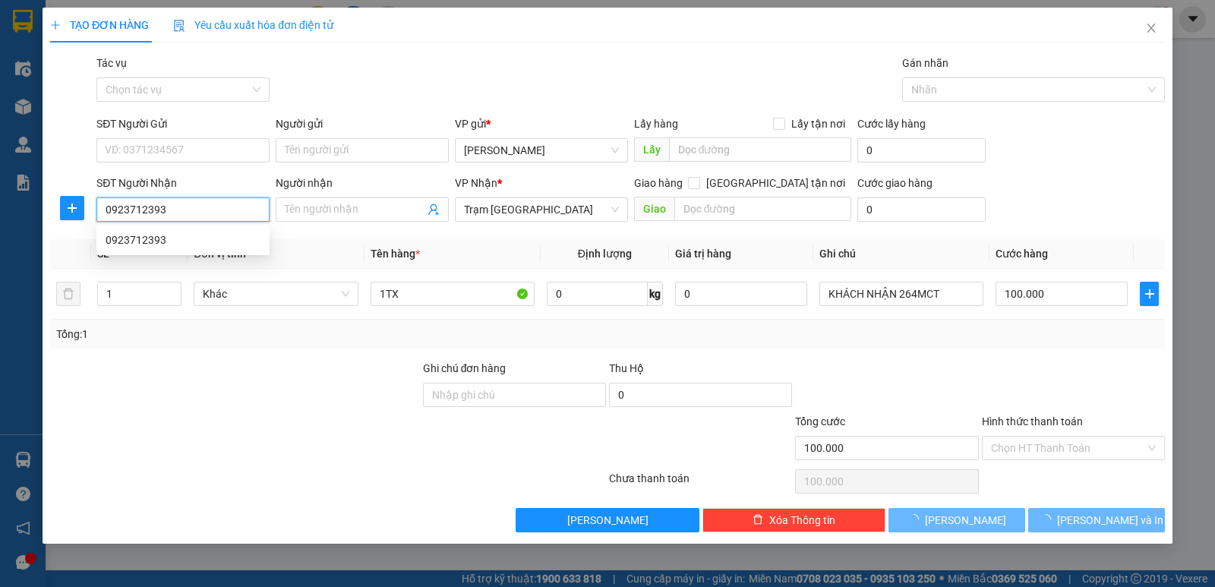
type input "150.000"
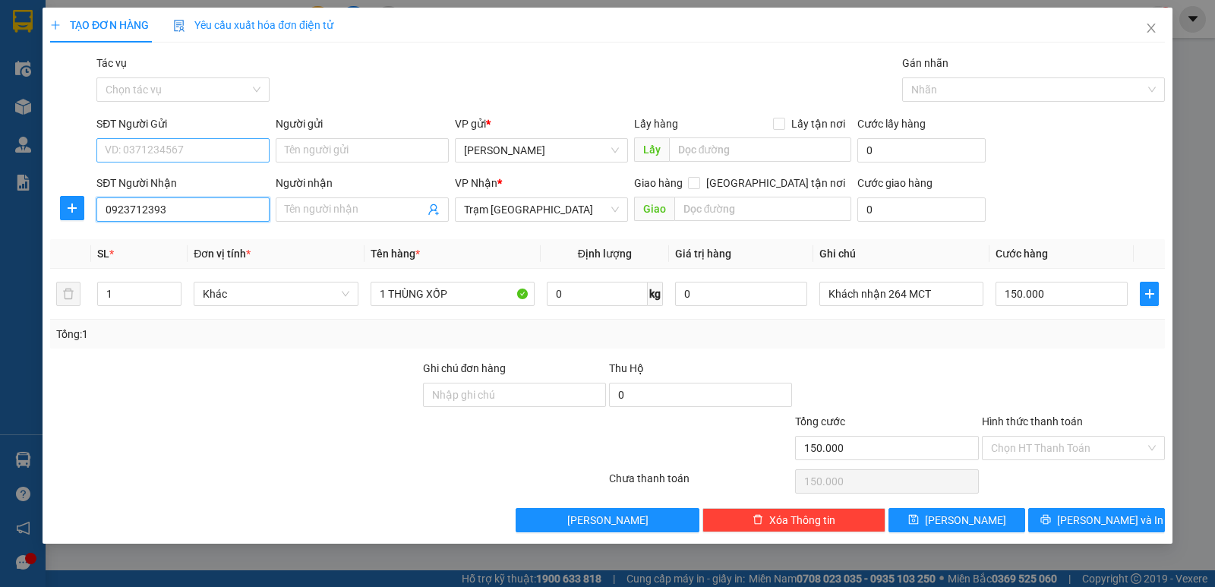
type input "0923712393"
click at [169, 146] on input "SĐT Người Gửi" at bounding box center [182, 150] width 173 height 24
click at [167, 181] on div "0817361363" at bounding box center [183, 180] width 155 height 17
type input "0817361363"
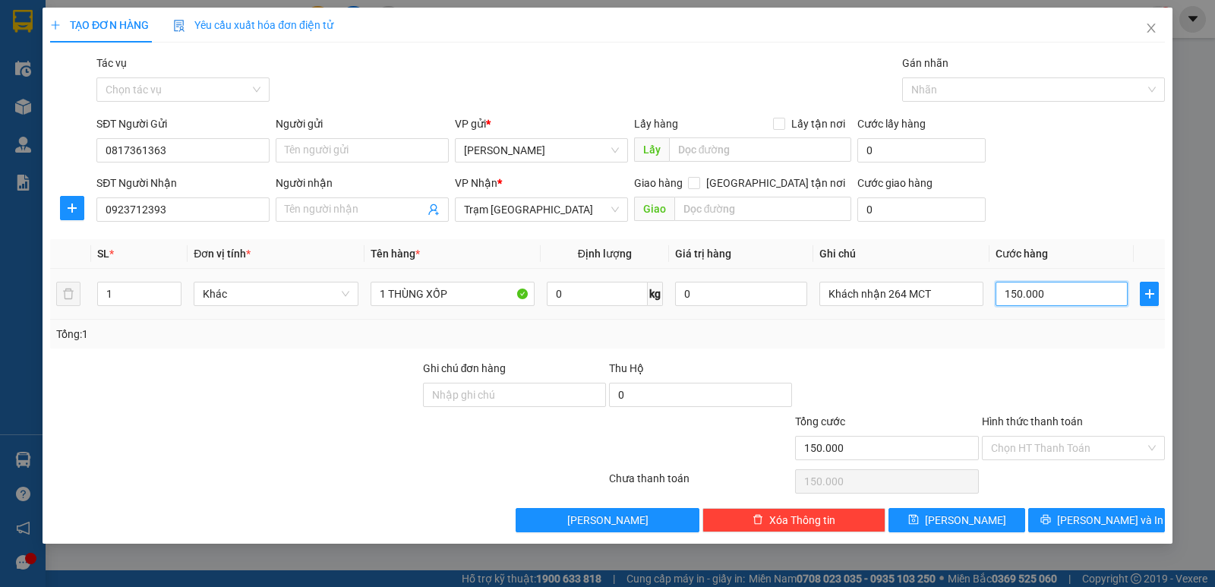
click at [1075, 288] on input "150.000" at bounding box center [1061, 294] width 132 height 24
type input "1"
type input "10"
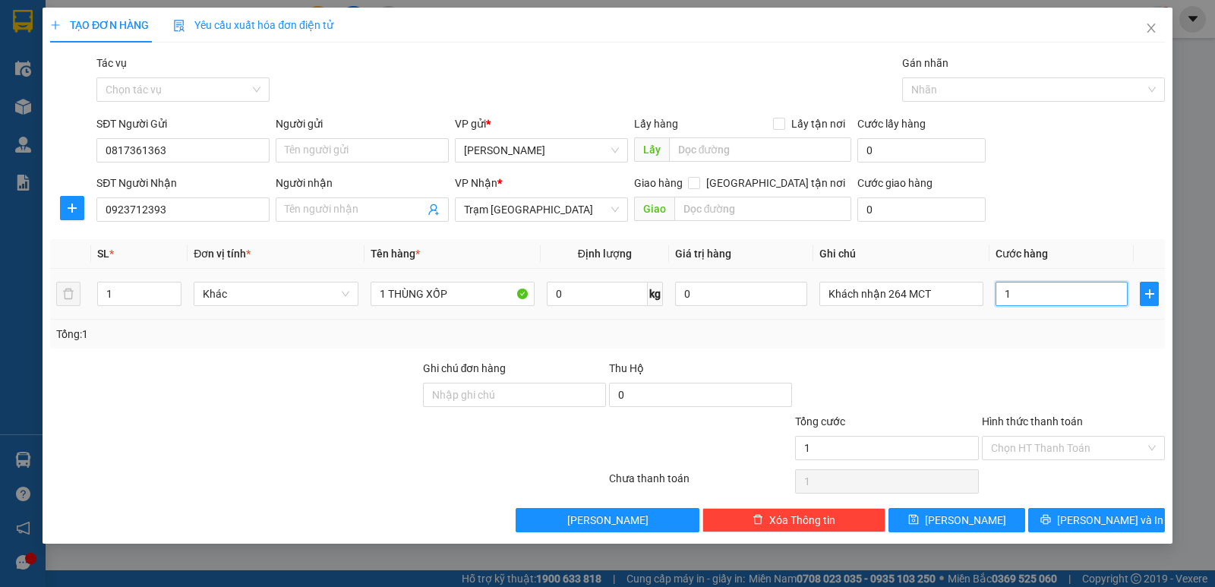
type input "10"
type input "100"
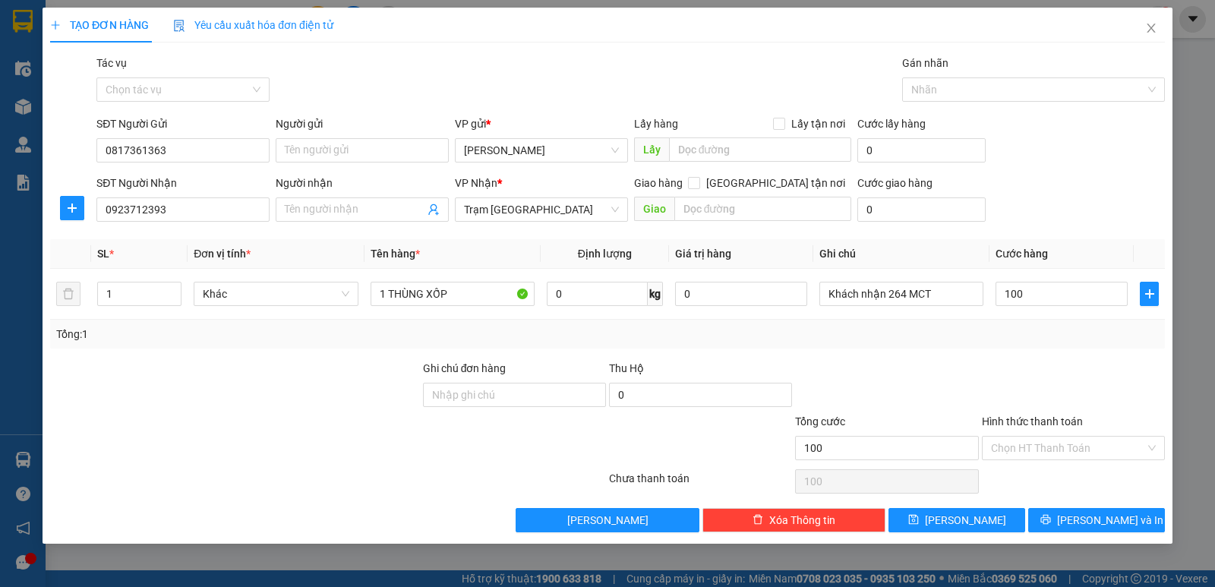
type input "100.000"
click at [1052, 347] on div "Tổng: 1" at bounding box center [607, 334] width 1114 height 29
click at [1051, 441] on input "Hình thức thanh toán" at bounding box center [1068, 447] width 154 height 23
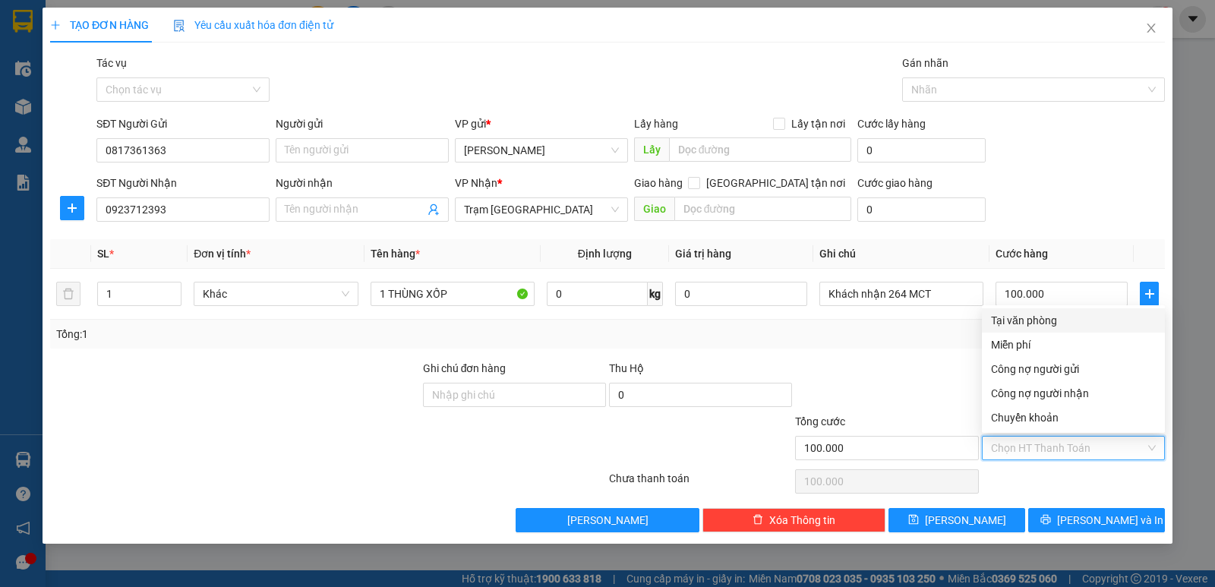
click at [1031, 319] on div "Tại văn phòng" at bounding box center [1073, 320] width 165 height 17
type input "0"
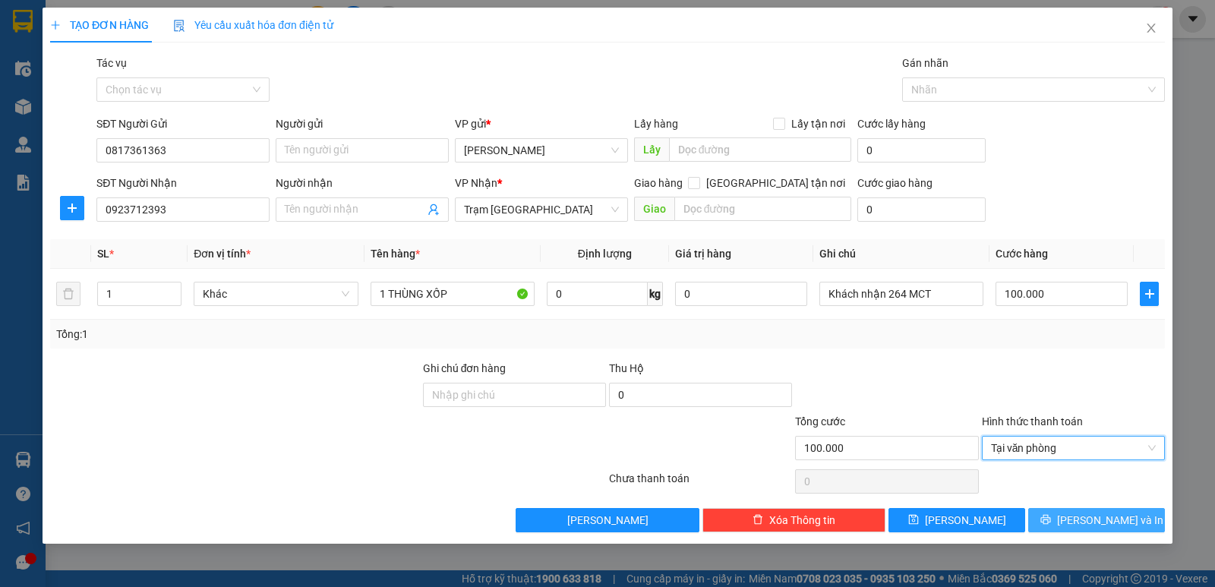
click at [1086, 519] on span "Lưu và In" at bounding box center [1110, 520] width 106 height 17
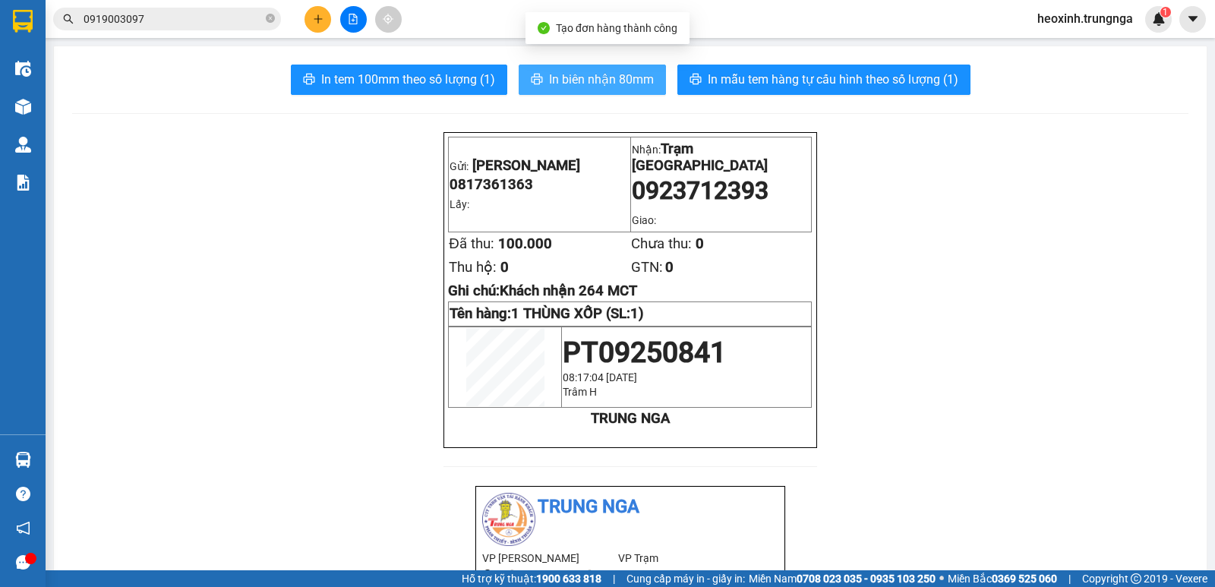
click at [588, 73] on span "In biên nhận 80mm" at bounding box center [601, 79] width 105 height 19
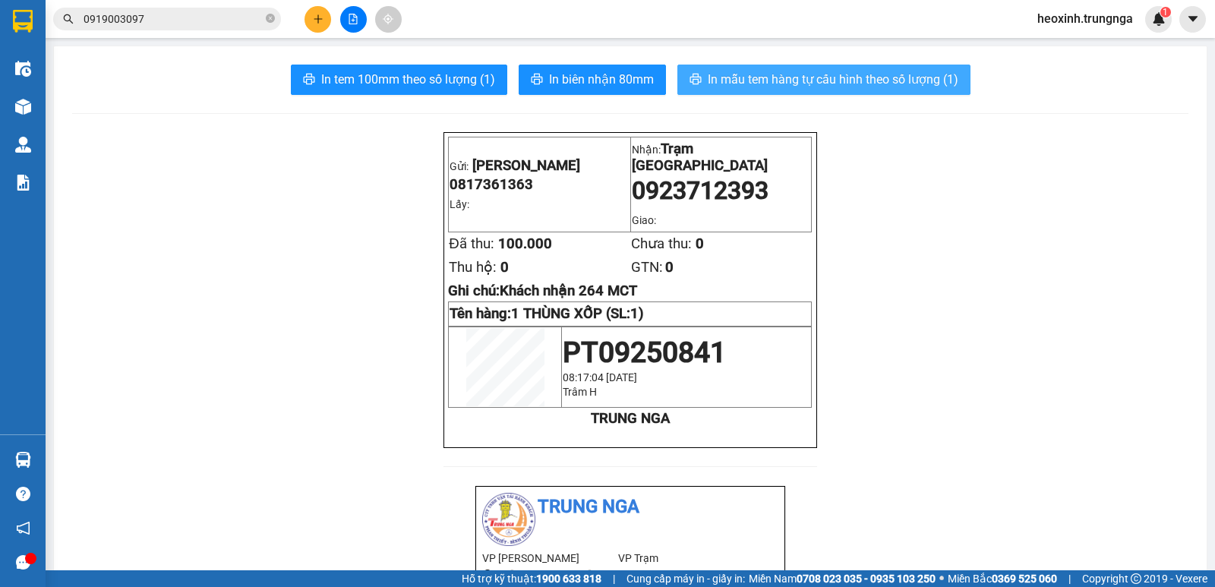
click at [699, 65] on button "In mẫu tem hàng tự cấu hình theo số lượng (1)" at bounding box center [823, 80] width 293 height 30
click at [718, 66] on button "In mẫu tem hàng tự cấu hình theo số lượng (1)" at bounding box center [823, 80] width 293 height 30
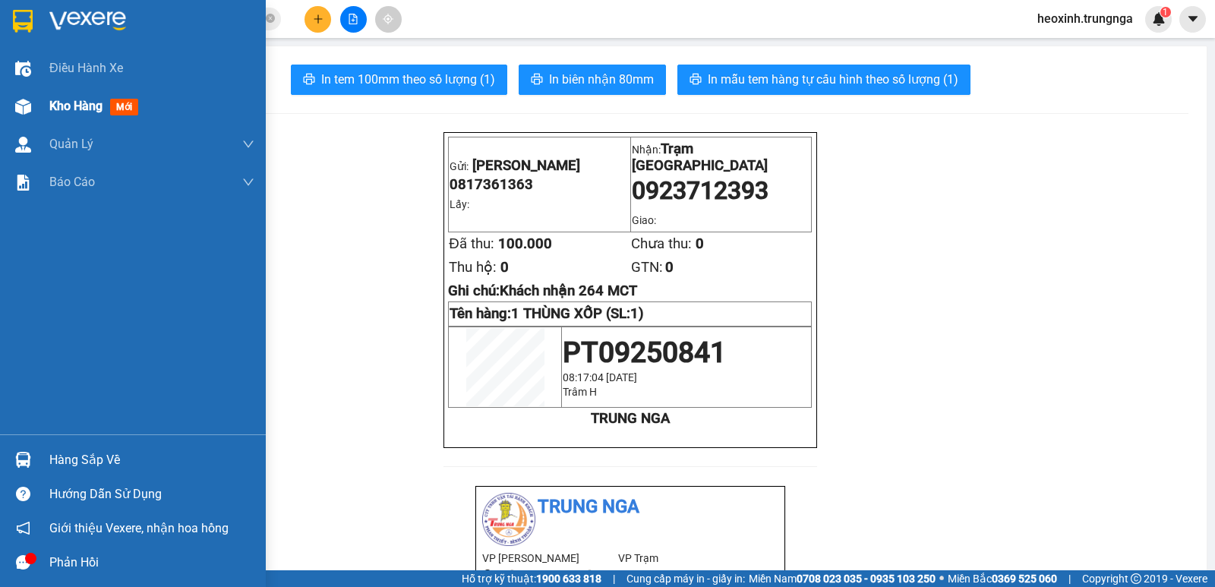
click at [49, 96] on div "Kho hàng mới" at bounding box center [133, 106] width 266 height 38
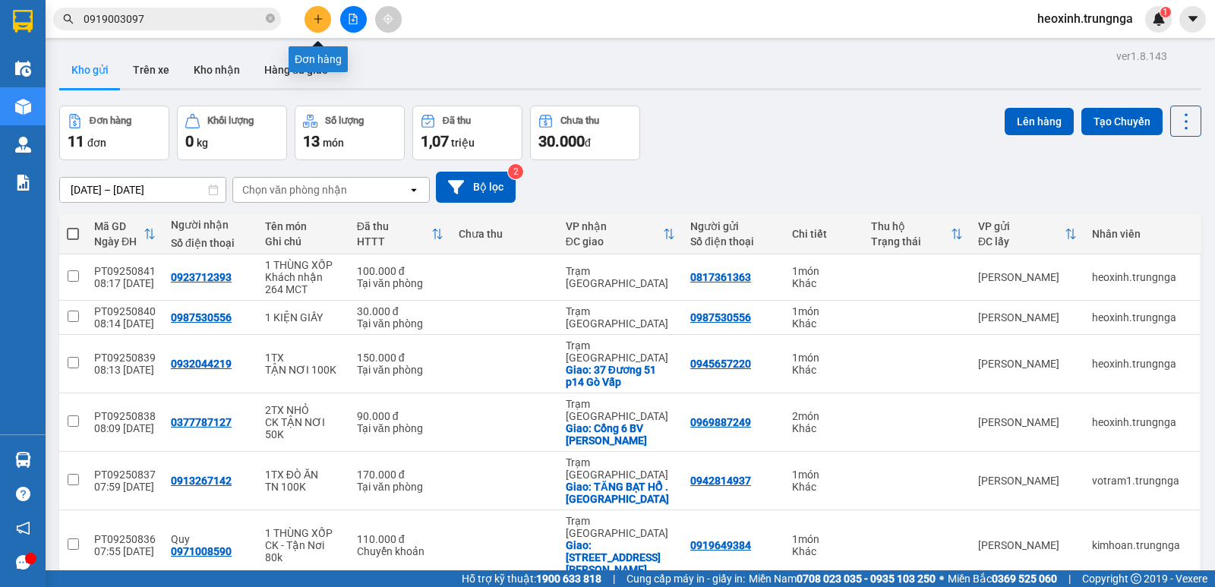
click at [319, 20] on icon "plus" at bounding box center [318, 19] width 11 height 11
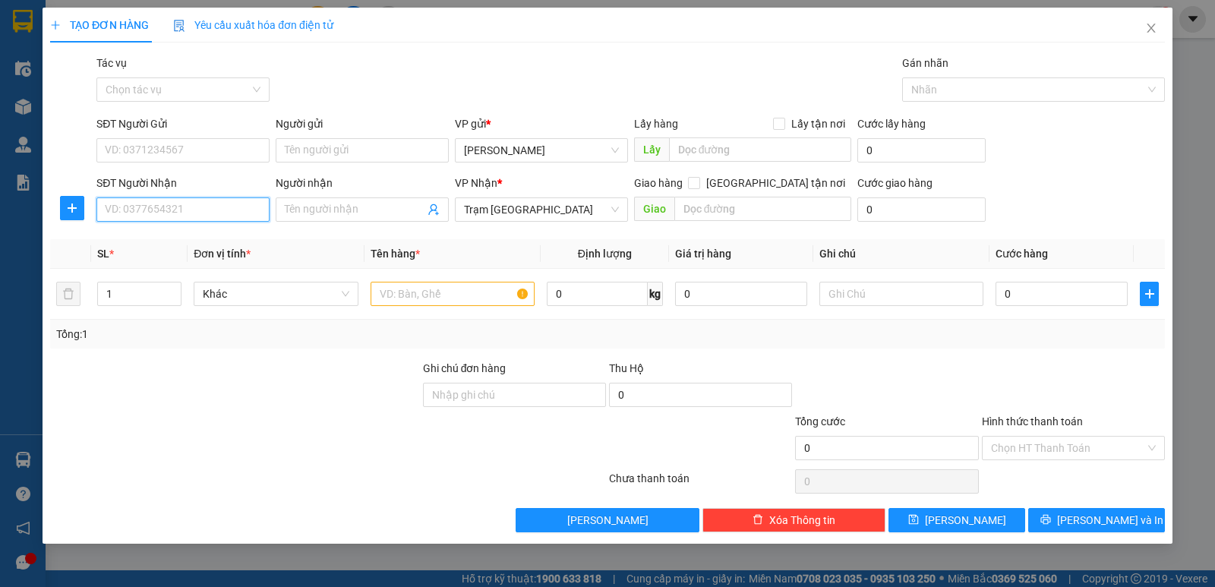
click at [164, 216] on input "SĐT Người Nhận" at bounding box center [182, 209] width 173 height 24
type input "0344179119"
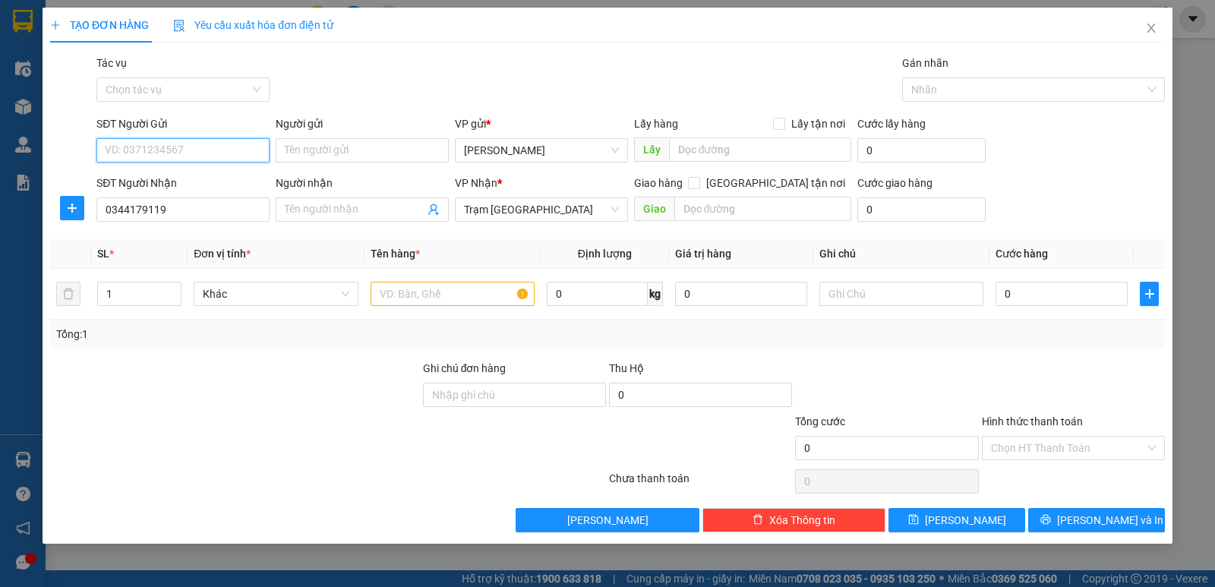
drag, startPoint x: 175, startPoint y: 156, endPoint x: 169, endPoint y: 203, distance: 46.7
click at [175, 156] on input "SĐT Người Gửi" at bounding box center [182, 150] width 173 height 24
type input "0918783910"
click at [399, 297] on input "text" at bounding box center [452, 294] width 164 height 24
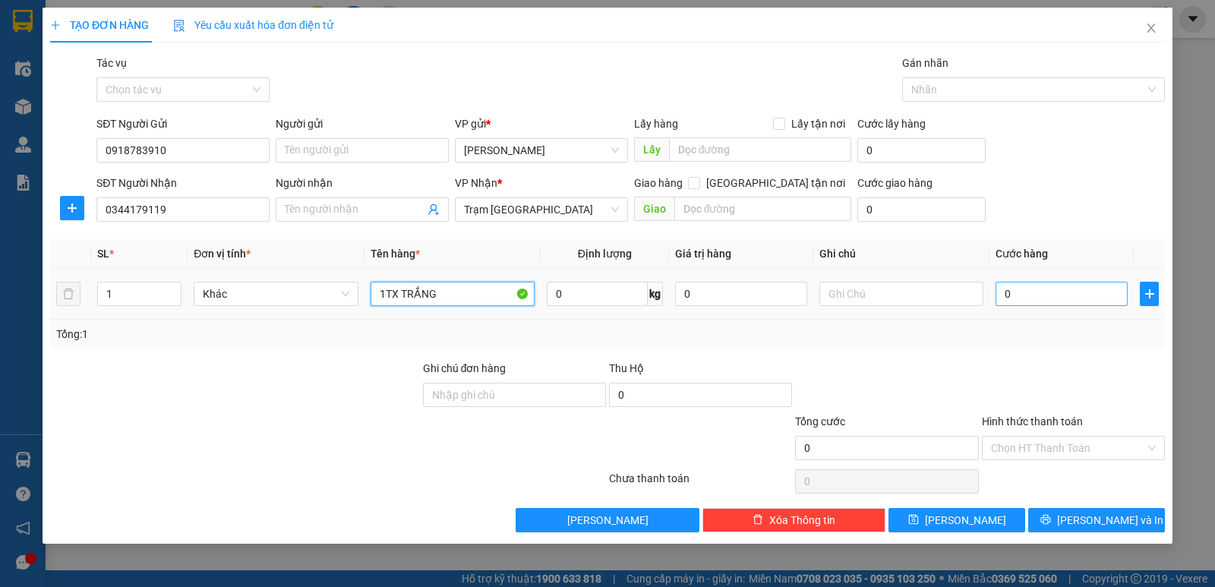
type input "1TX TRẮNG"
click at [1066, 292] on input "0" at bounding box center [1061, 294] width 132 height 24
type input "5"
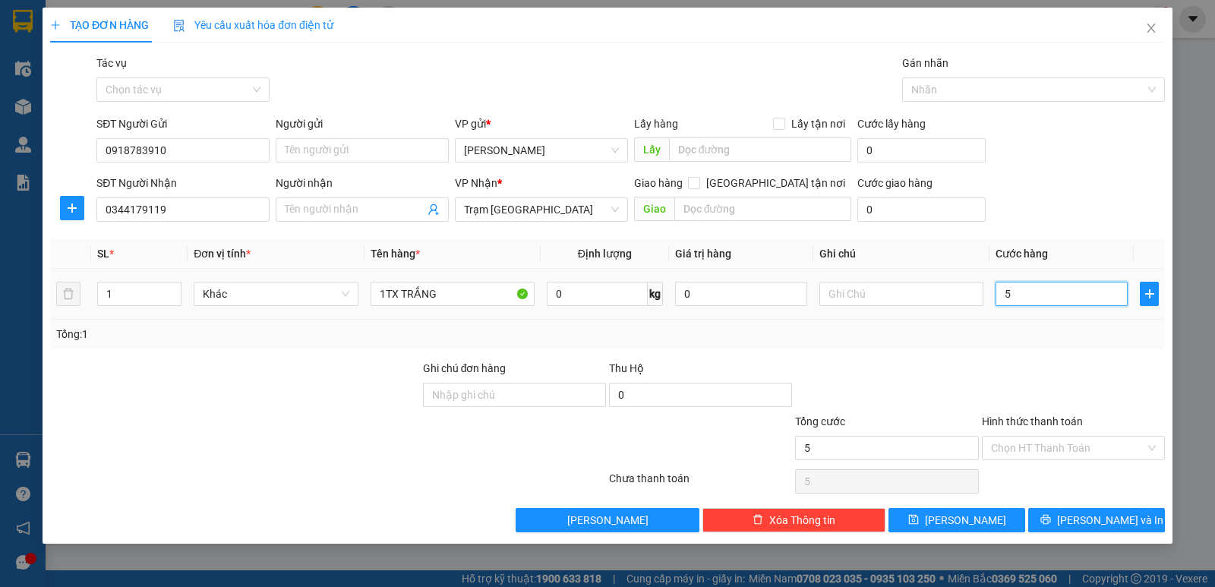
type input "50"
type input "50.000"
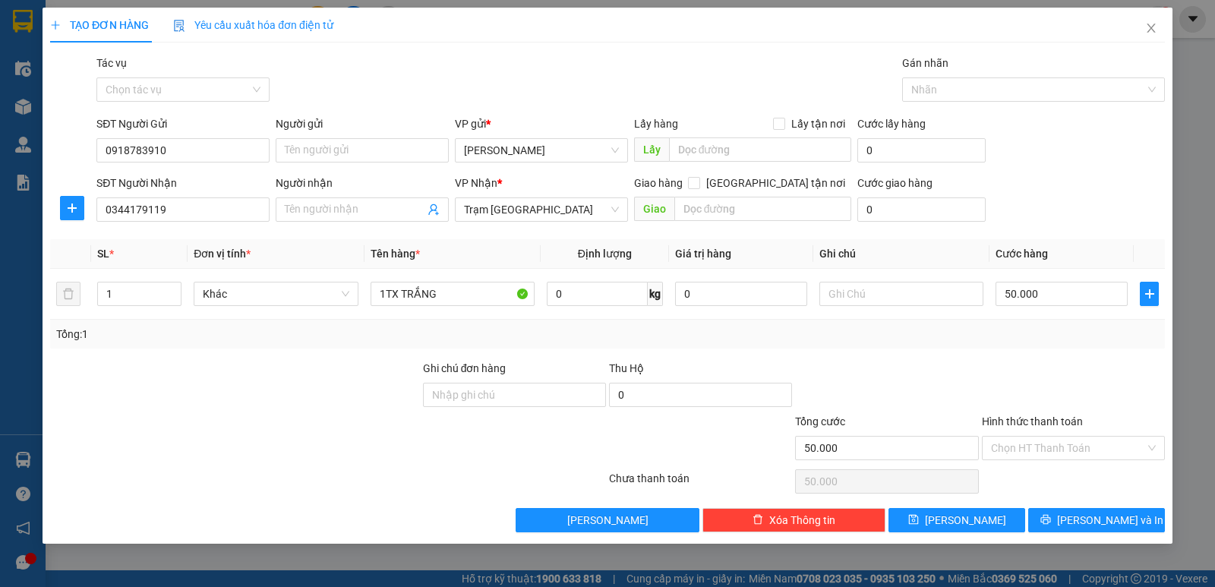
drag, startPoint x: 1072, startPoint y: 349, endPoint x: 1076, endPoint y: 367, distance: 18.8
click at [1074, 351] on div "Transit Pickup Surcharge Ids Transit Deliver Surcharge Ids Transit Deliver Surc…" at bounding box center [607, 293] width 1114 height 477
click at [1070, 444] on input "Hình thức thanh toán" at bounding box center [1068, 447] width 154 height 23
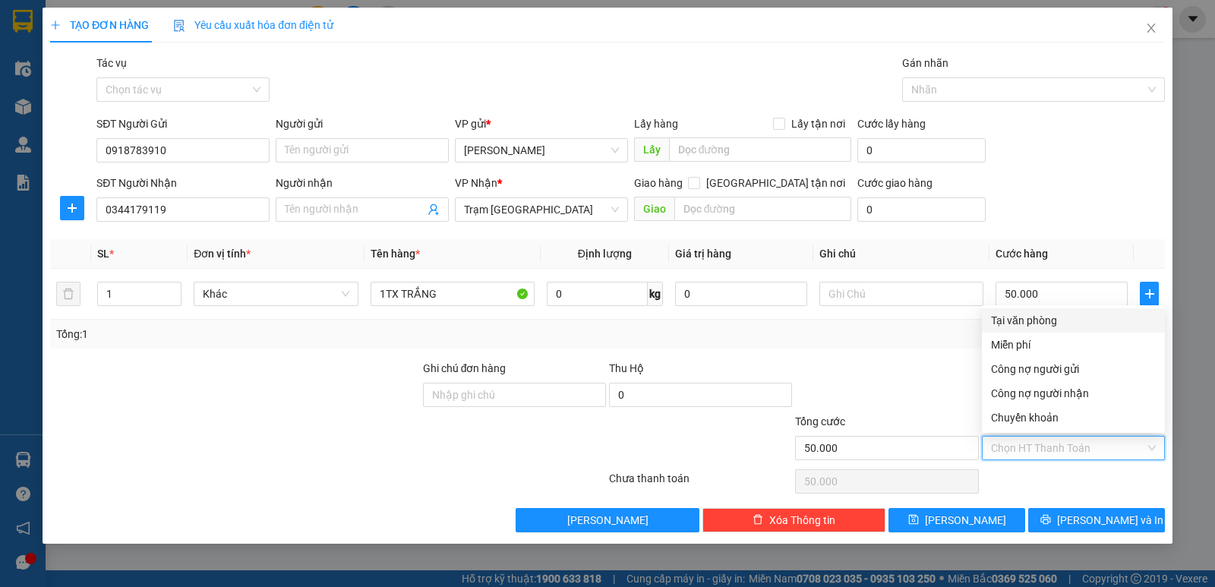
click at [1039, 316] on div "Tại văn phòng" at bounding box center [1073, 320] width 165 height 17
type input "0"
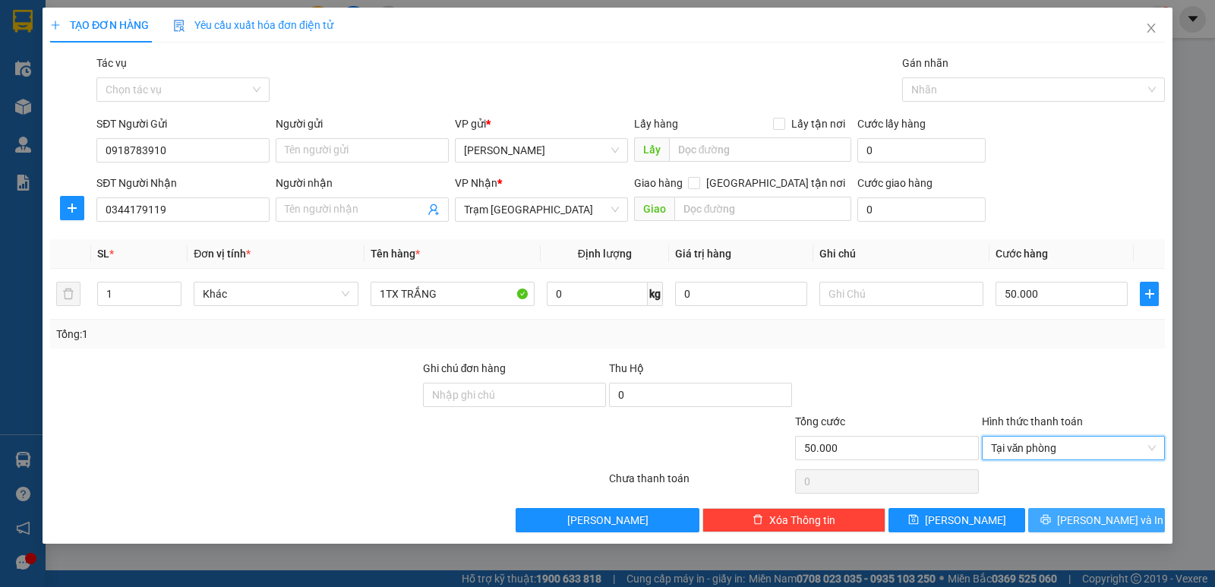
click at [1058, 515] on button "Lưu và In" at bounding box center [1096, 520] width 137 height 24
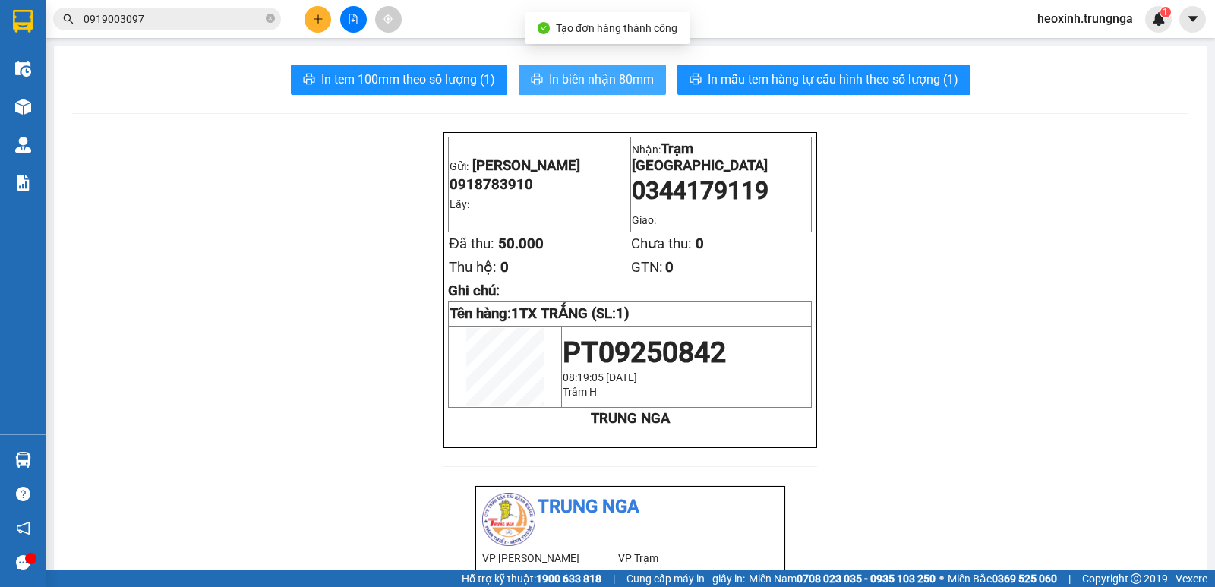
click at [562, 77] on span "In biên nhận 80mm" at bounding box center [601, 79] width 105 height 19
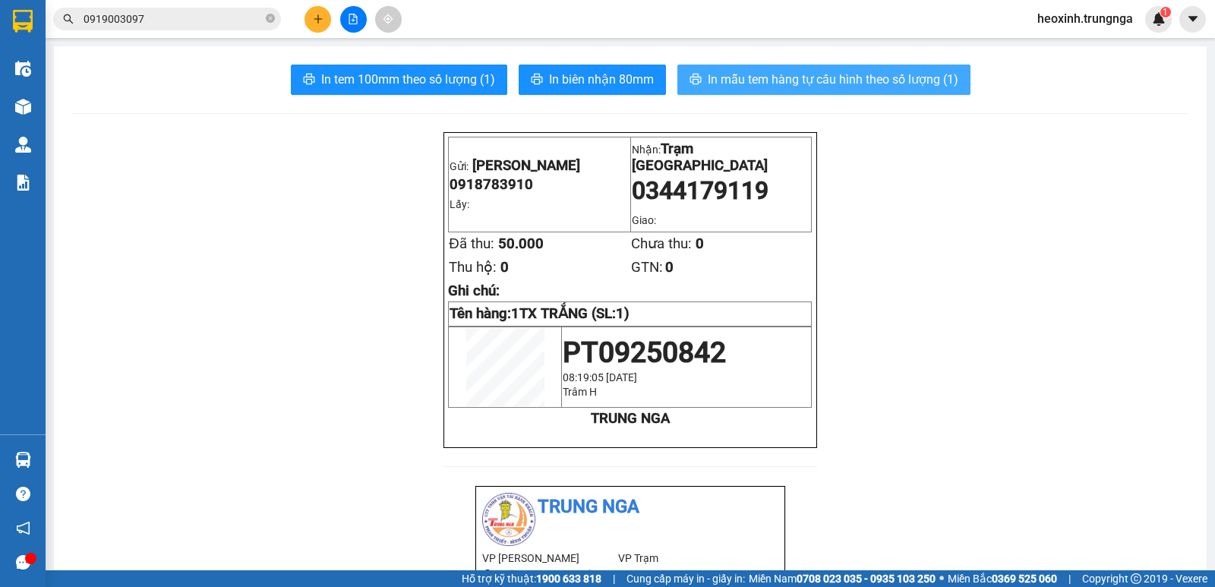
click at [875, 80] on span "In mẫu tem hàng tự cấu hình theo số lượng (1)" at bounding box center [832, 79] width 251 height 19
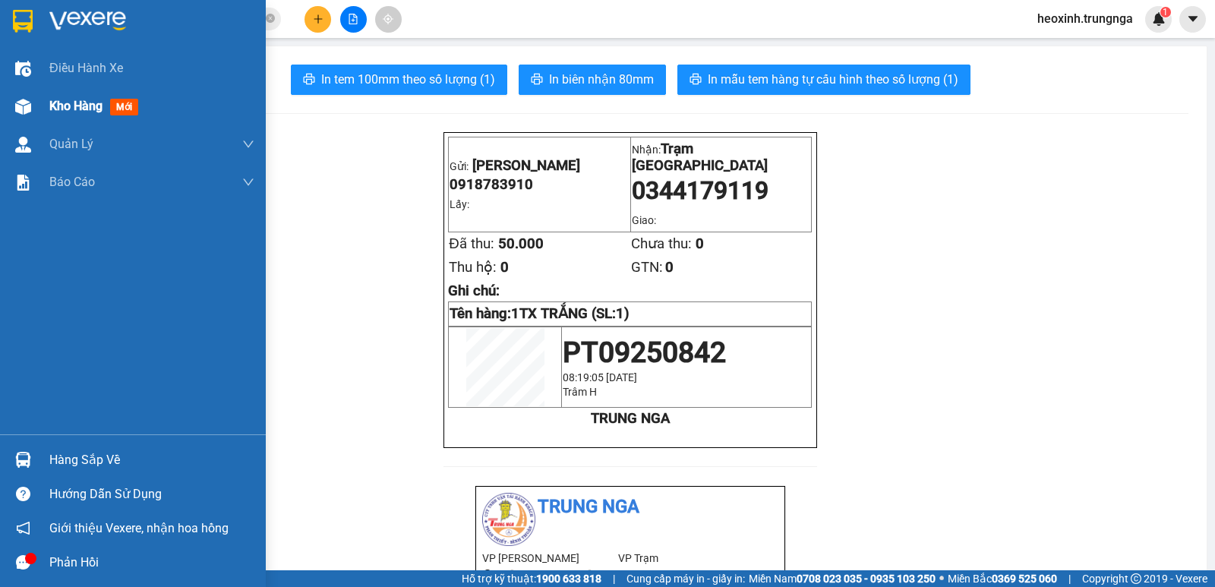
click at [91, 112] on span "Kho hàng" at bounding box center [75, 106] width 53 height 14
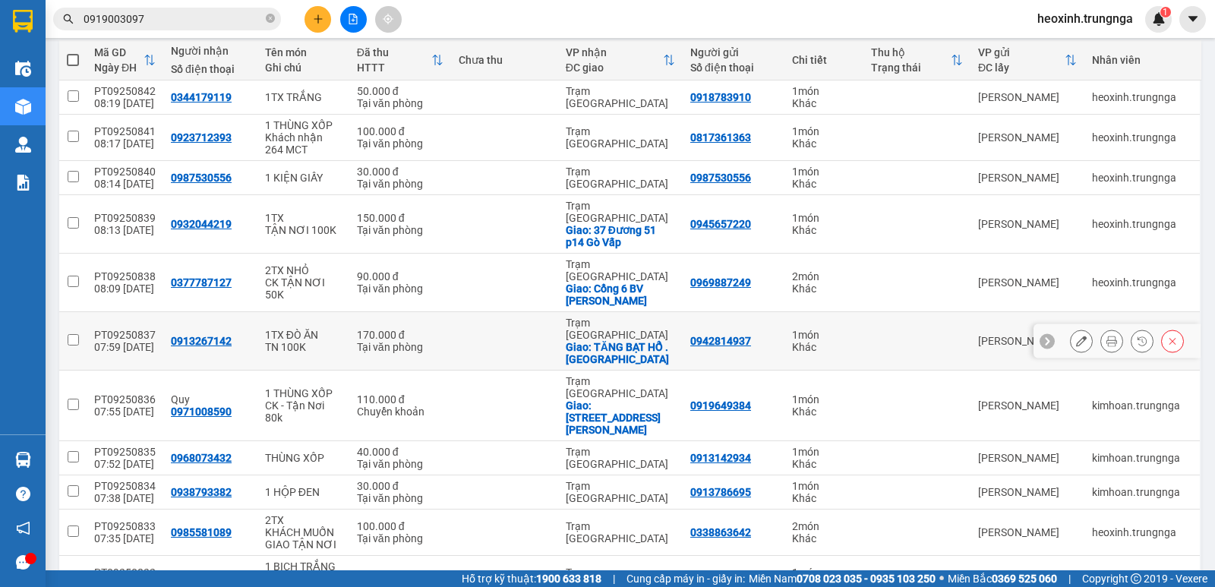
scroll to position [266, 0]
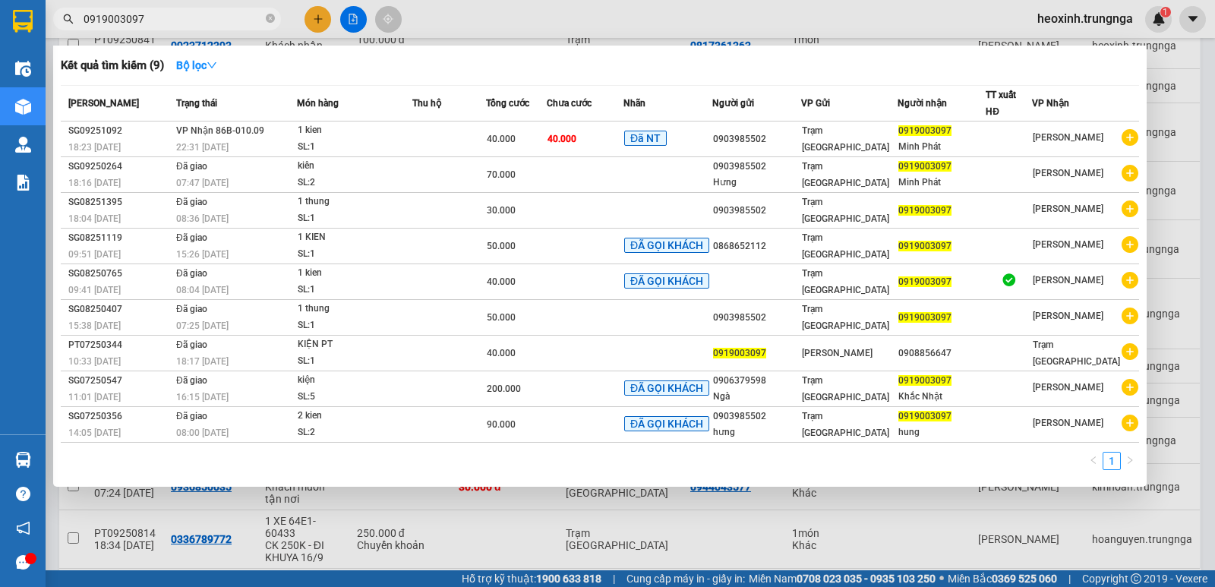
click at [219, 9] on span "0919003097" at bounding box center [167, 19] width 228 height 23
click at [220, 17] on input "0919003097" at bounding box center [173, 19] width 179 height 17
type input "0"
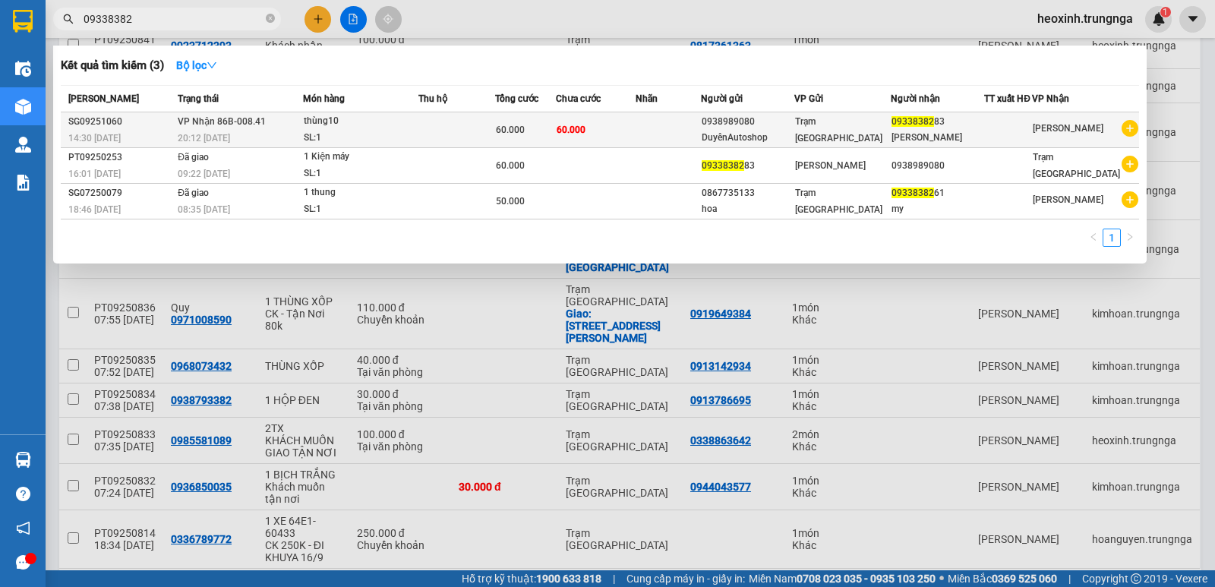
type input "09338382"
click at [548, 134] on div "60.000" at bounding box center [525, 129] width 59 height 17
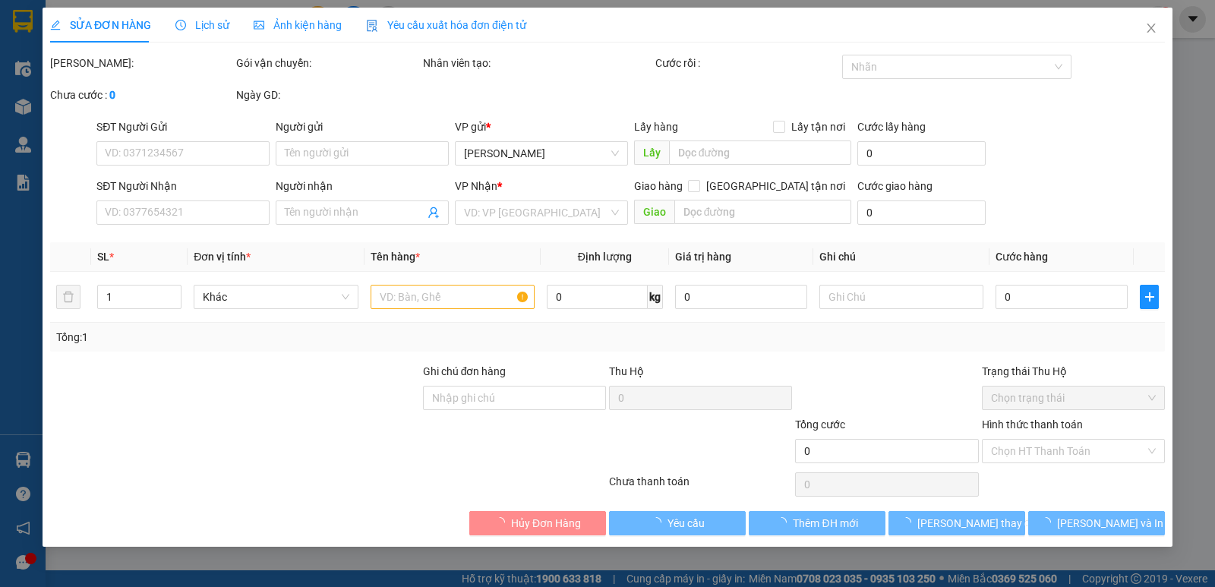
type input "0938989080"
type input "DuyênAutoshop"
type input "0933838283"
type input "Ben Hoàng"
type input "60.000"
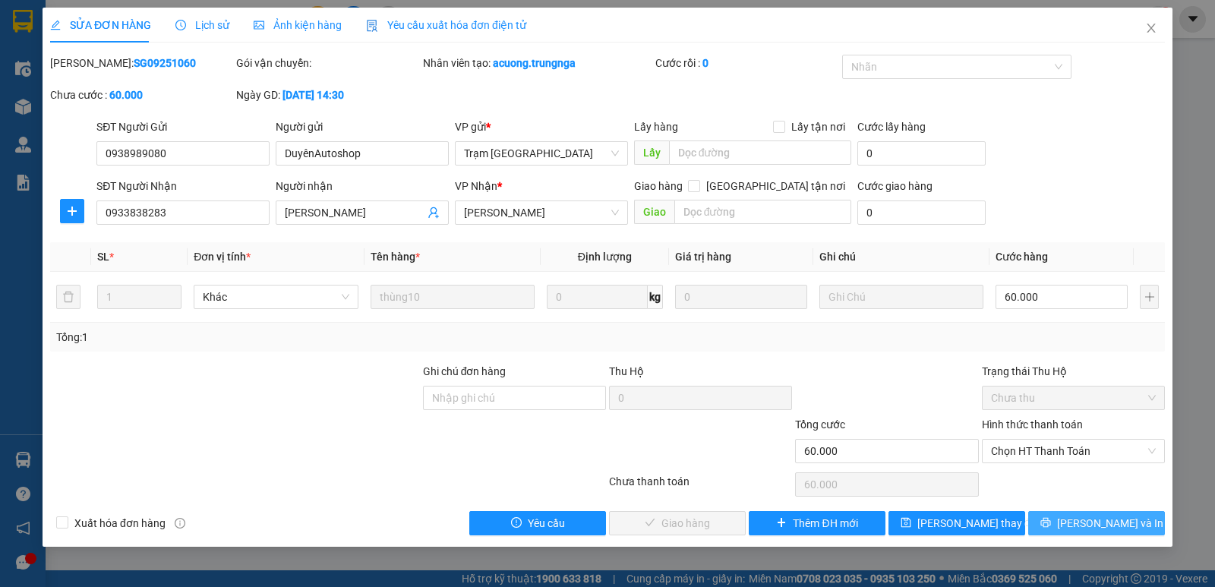
click at [1103, 518] on span "Lưu và In" at bounding box center [1110, 523] width 106 height 17
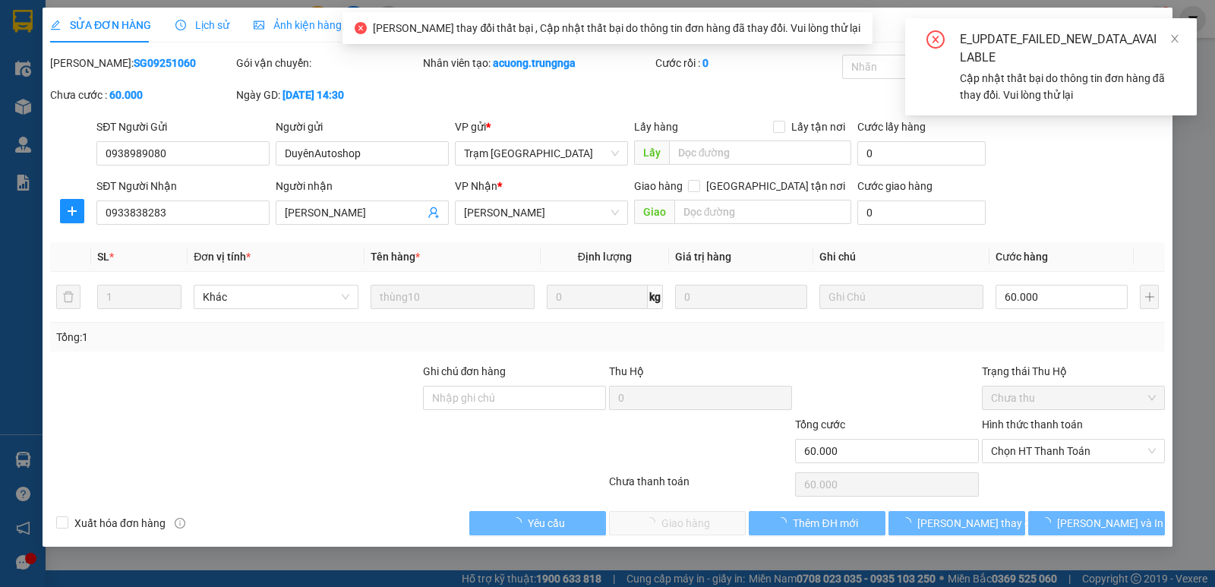
type input "0"
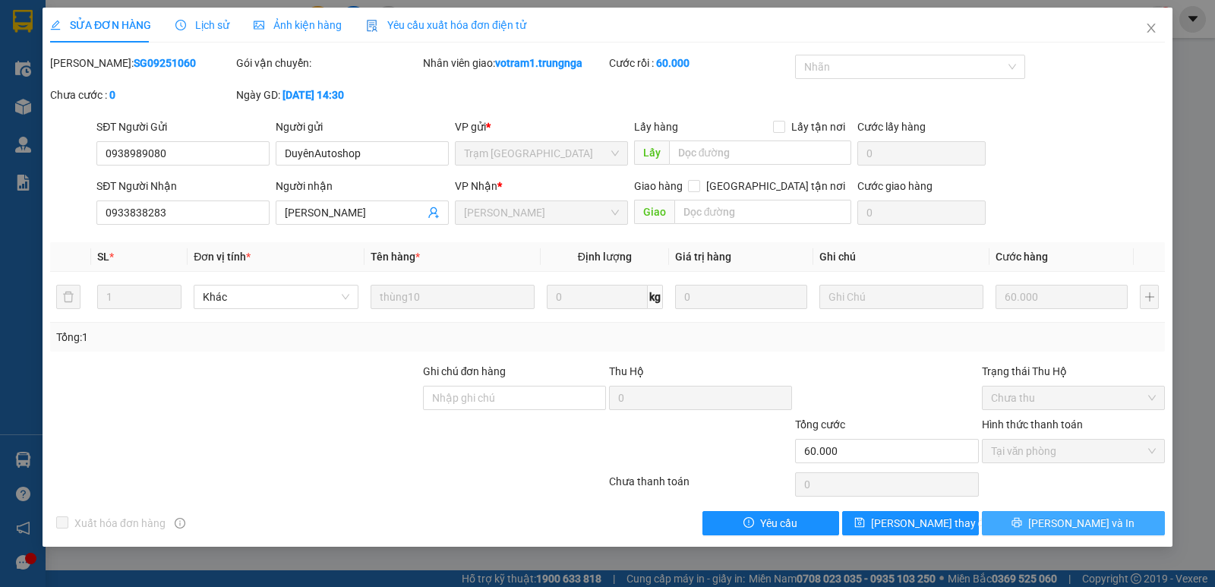
click at [1060, 518] on span "Lưu và In" at bounding box center [1081, 523] width 106 height 17
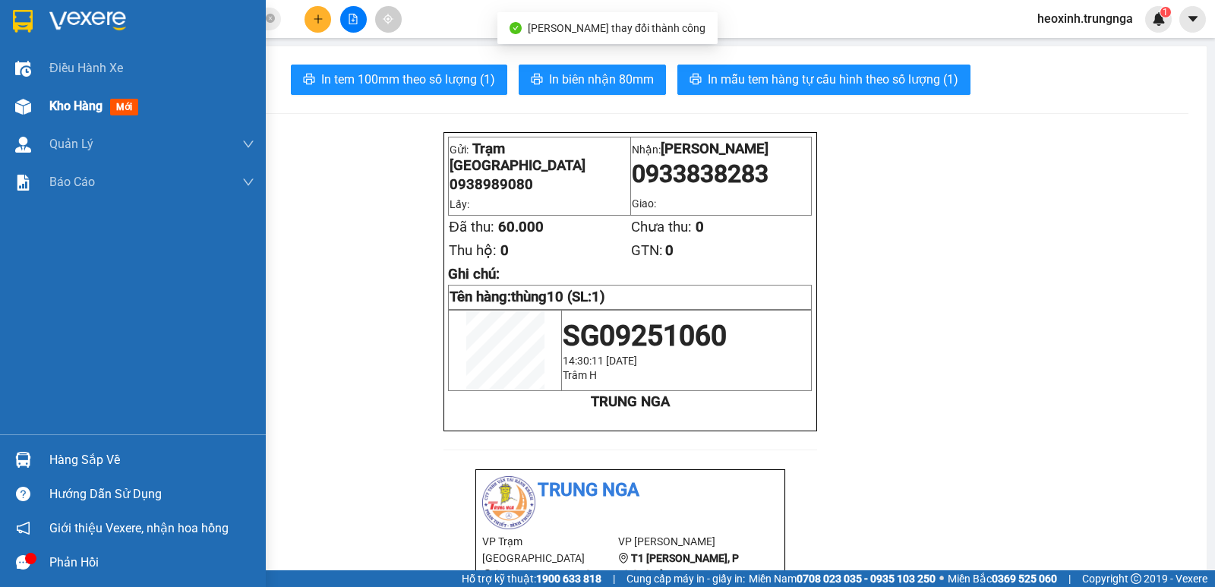
click at [59, 99] on span "Kho hàng" at bounding box center [75, 106] width 53 height 14
